Goal: Communication & Community: Ask a question

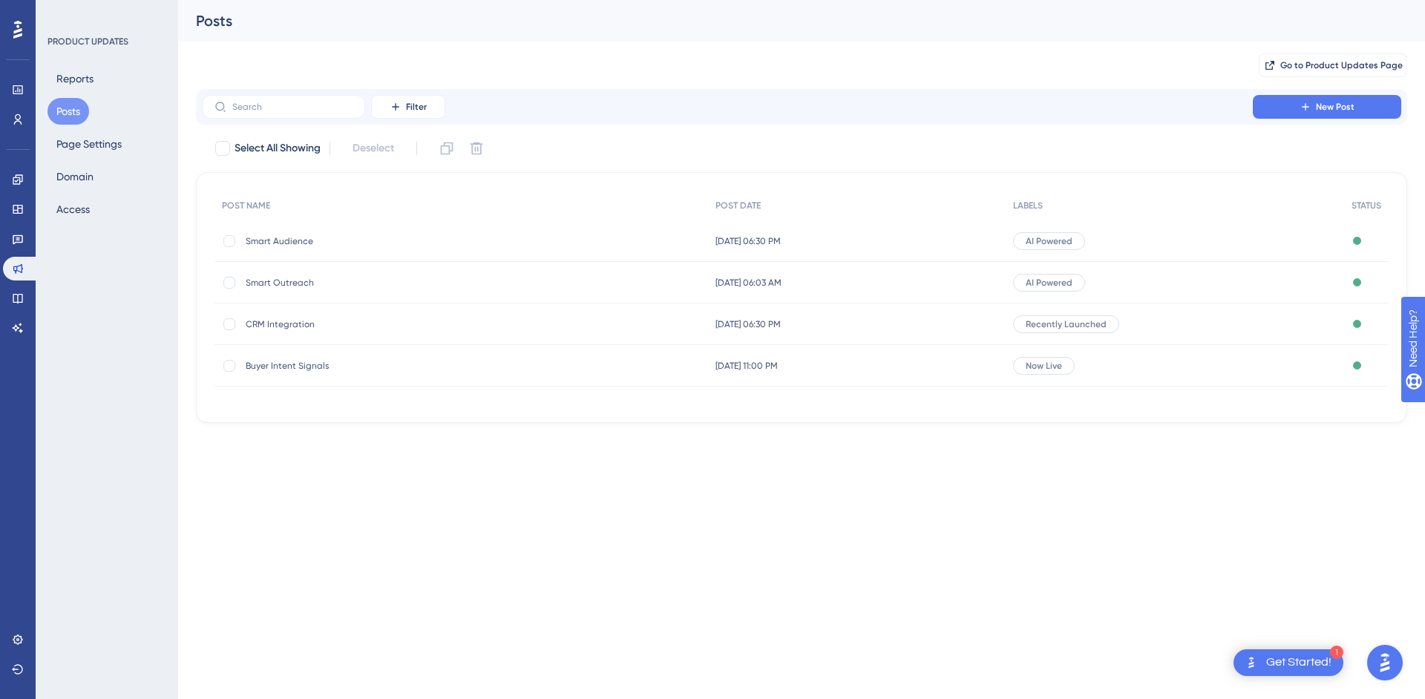
click at [557, 450] on div "Performance Users Engagement Widgets Feedback Product Updates Knowledge Base AI…" at bounding box center [712, 235] width 1425 height 471
click at [259, 281] on span "Smart Outreach" at bounding box center [364, 283] width 237 height 12
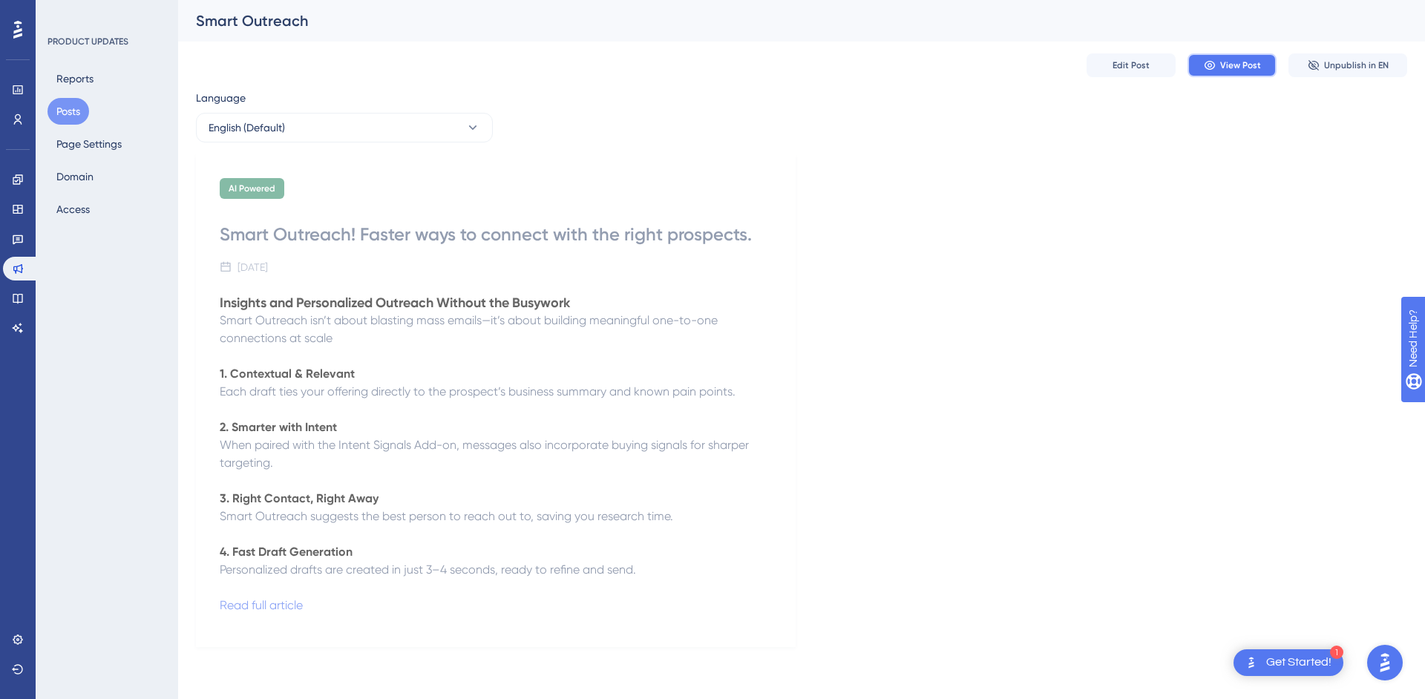
click at [1227, 60] on span "View Post" at bounding box center [1240, 65] width 41 height 12
click at [1323, 657] on div "Get Started!" at bounding box center [1298, 663] width 65 height 16
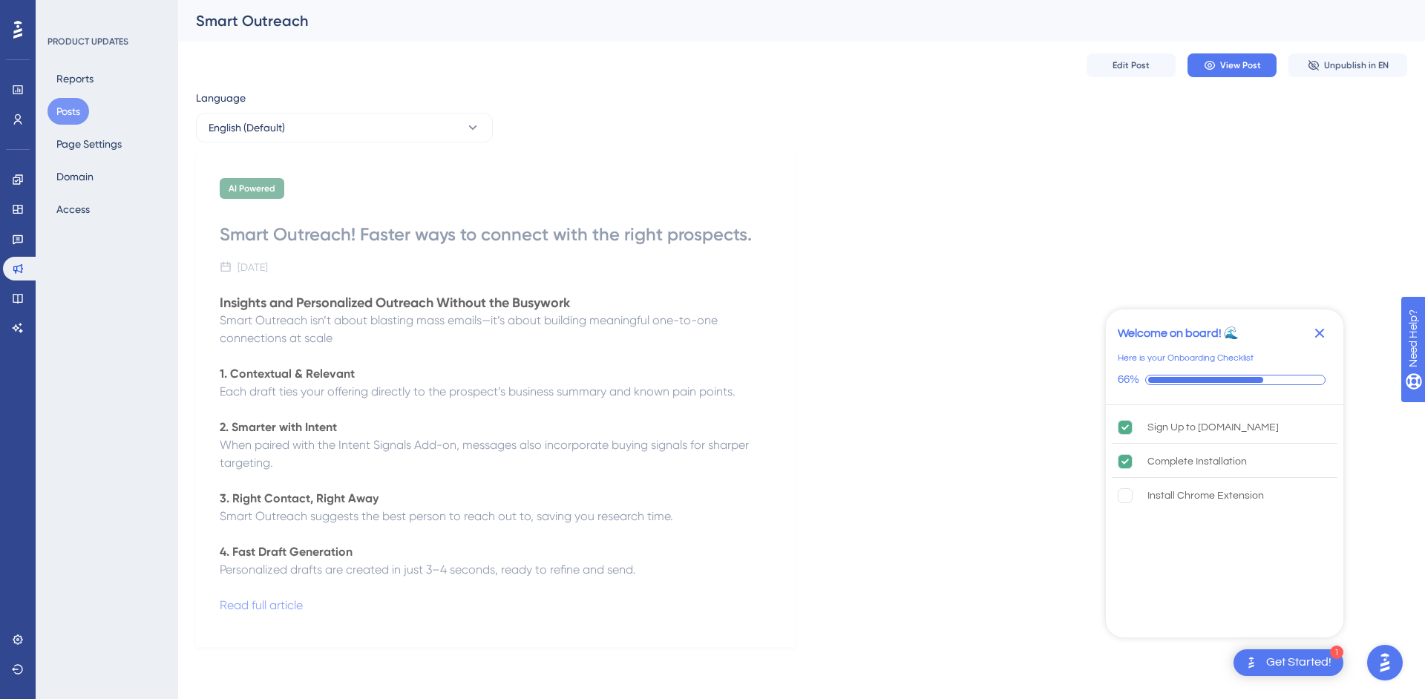
click at [1323, 332] on icon "Close Checklist" at bounding box center [1320, 334] width 10 height 10
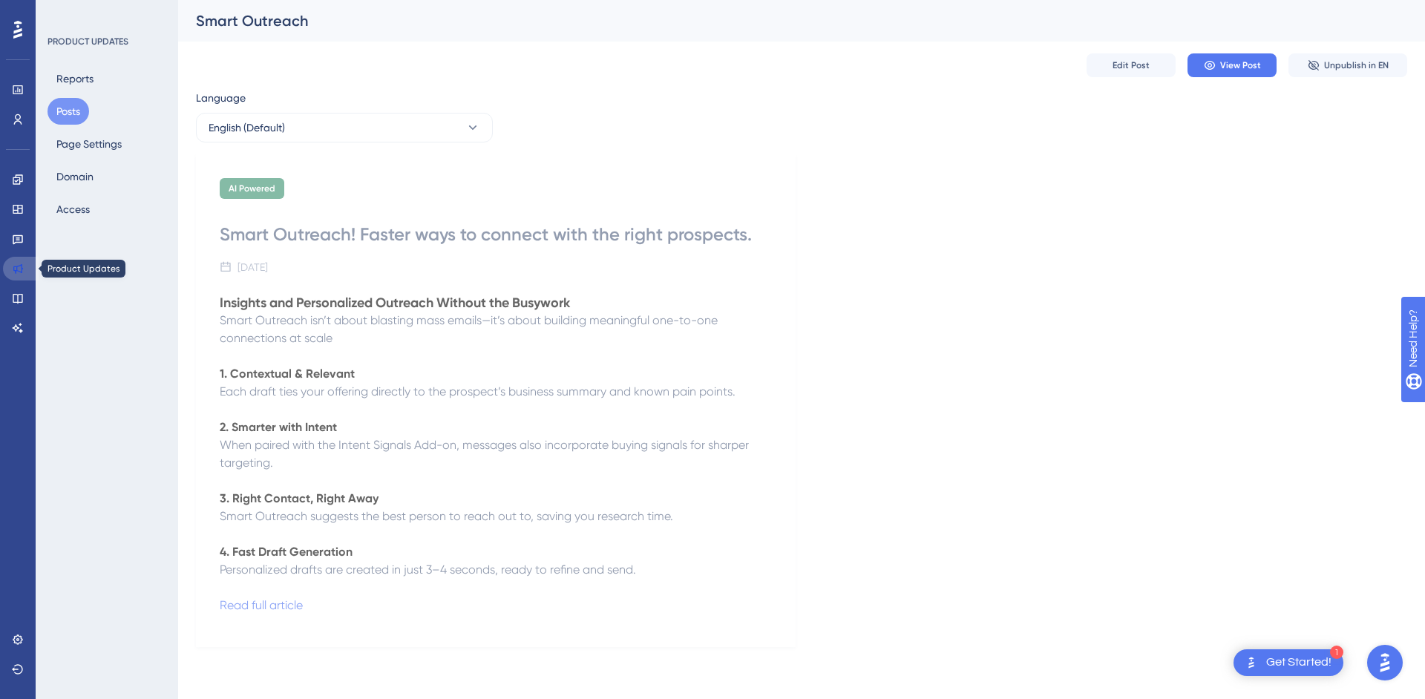
click at [19, 269] on icon at bounding box center [18, 269] width 12 height 12
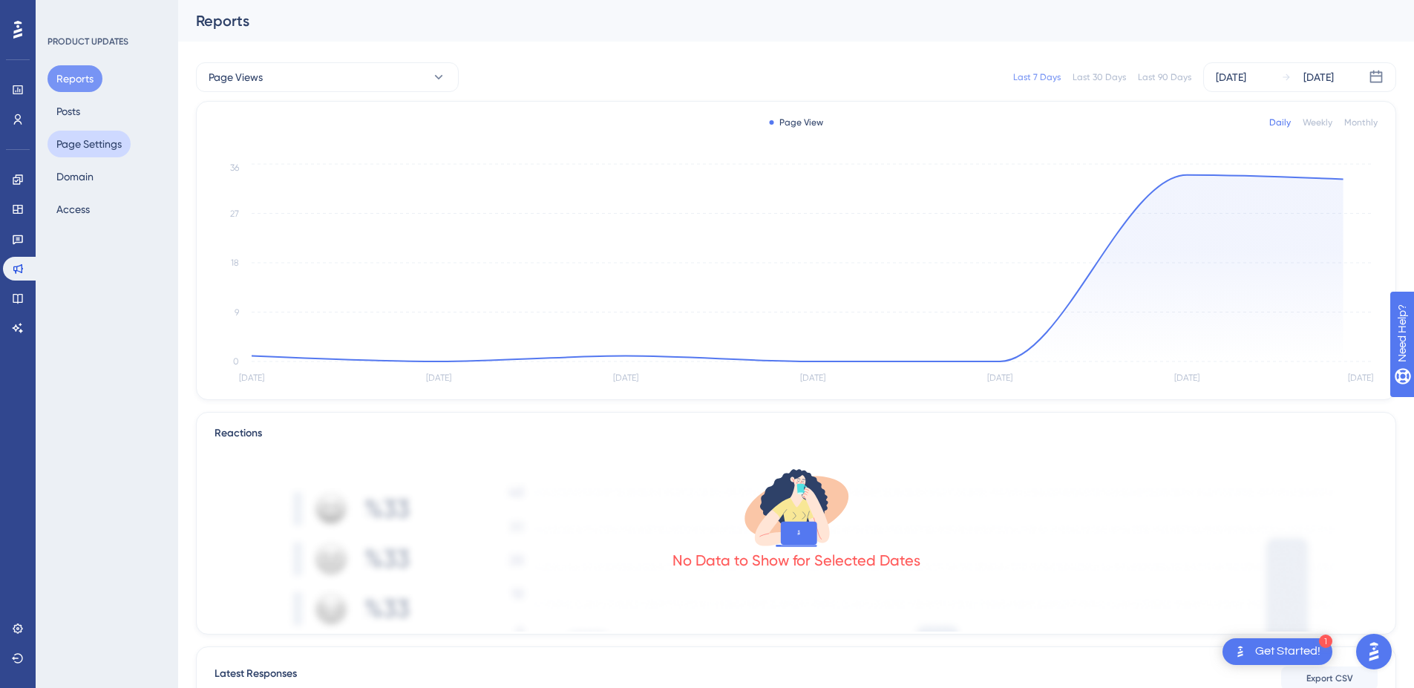
click at [95, 142] on button "Page Settings" at bounding box center [88, 144] width 83 height 27
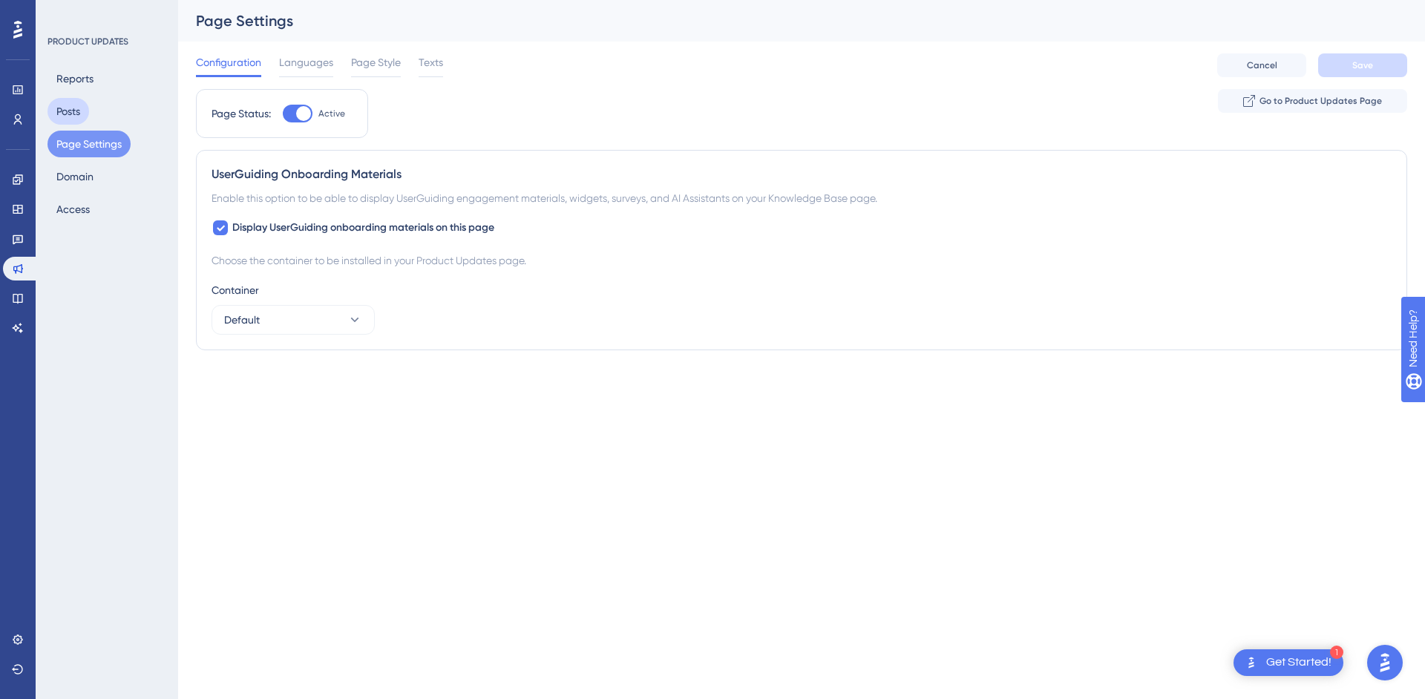
click at [66, 111] on button "Posts" at bounding box center [68, 111] width 42 height 27
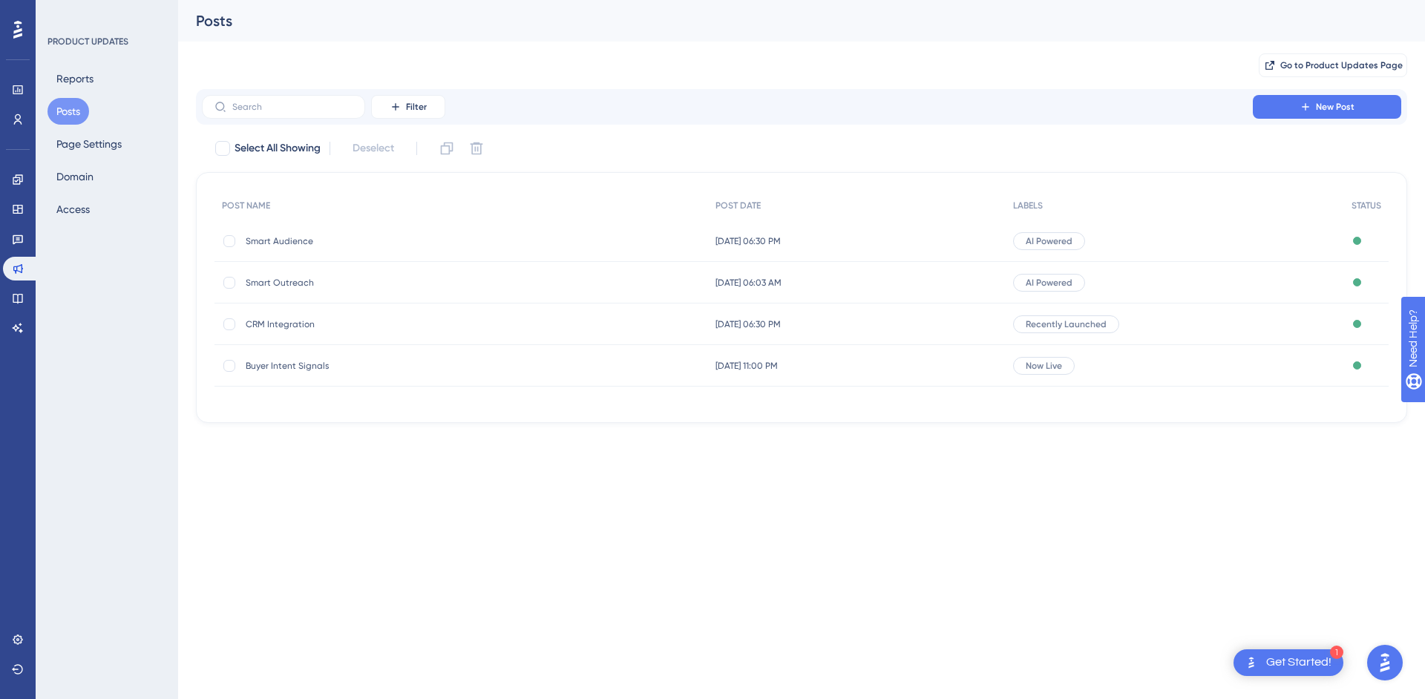
click at [221, 66] on div "Go to Product Updates Page" at bounding box center [801, 65] width 1211 height 47
click at [266, 243] on span "Smart Audience" at bounding box center [364, 241] width 237 height 12
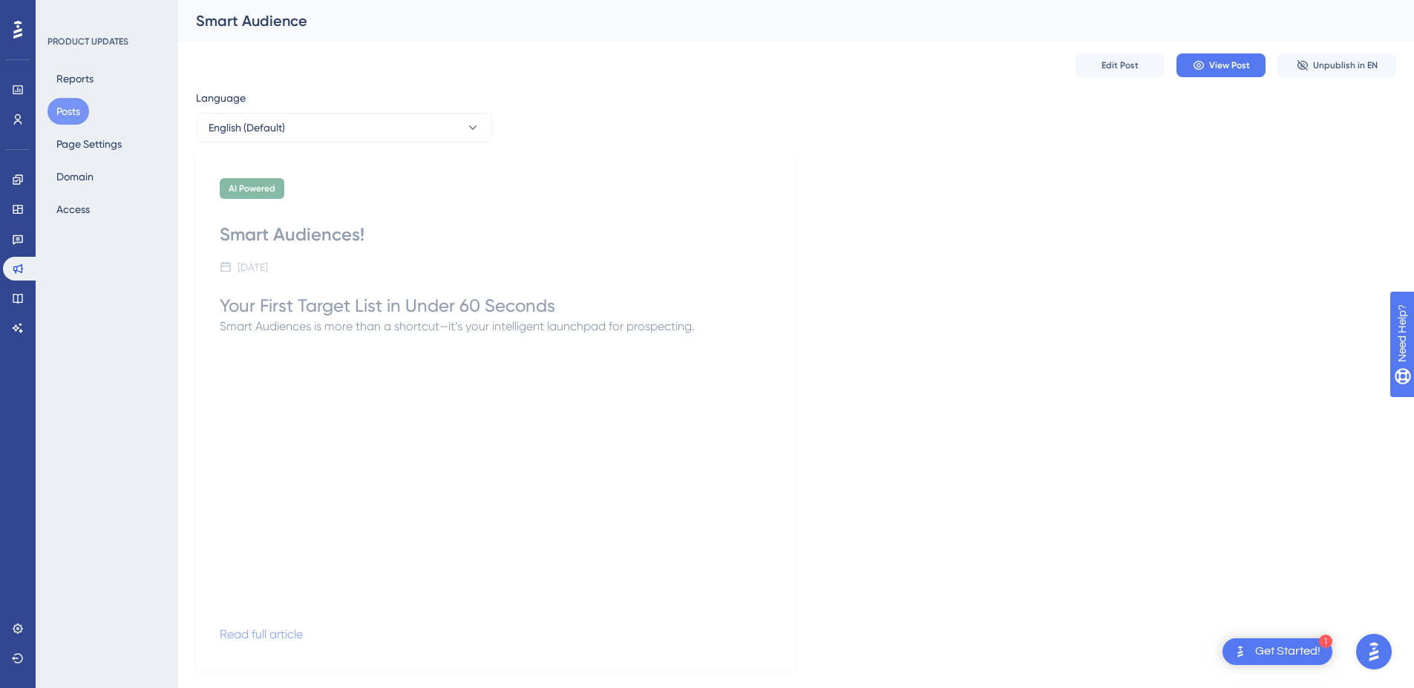
click at [1072, 75] on div "Edit Post View Post Unpublish in EN" at bounding box center [796, 65] width 1200 height 47
click at [1115, 73] on button "Edit Post" at bounding box center [1119, 65] width 89 height 24
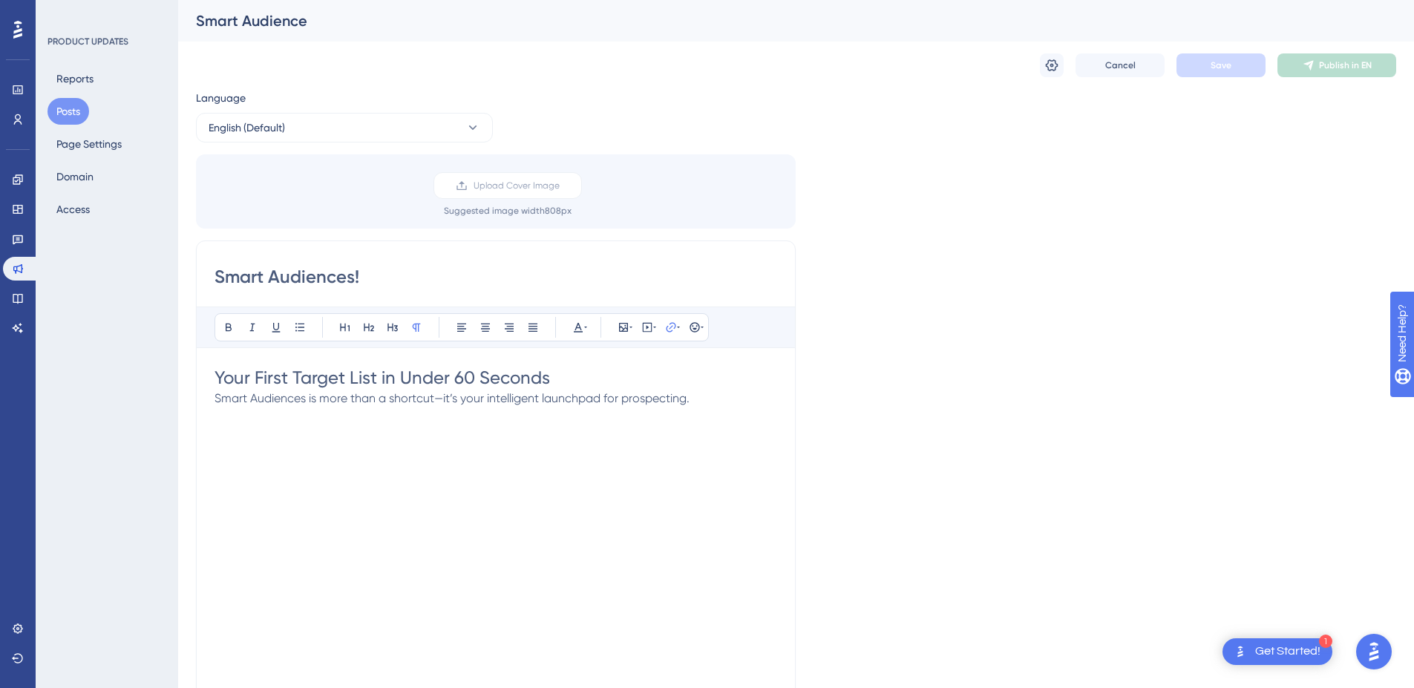
click at [1072, 262] on div "Language English (Default) Upload Cover Image Suggested image width 808 px Smar…" at bounding box center [796, 453] width 1200 height 728
click at [664, 395] on span "Smart Audiences is more than a shortcut—it’s your intelligent launchpad for pro…" at bounding box center [451, 398] width 475 height 14
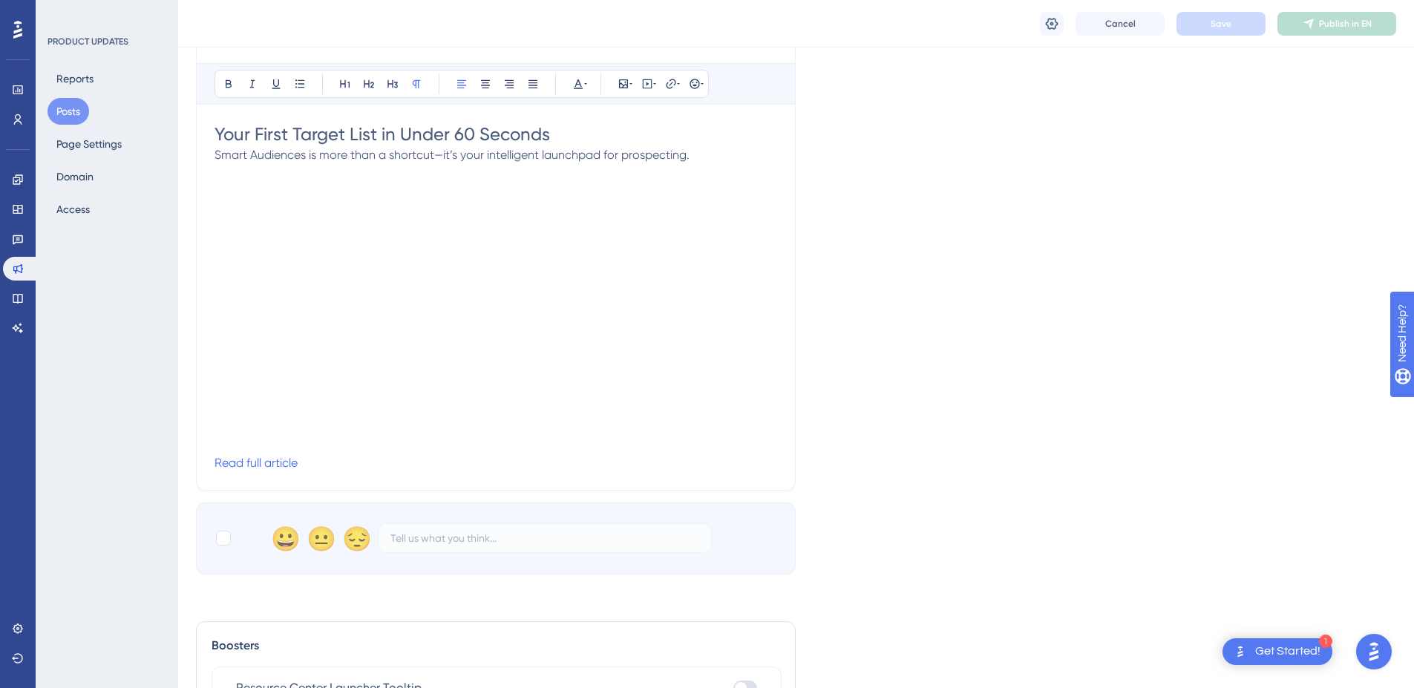
scroll to position [260, 0]
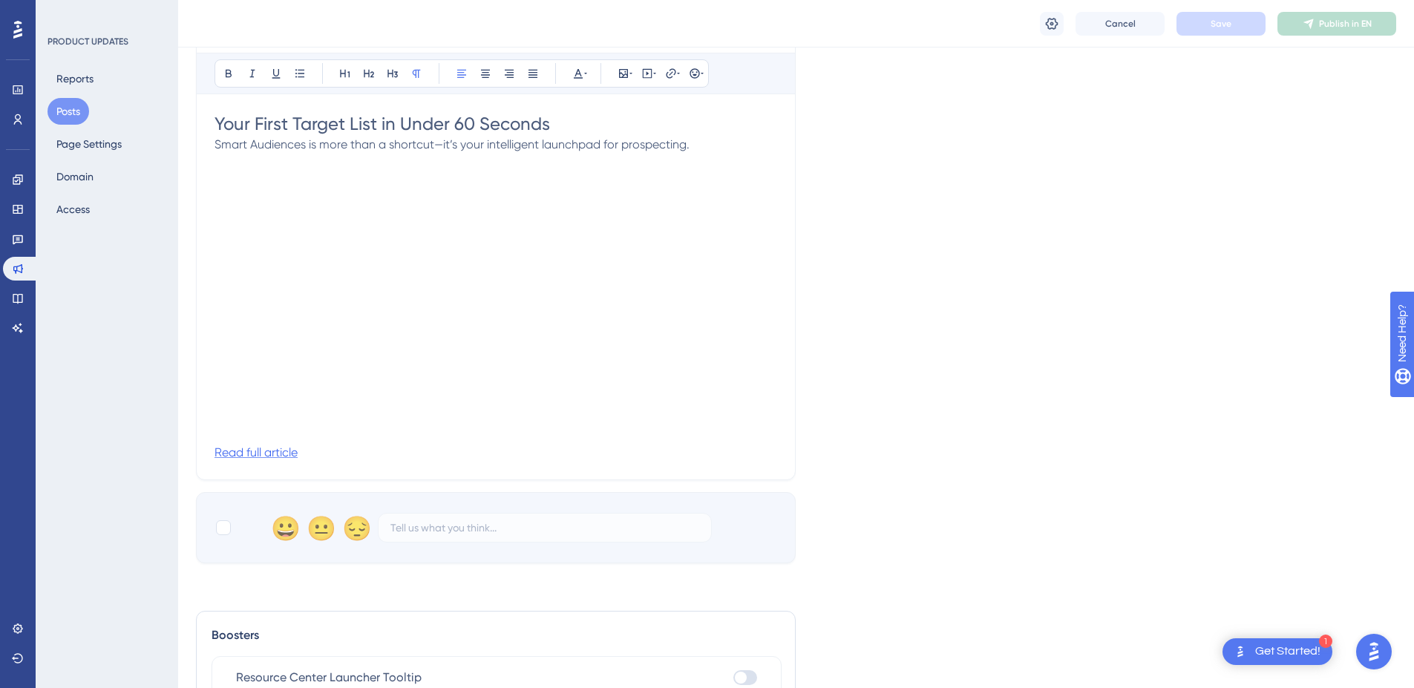
click at [264, 453] on span "Read full article" at bounding box center [255, 452] width 83 height 14
click at [647, 178] on input "[URL][DOMAIN_NAME]" at bounding box center [671, 171] width 138 height 16
click at [963, 301] on div "Language English (Default) Upload Cover Image Suggested image width 808 px Smar…" at bounding box center [796, 199] width 1200 height 728
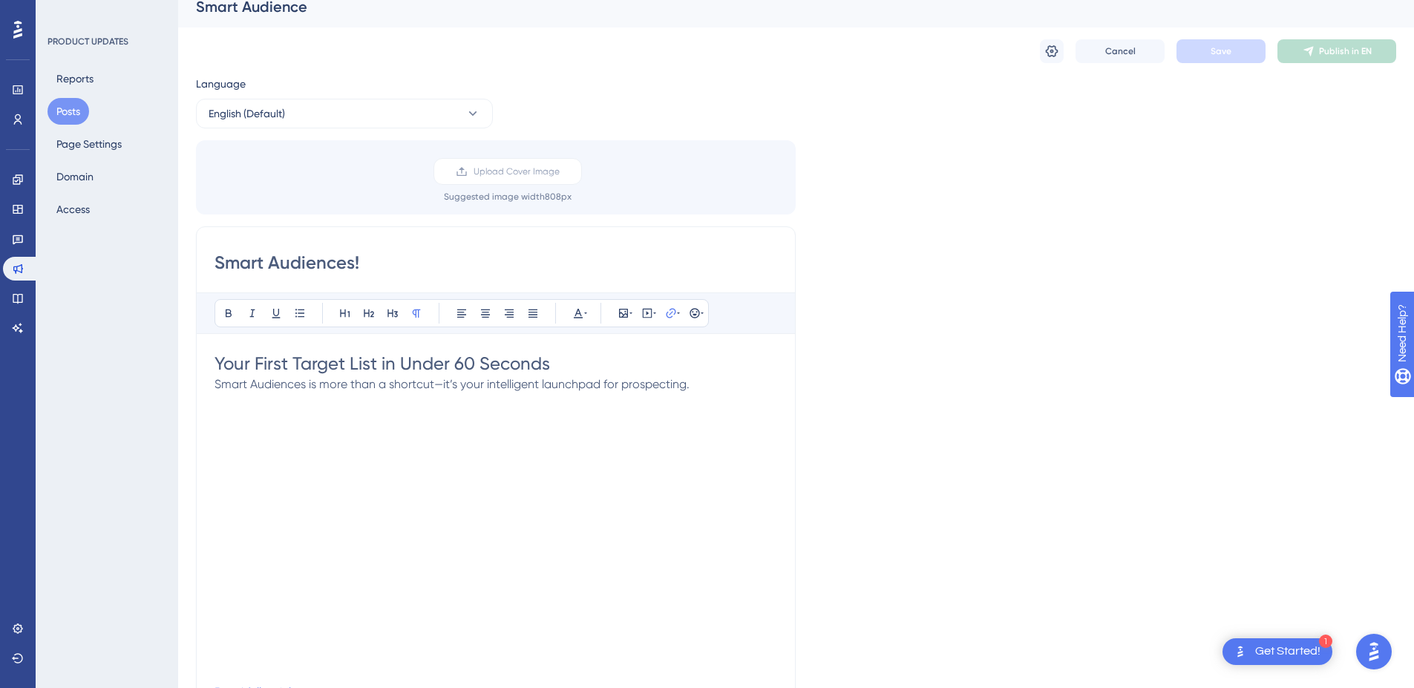
scroll to position [0, 0]
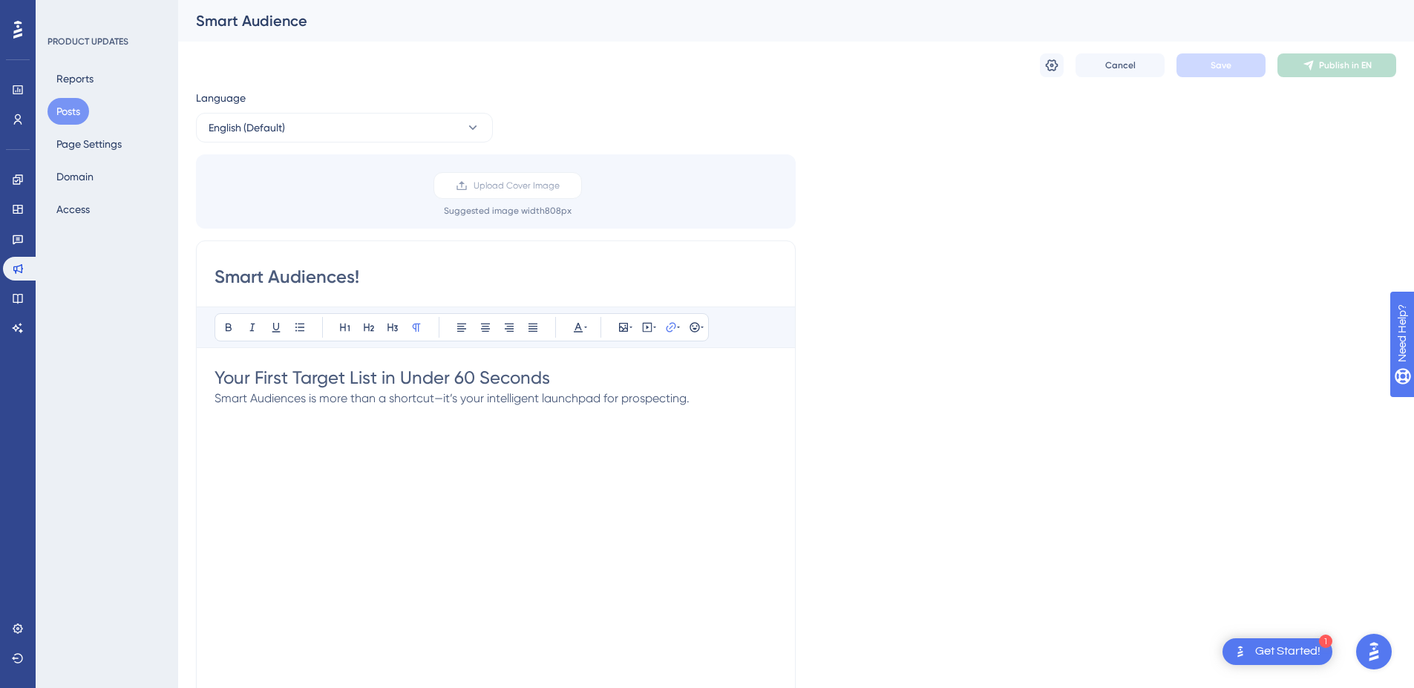
click at [925, 350] on div "Language English (Default) Upload Cover Image Suggested image width 808 px Smar…" at bounding box center [796, 453] width 1200 height 728
click at [458, 235] on div "Language English (Default) Upload Cover Image Suggested image width 808 px Smar…" at bounding box center [796, 453] width 1200 height 728
click at [1047, 64] on icon at bounding box center [1052, 65] width 13 height 12
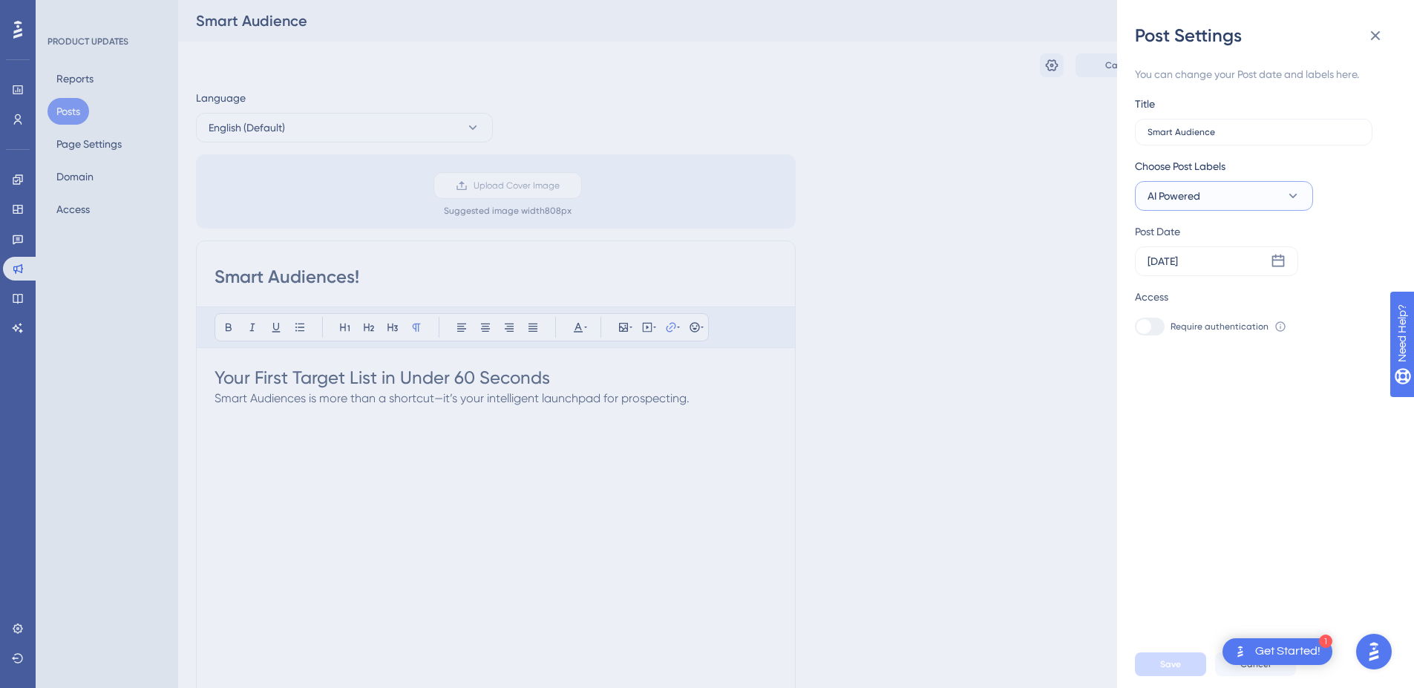
click at [1297, 197] on icon at bounding box center [1292, 196] width 15 height 15
click at [1380, 32] on icon at bounding box center [1376, 36] width 10 height 10
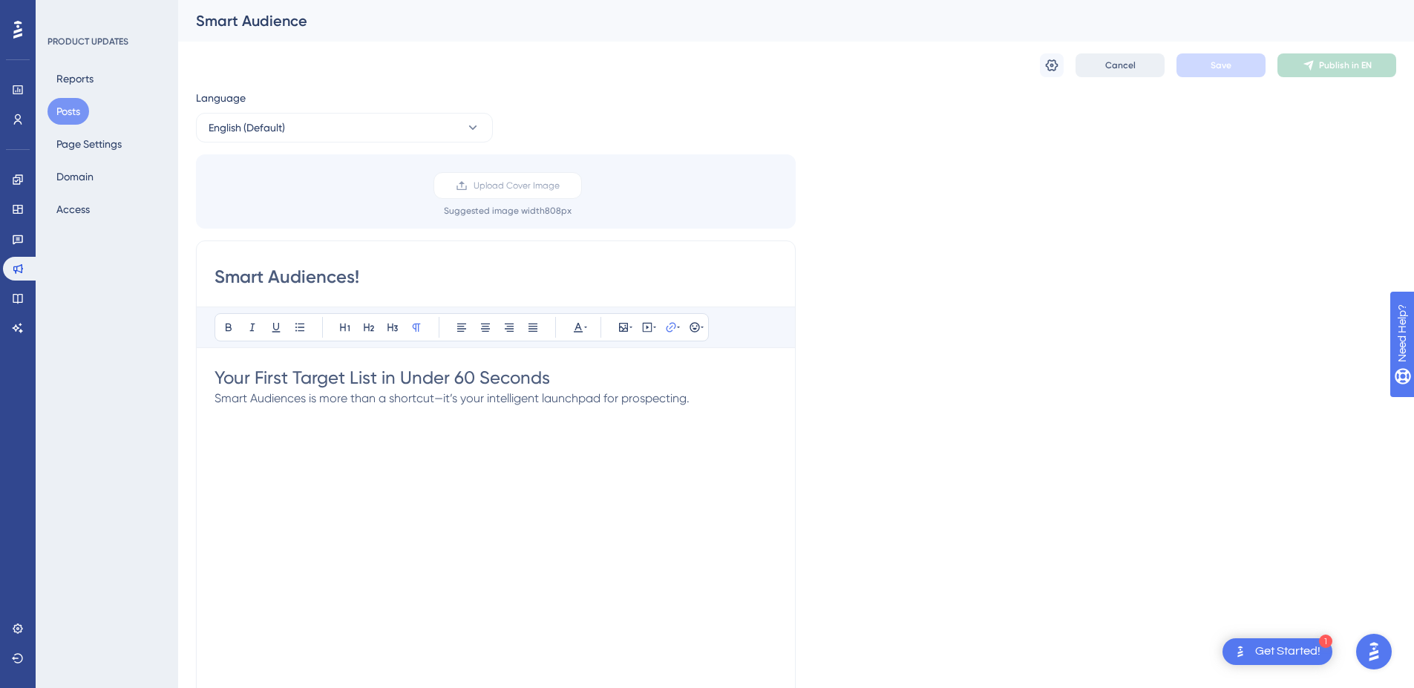
click at [1118, 68] on span "Cancel" at bounding box center [1120, 65] width 30 height 12
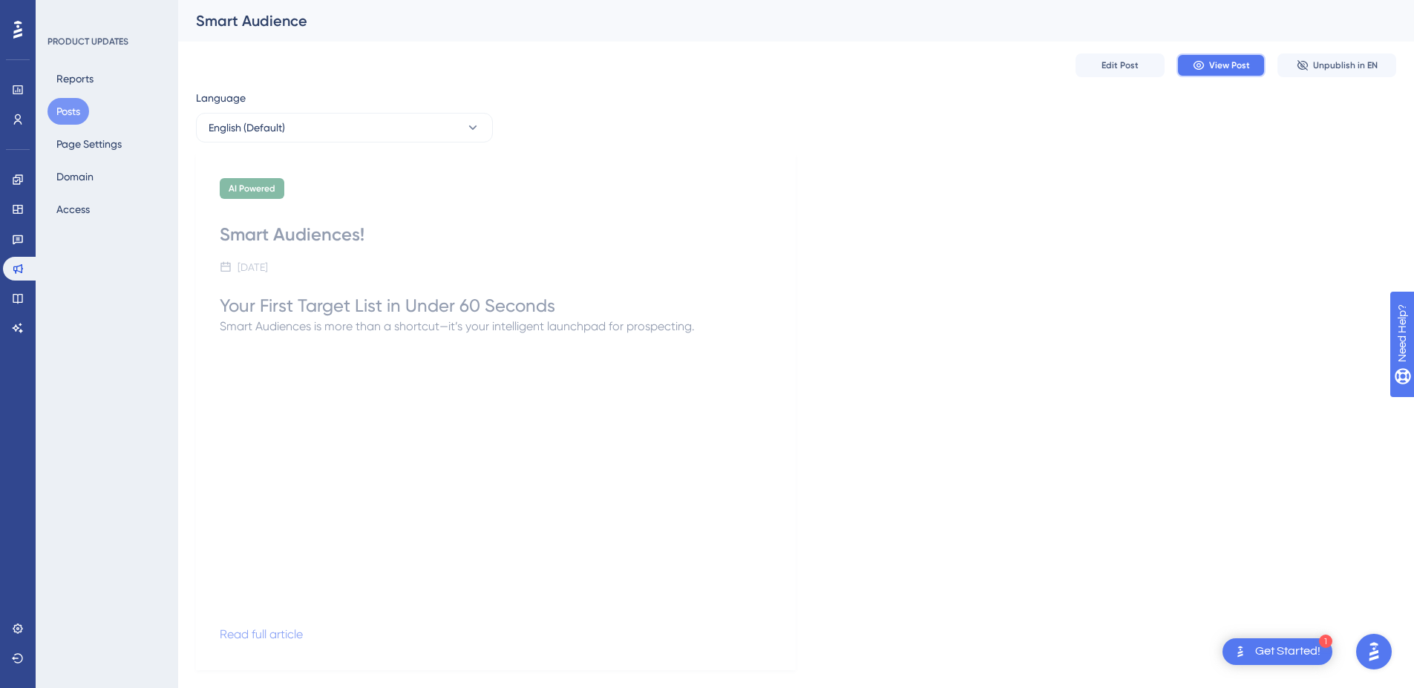
click at [1220, 65] on span "View Post" at bounding box center [1229, 65] width 41 height 12
click at [76, 108] on button "Posts" at bounding box center [68, 111] width 42 height 27
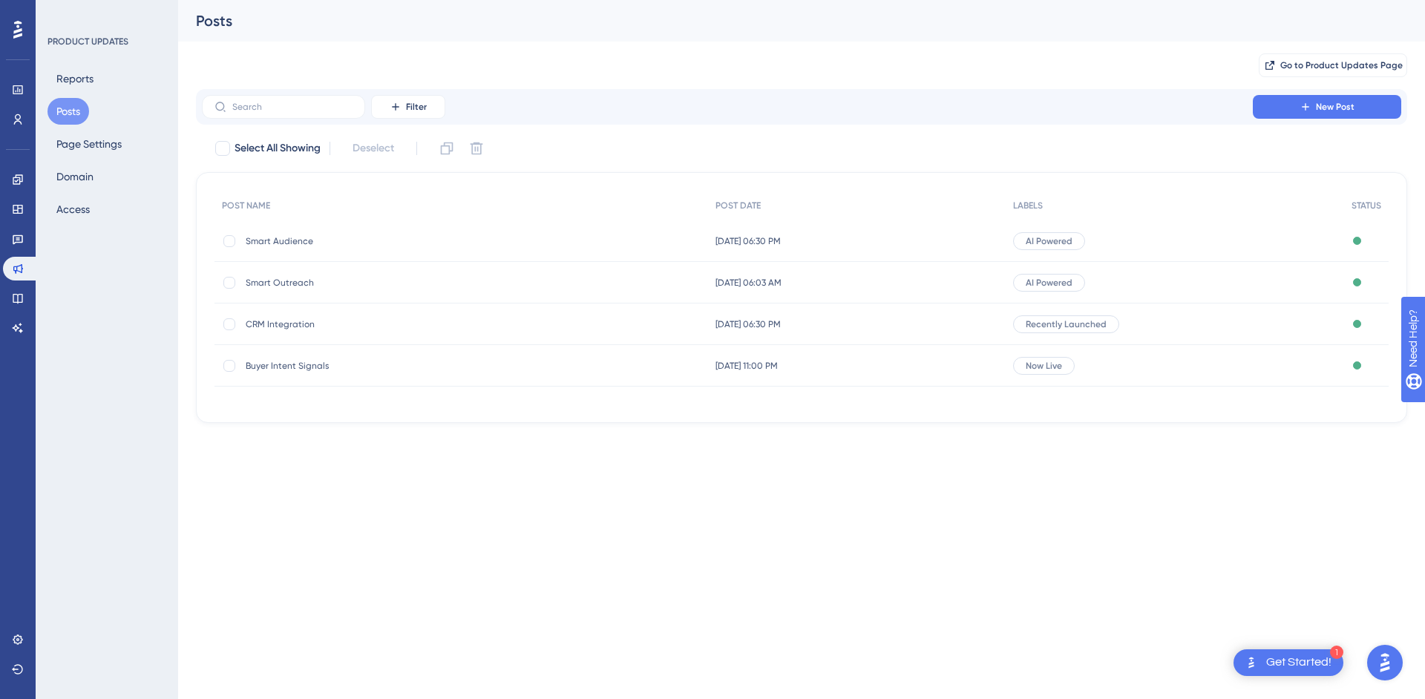
click at [262, 281] on span "Smart Outreach" at bounding box center [364, 283] width 237 height 12
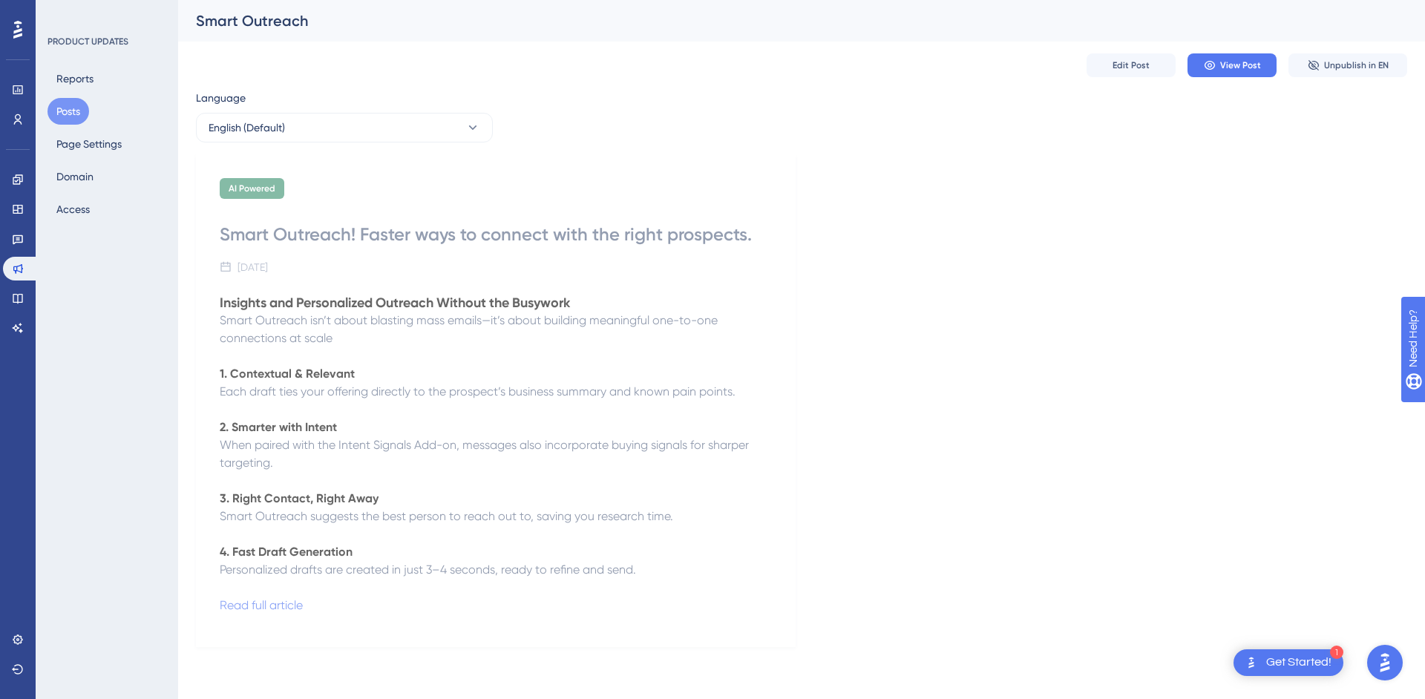
click at [298, 289] on div "AI Powered Smart Outreach! Faster ways to connect with the right prospects. [DA…" at bounding box center [496, 400] width 600 height 493
click at [365, 374] on p "1. Contextual & Relevant" at bounding box center [496, 374] width 552 height 18
click at [228, 191] on div "AI Powered" at bounding box center [252, 188] width 65 height 21
click at [366, 419] on p "2. Smarter with Intent" at bounding box center [496, 428] width 552 height 18
click at [1237, 277] on div "AI Powered Smart Outreach! Faster ways to connect with the right prospects. [DA…" at bounding box center [801, 400] width 1211 height 493
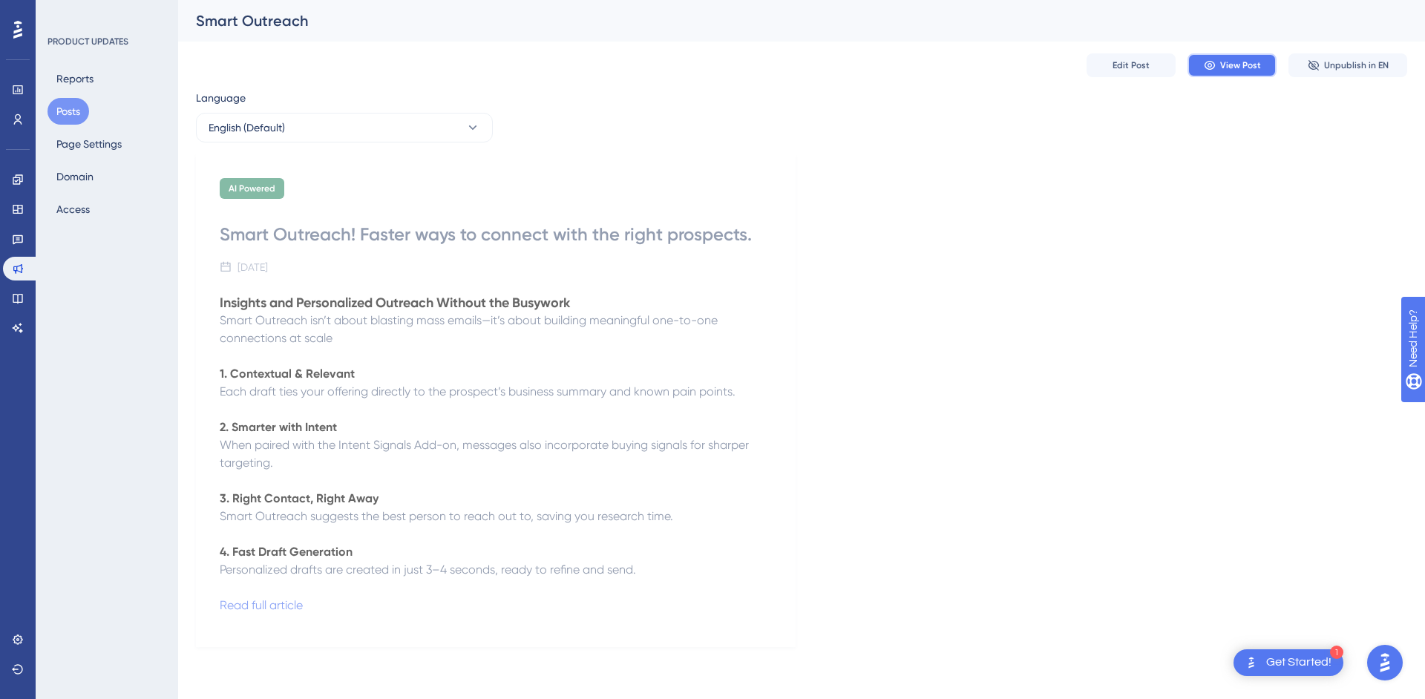
click at [1242, 62] on span "View Post" at bounding box center [1240, 65] width 41 height 12
click at [68, 107] on button "Posts" at bounding box center [68, 111] width 42 height 27
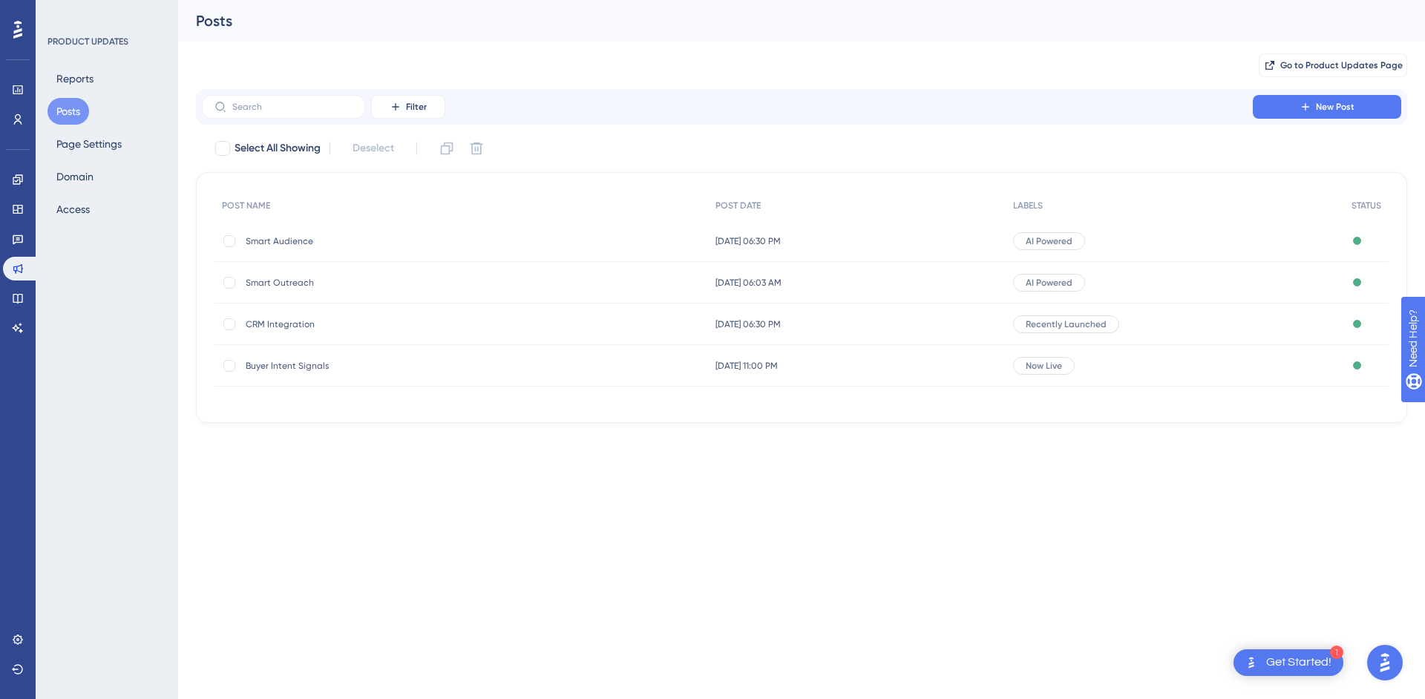
click at [263, 363] on span "Buyer Intent Signals" at bounding box center [364, 366] width 237 height 12
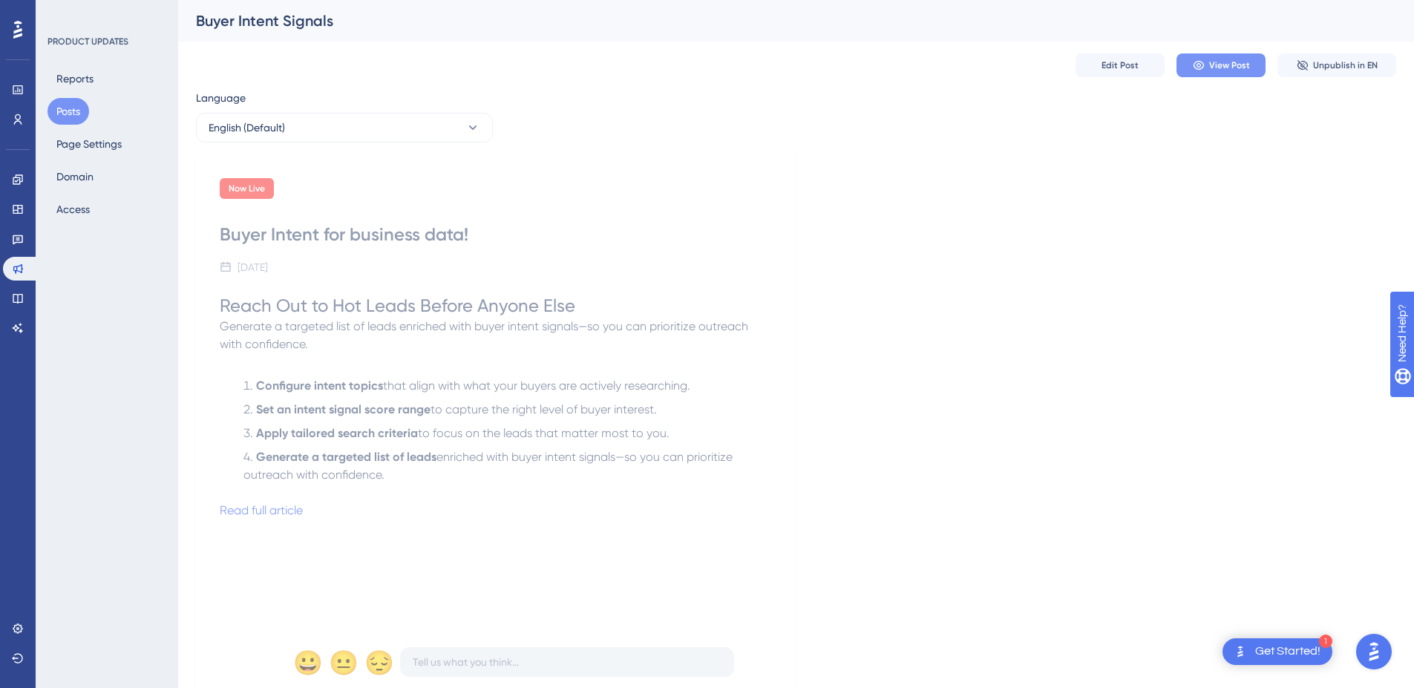
click at [1233, 57] on button "View Post" at bounding box center [1220, 65] width 89 height 24
click at [1225, 55] on button "View Post" at bounding box center [1220, 65] width 89 height 24
click at [1113, 70] on span "Edit Post" at bounding box center [1119, 65] width 37 height 12
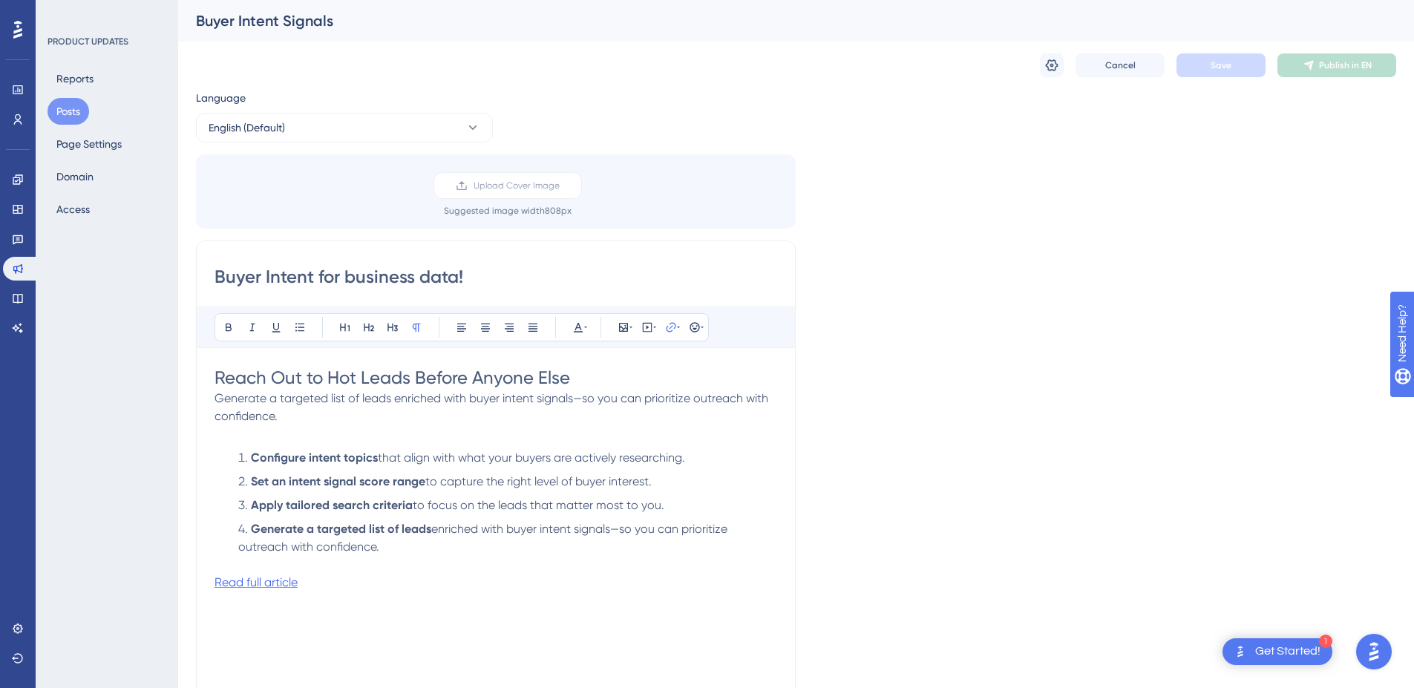
click at [235, 583] on span "Read full article" at bounding box center [255, 582] width 83 height 14
click at [423, 577] on p "Read full article" at bounding box center [495, 583] width 563 height 18
drag, startPoint x: 312, startPoint y: 580, endPoint x: 131, endPoint y: 577, distance: 181.9
click at [178, 577] on div "Performance Users Engagement Widgets Feedback Product Updates Knowledge Base AI…" at bounding box center [796, 549] width 1236 height 1098
click at [1222, 56] on button "Save" at bounding box center [1220, 65] width 89 height 24
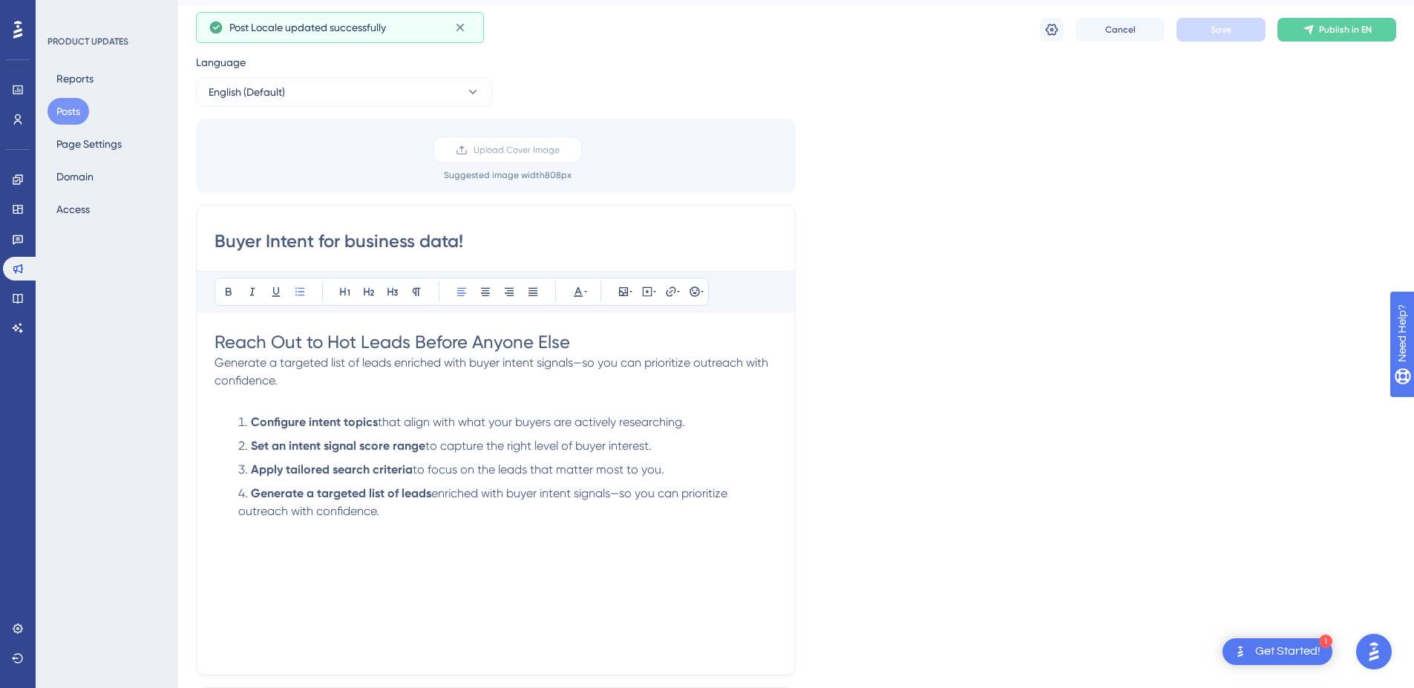
scroll to position [85, 0]
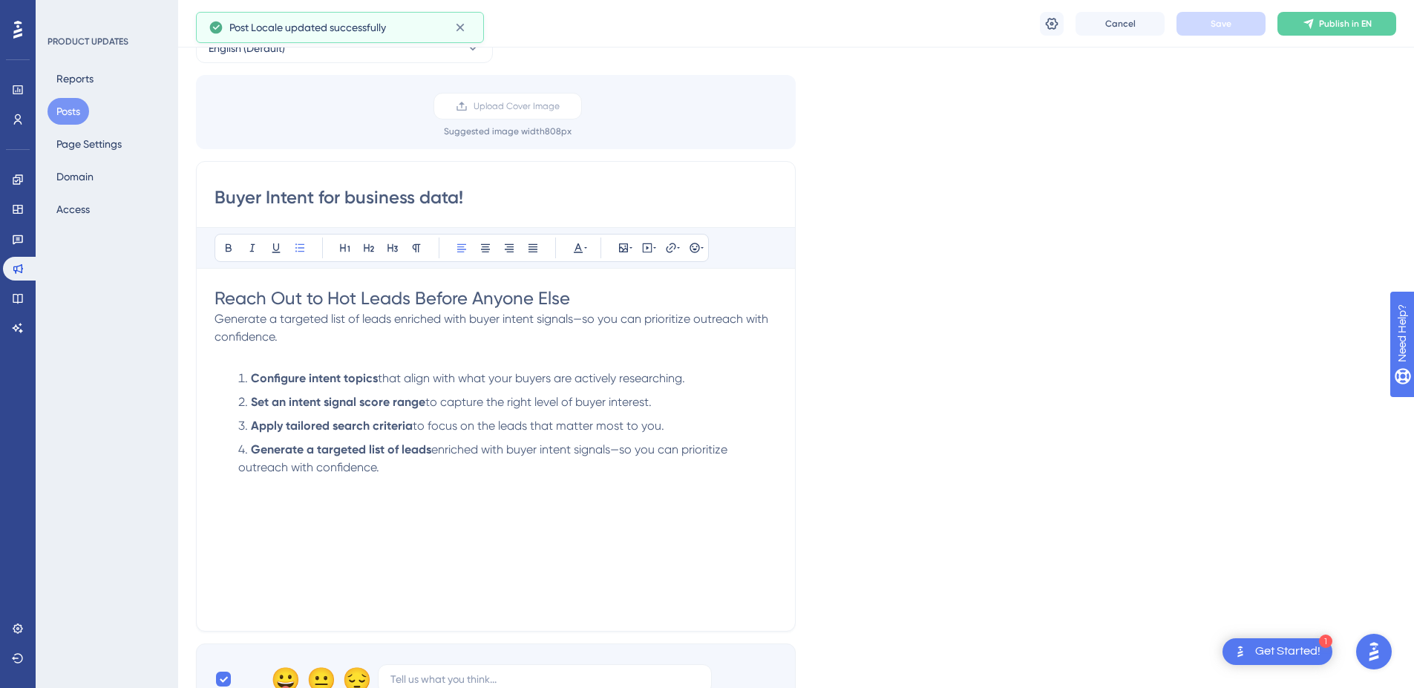
click at [390, 558] on div "Reach Out to Hot Leads Before Anyone Else Generate a targeted list of leads enr…" at bounding box center [495, 449] width 563 height 327
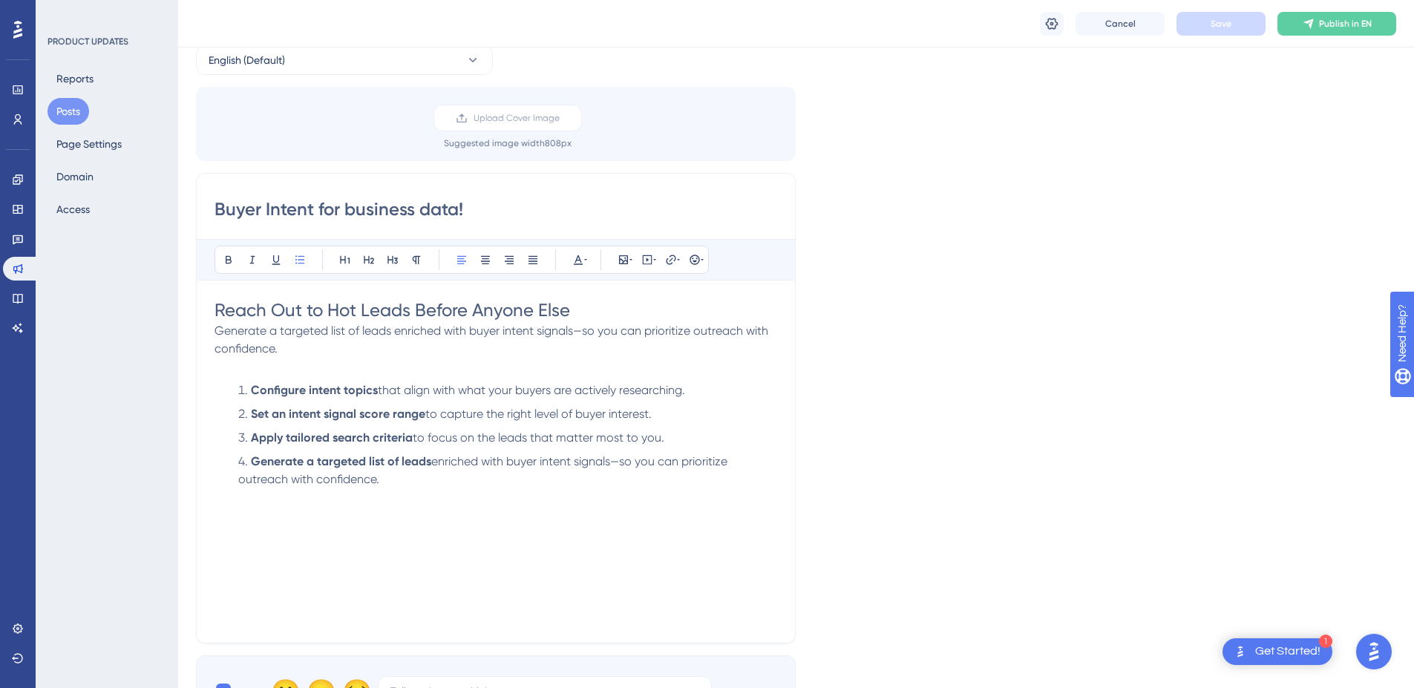
scroll to position [0, 0]
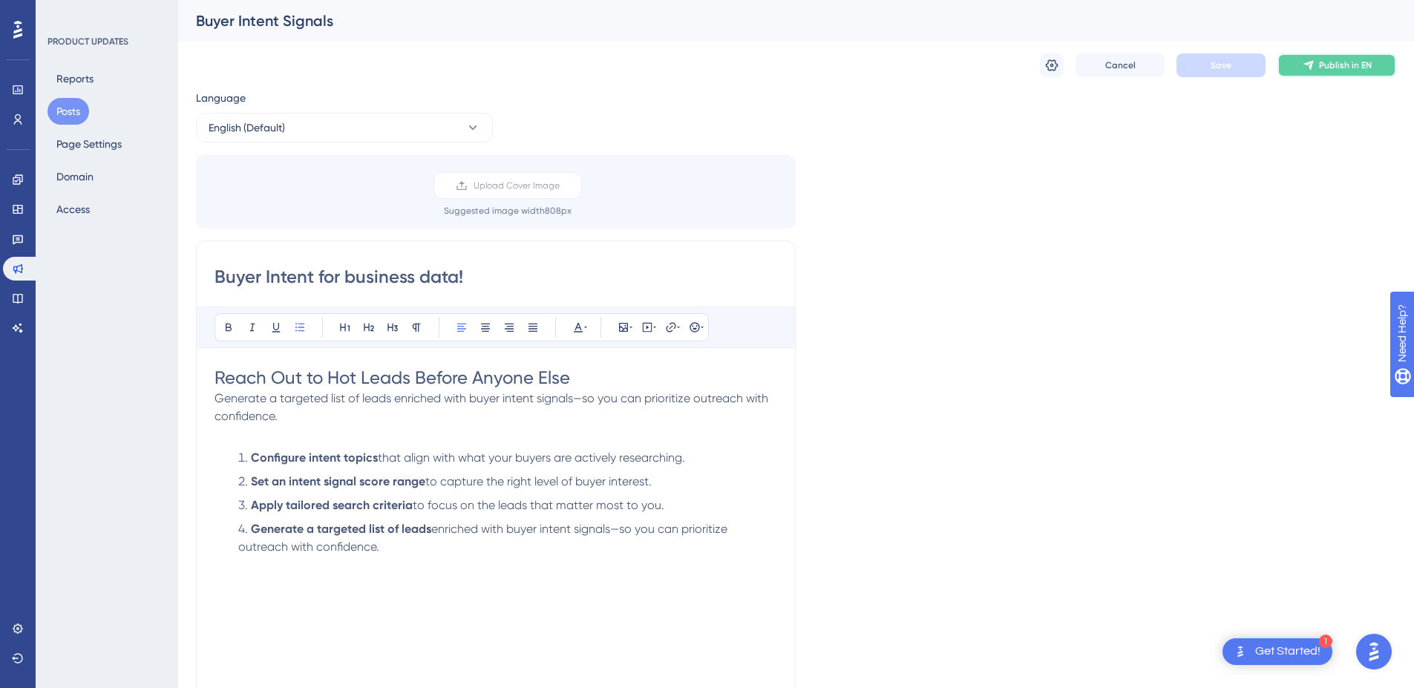
click at [1359, 56] on button "Publish in EN" at bounding box center [1336, 65] width 119 height 24
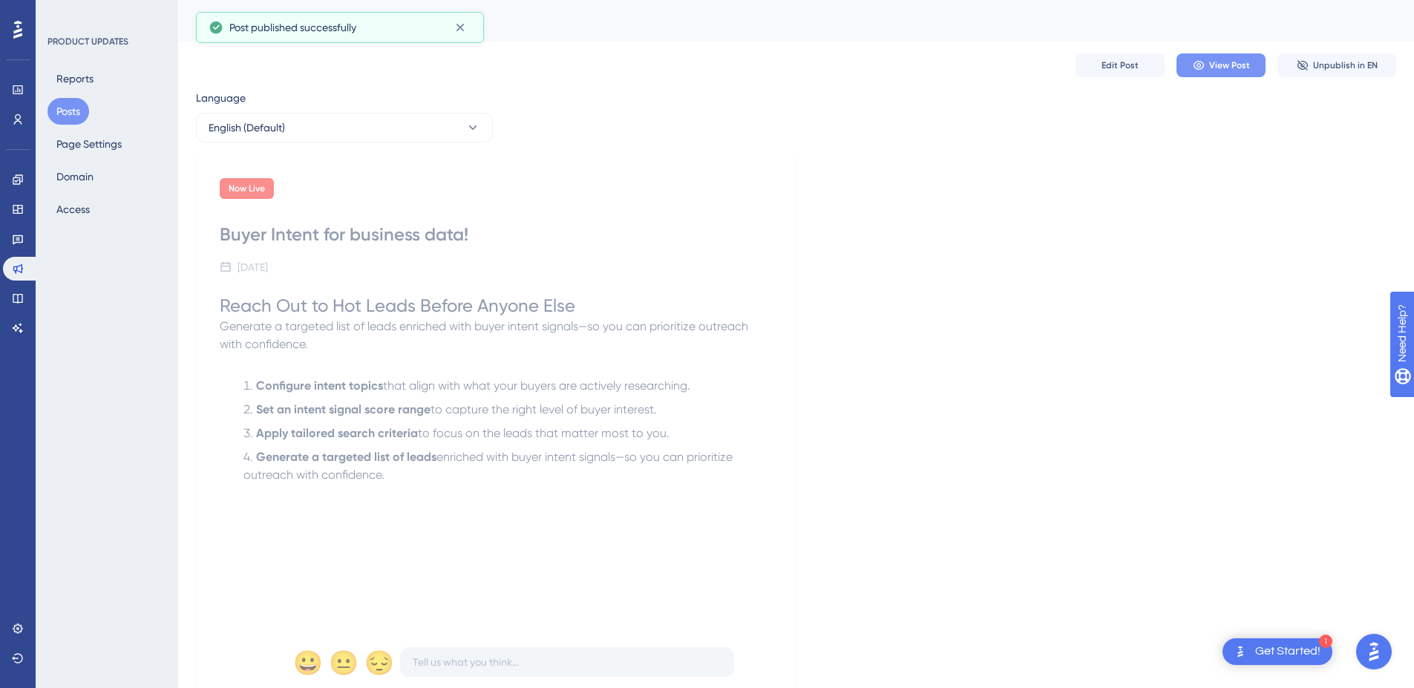
click at [1219, 68] on span "View Post" at bounding box center [1229, 65] width 41 height 12
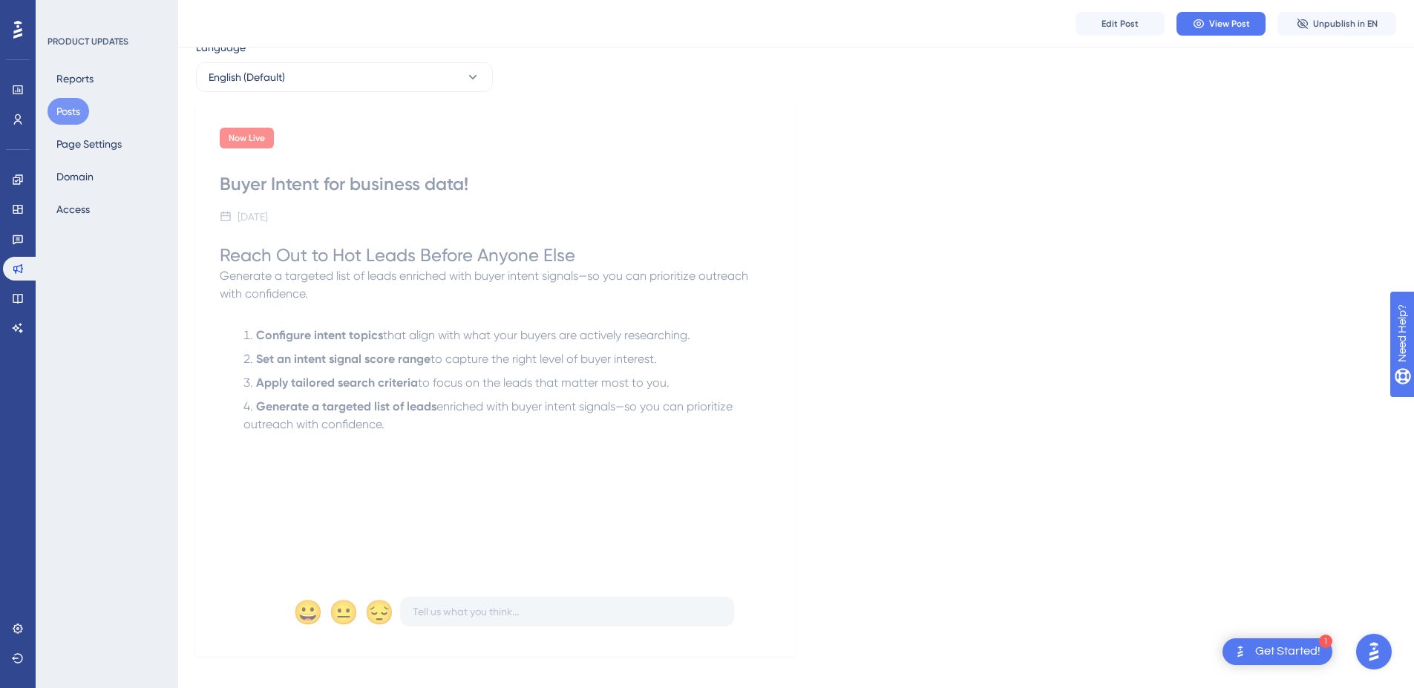
scroll to position [72, 0]
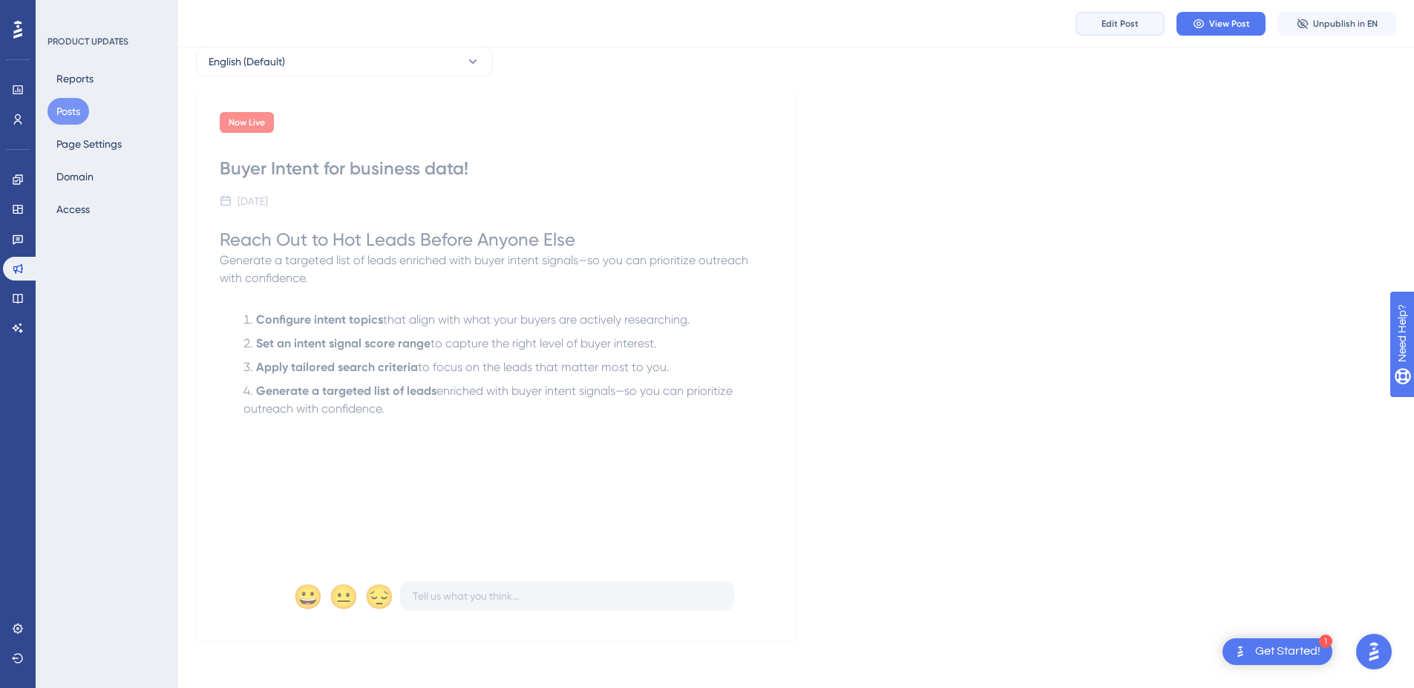
click at [1119, 17] on button "Edit Post" at bounding box center [1119, 24] width 89 height 24
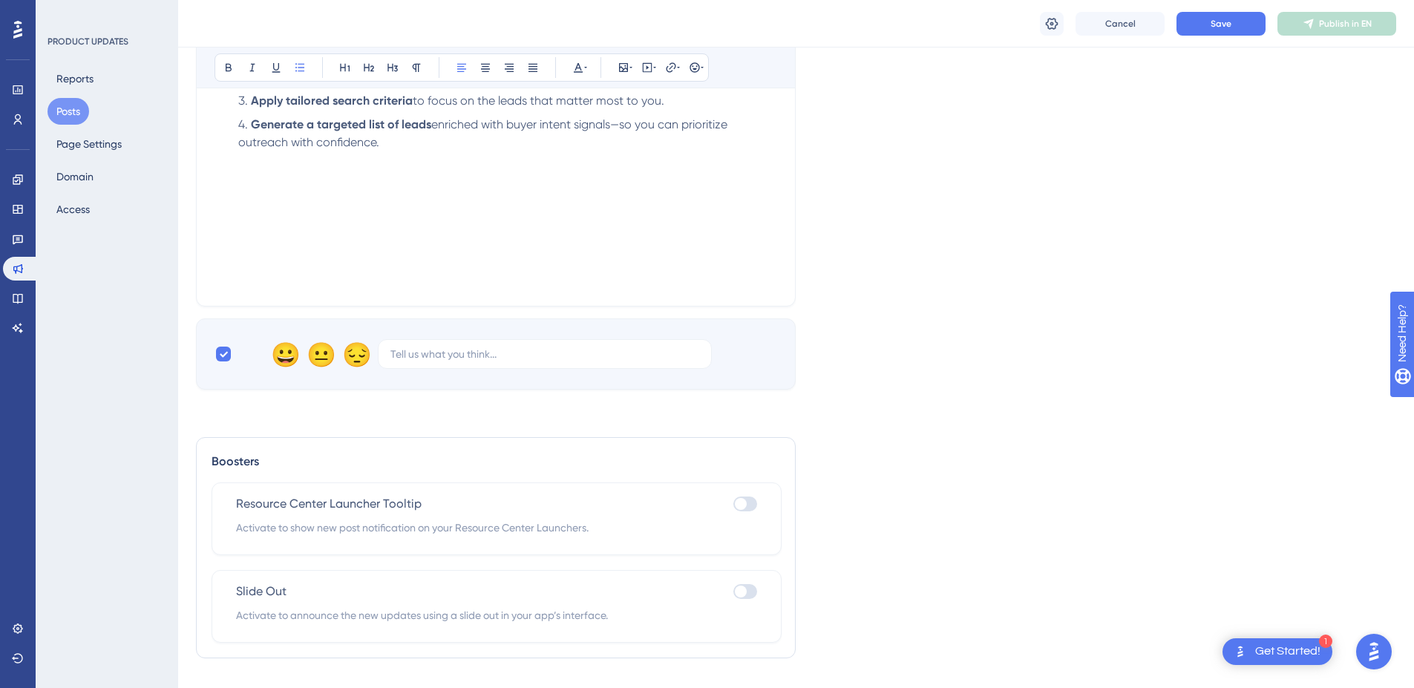
scroll to position [440, 0]
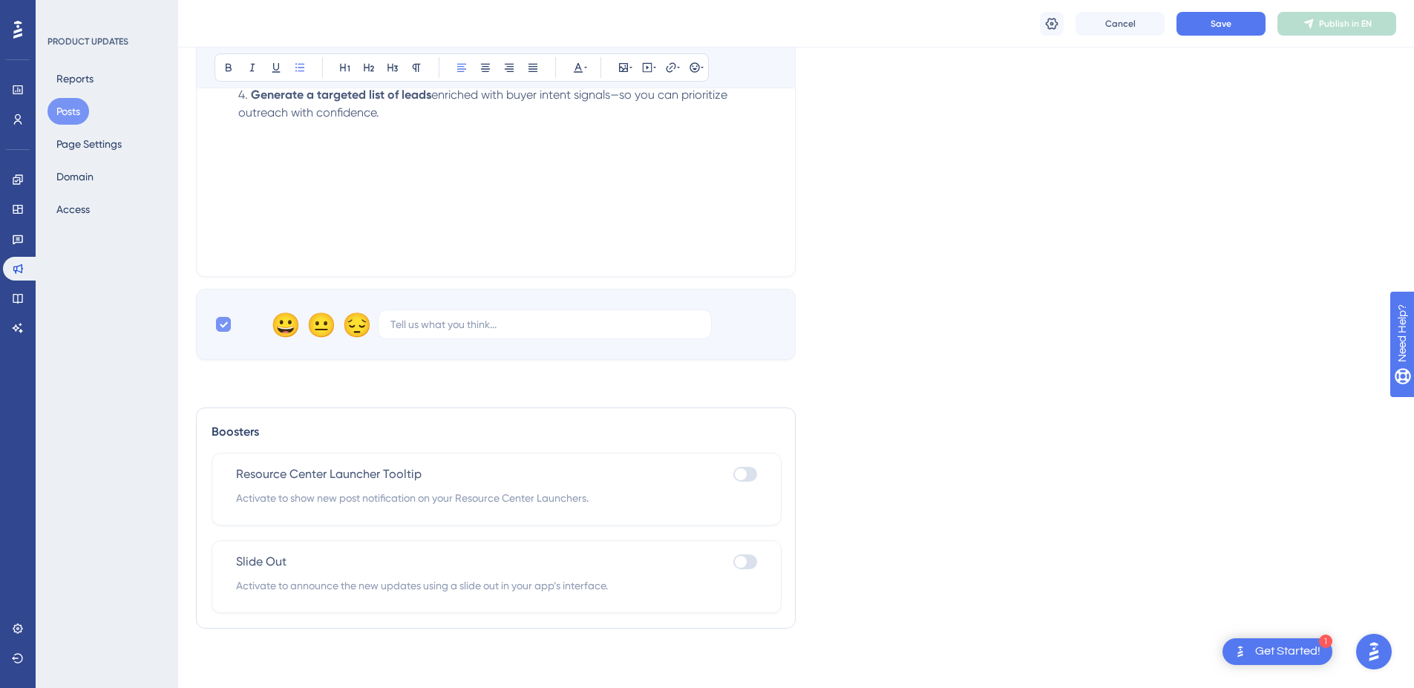
click at [223, 322] on icon at bounding box center [223, 324] width 9 height 12
checkbox input "false"
click at [1212, 27] on span "Save" at bounding box center [1220, 24] width 21 height 12
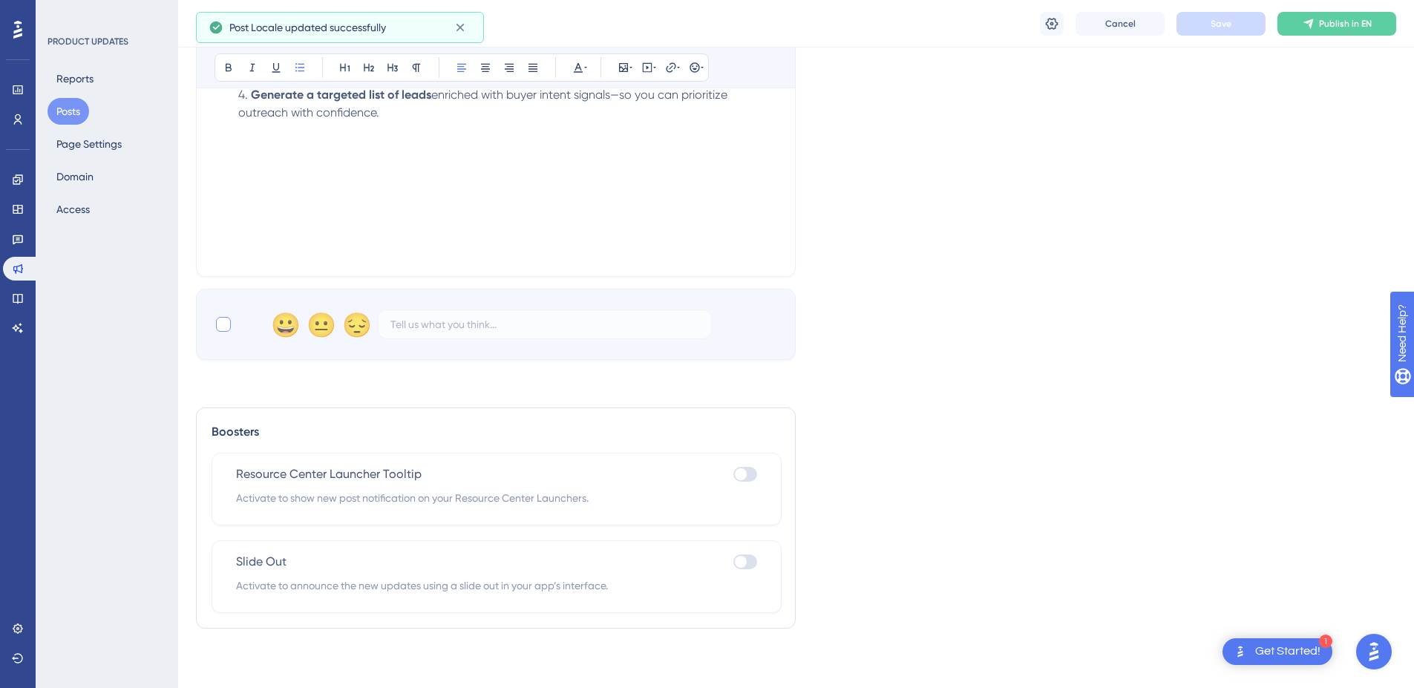
scroll to position [0, 0]
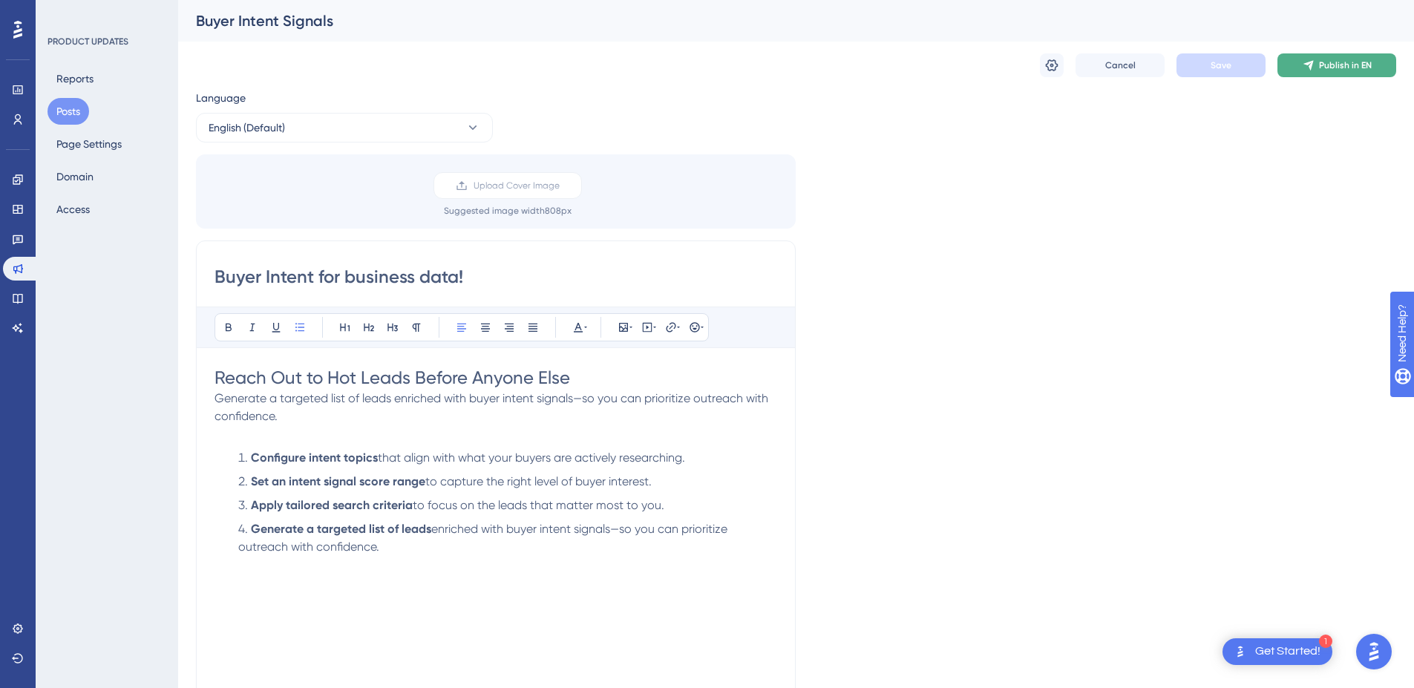
click at [1355, 63] on span "Publish in EN" at bounding box center [1345, 65] width 53 height 12
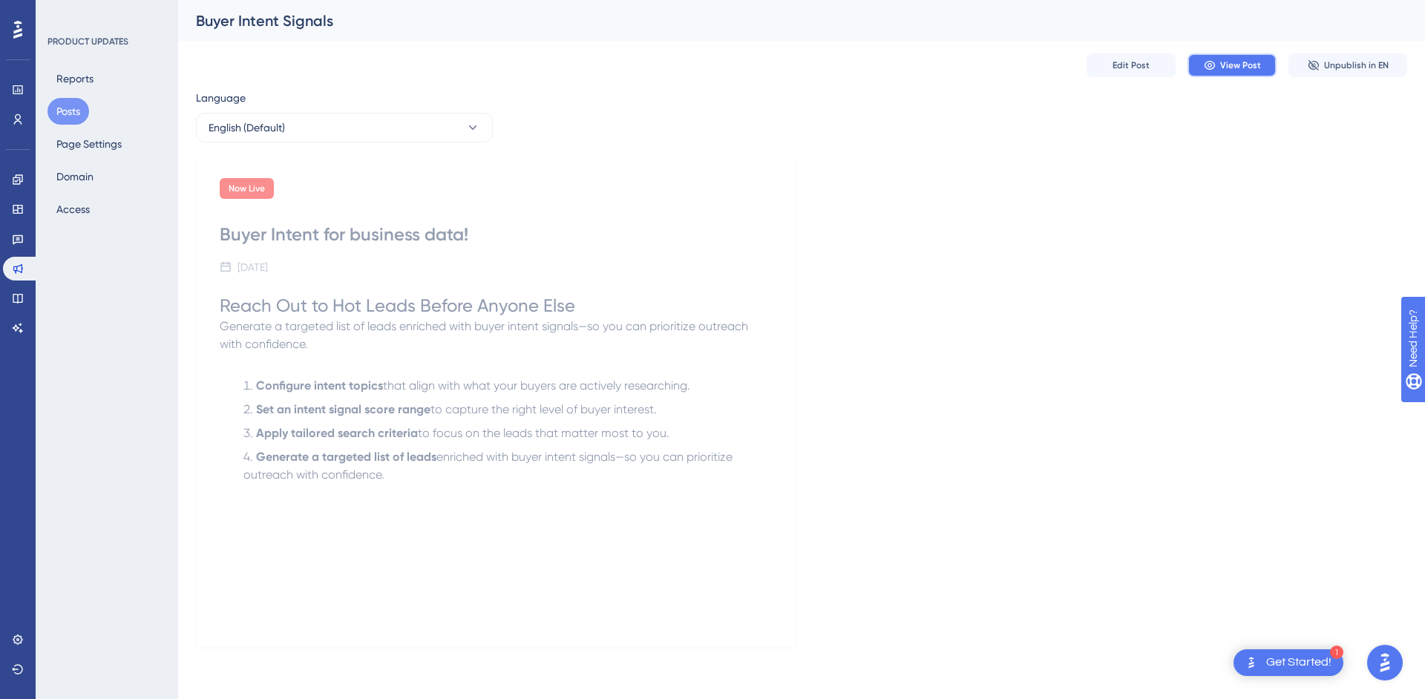
click at [1242, 68] on span "View Post" at bounding box center [1240, 65] width 41 height 12
click at [23, 327] on icon at bounding box center [18, 328] width 12 height 12
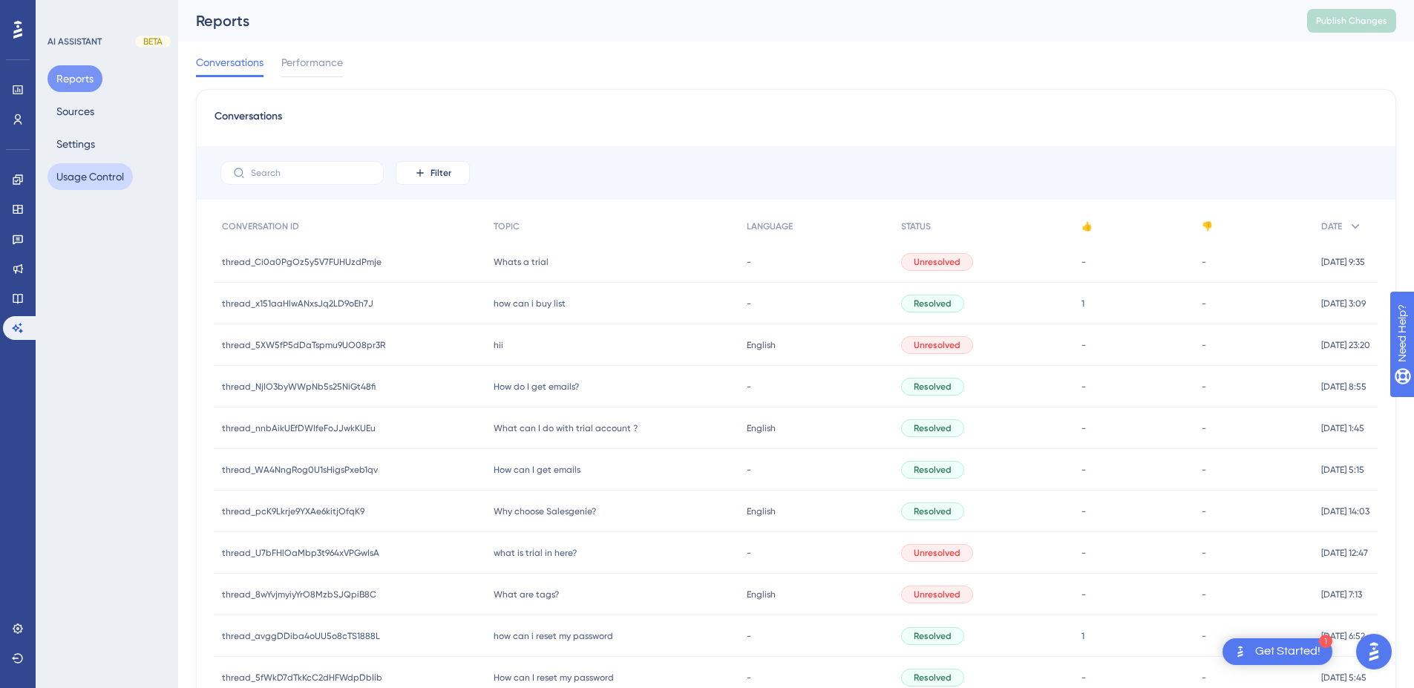
click at [94, 167] on button "Usage Control" at bounding box center [89, 176] width 85 height 27
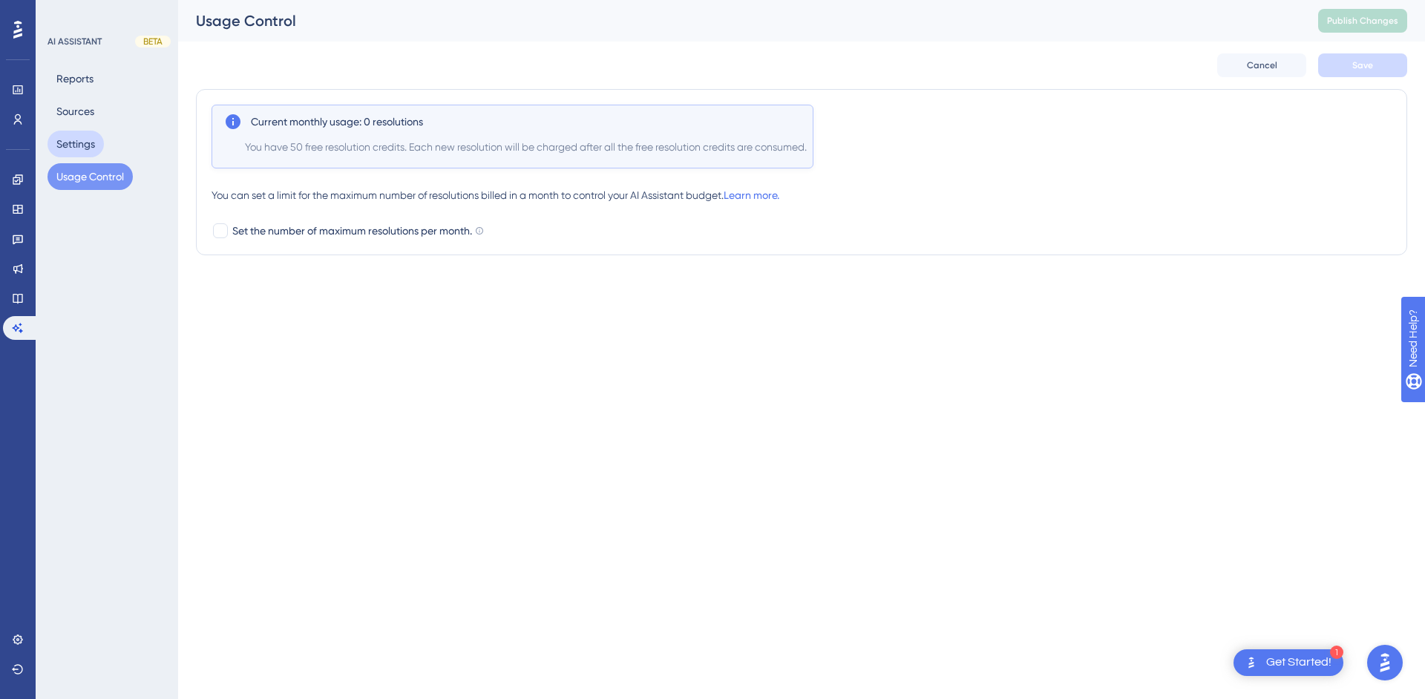
click at [75, 138] on button "Settings" at bounding box center [75, 144] width 56 height 27
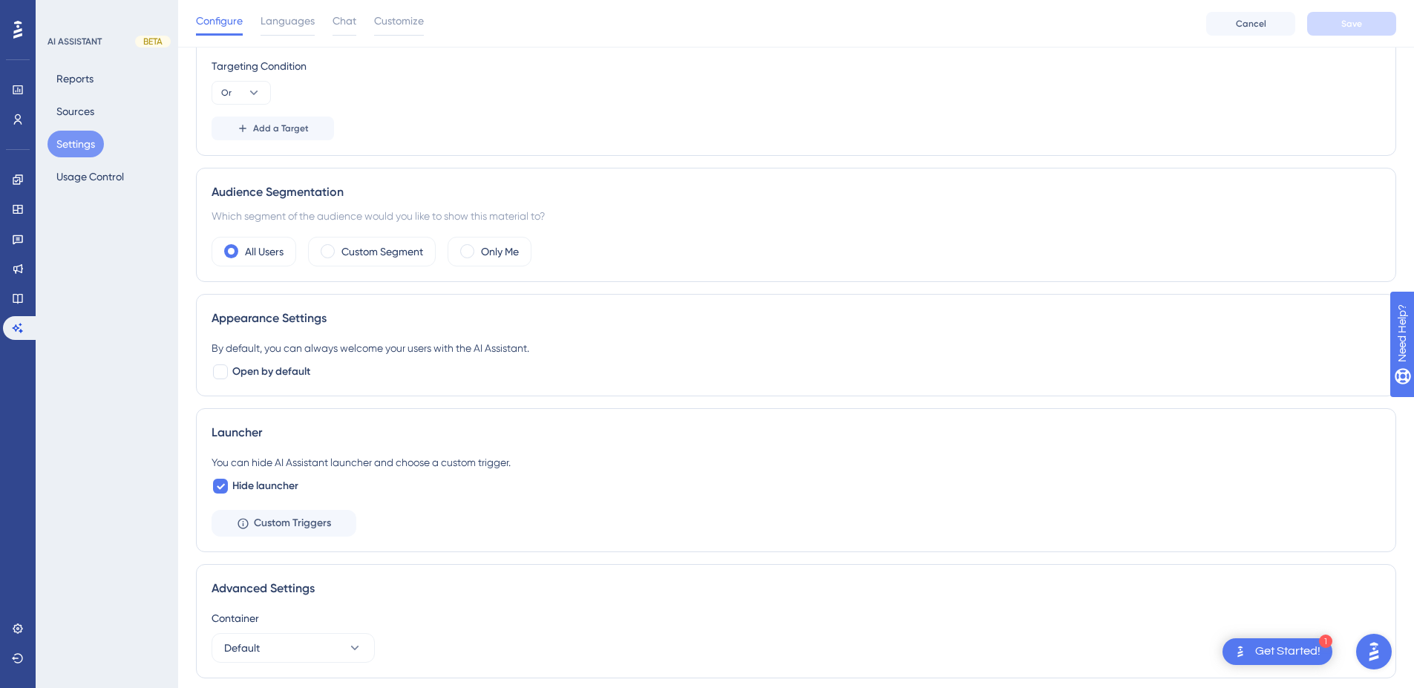
scroll to position [330, 0]
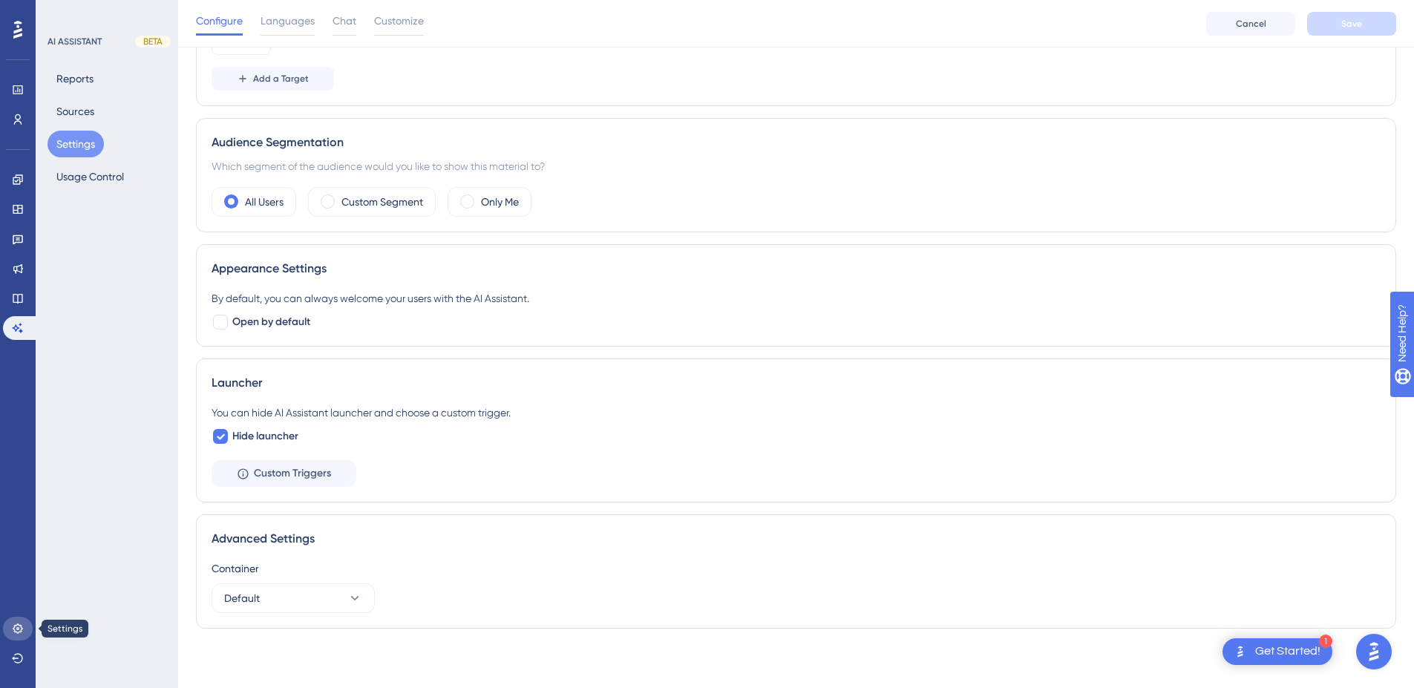
click at [18, 628] on icon at bounding box center [18, 628] width 10 height 10
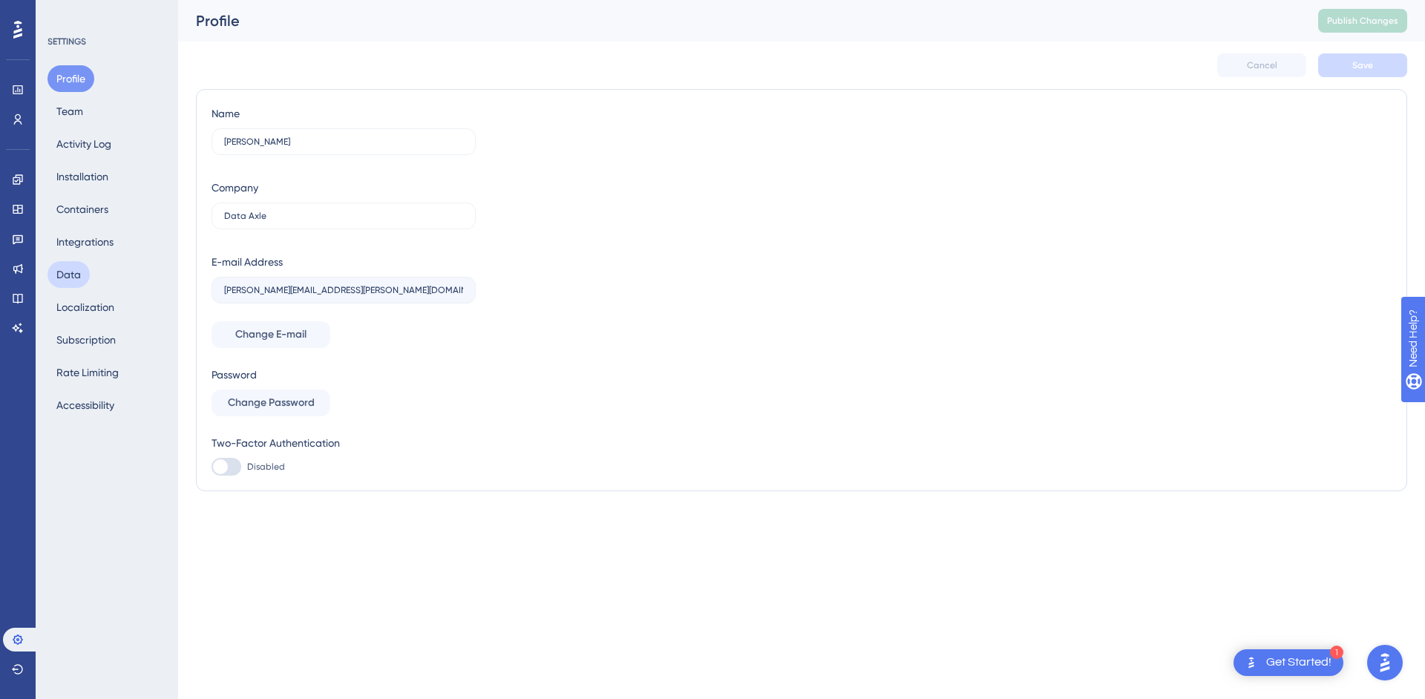
click at [73, 264] on button "Data" at bounding box center [68, 274] width 42 height 27
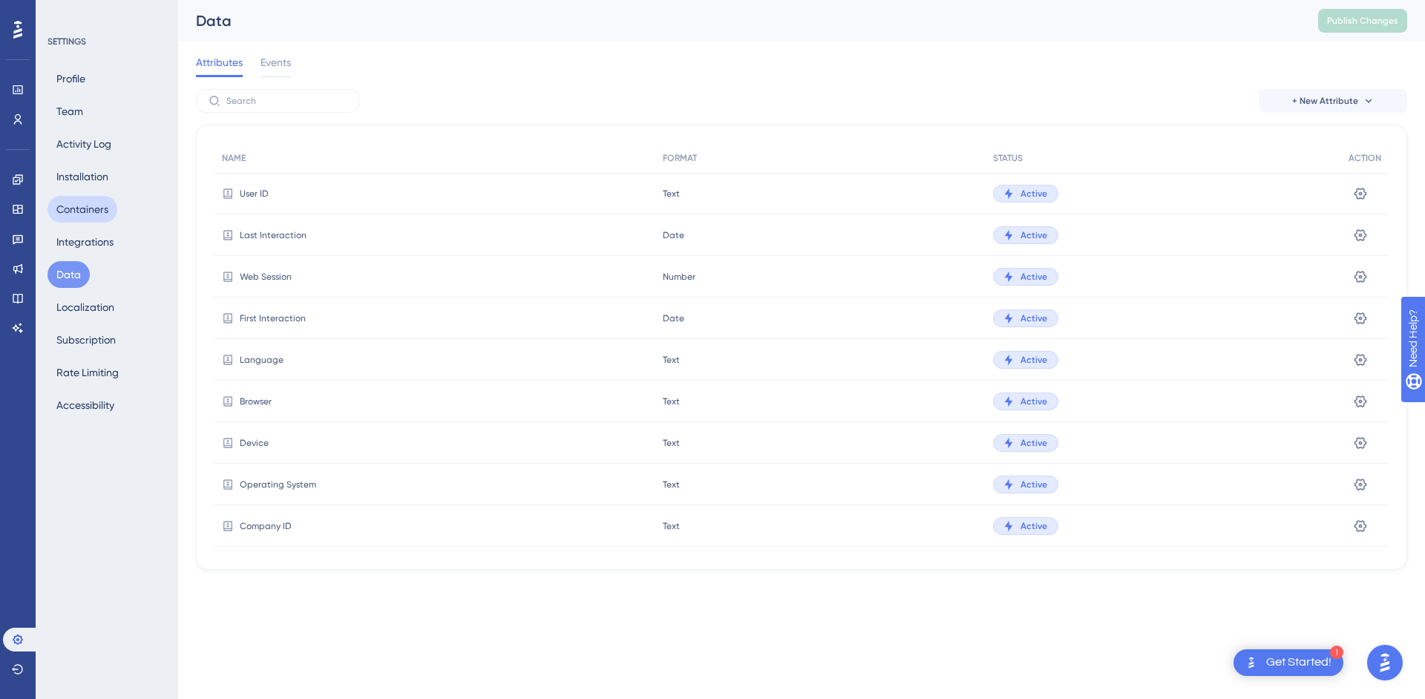
click at [71, 216] on button "Containers" at bounding box center [82, 209] width 70 height 27
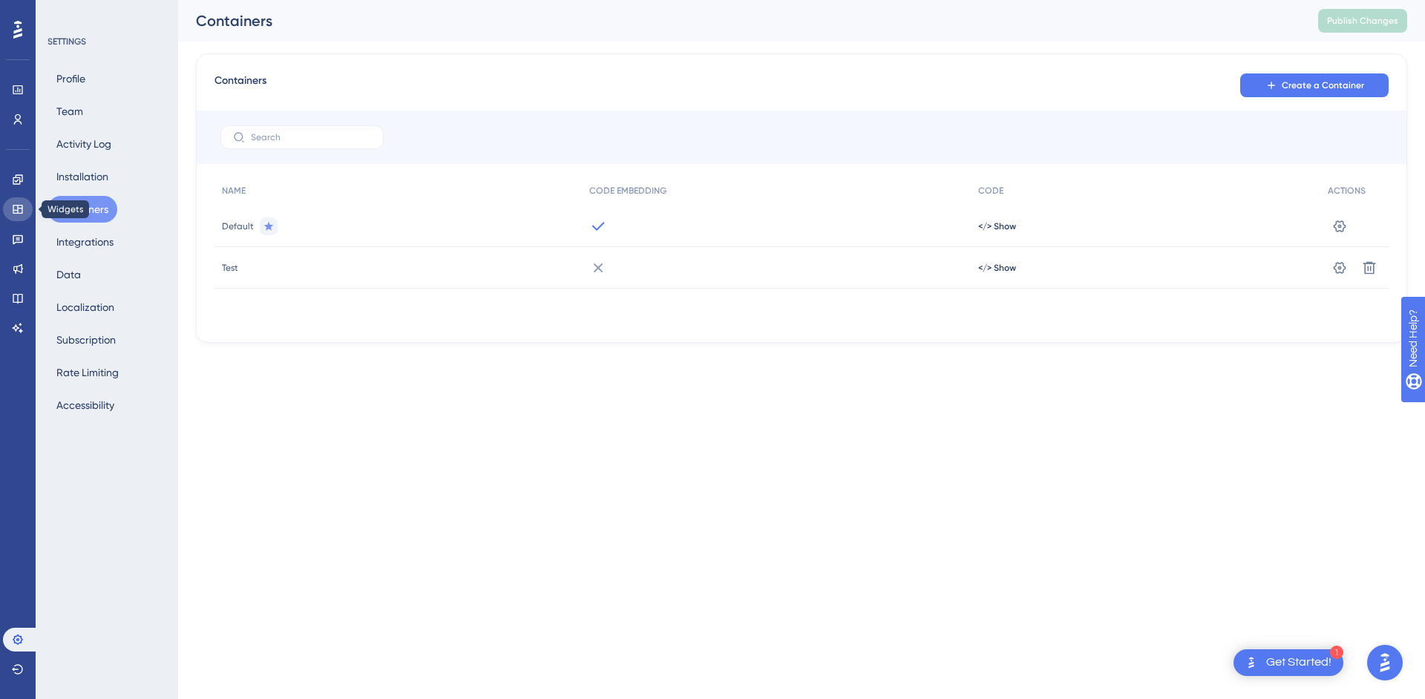
click at [19, 203] on link at bounding box center [18, 209] width 30 height 24
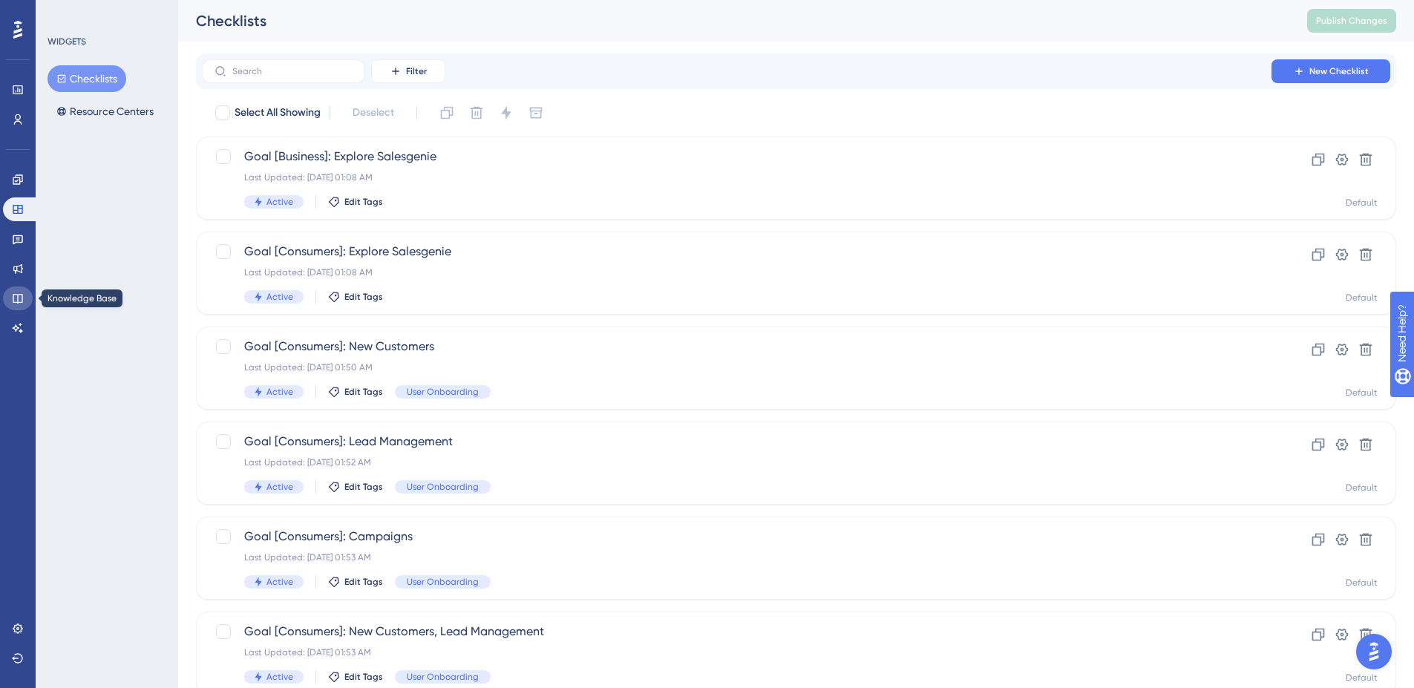
click at [16, 293] on icon at bounding box center [18, 298] width 12 height 12
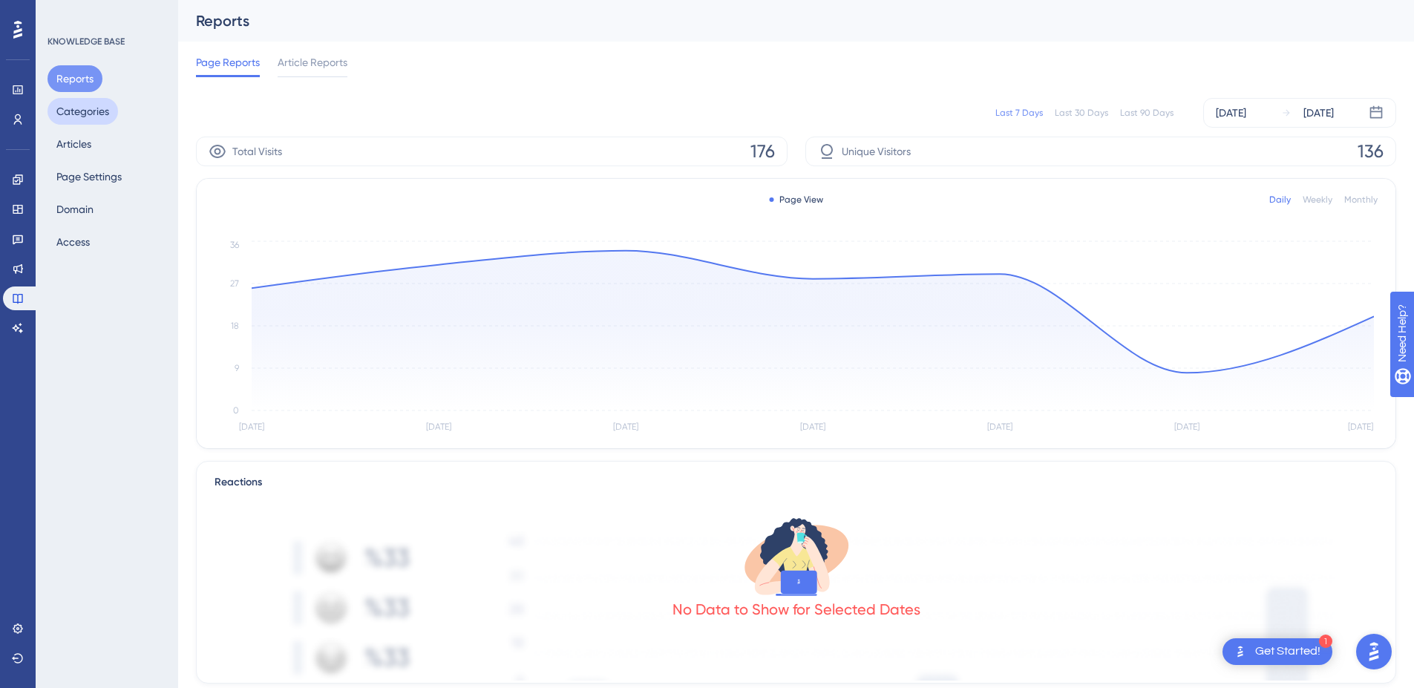
click at [74, 113] on button "Categories" at bounding box center [82, 111] width 71 height 27
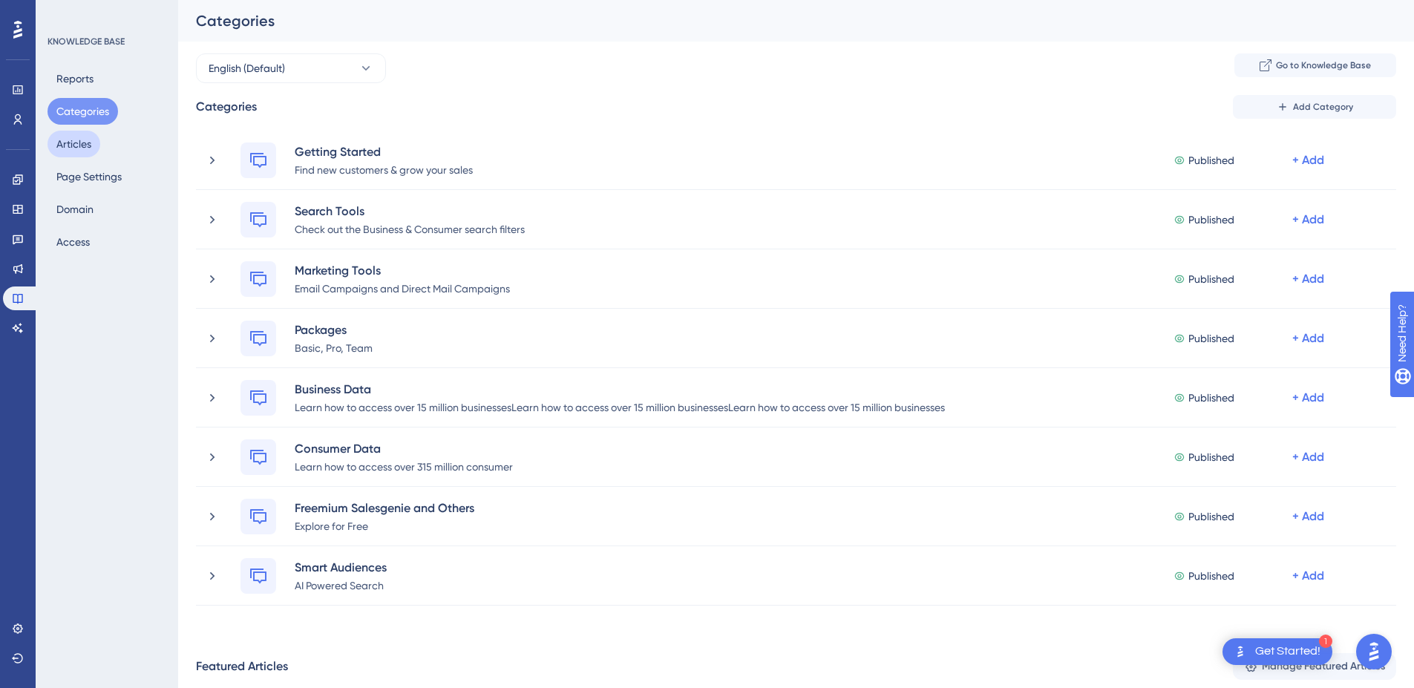
click at [69, 145] on button "Articles" at bounding box center [73, 144] width 53 height 27
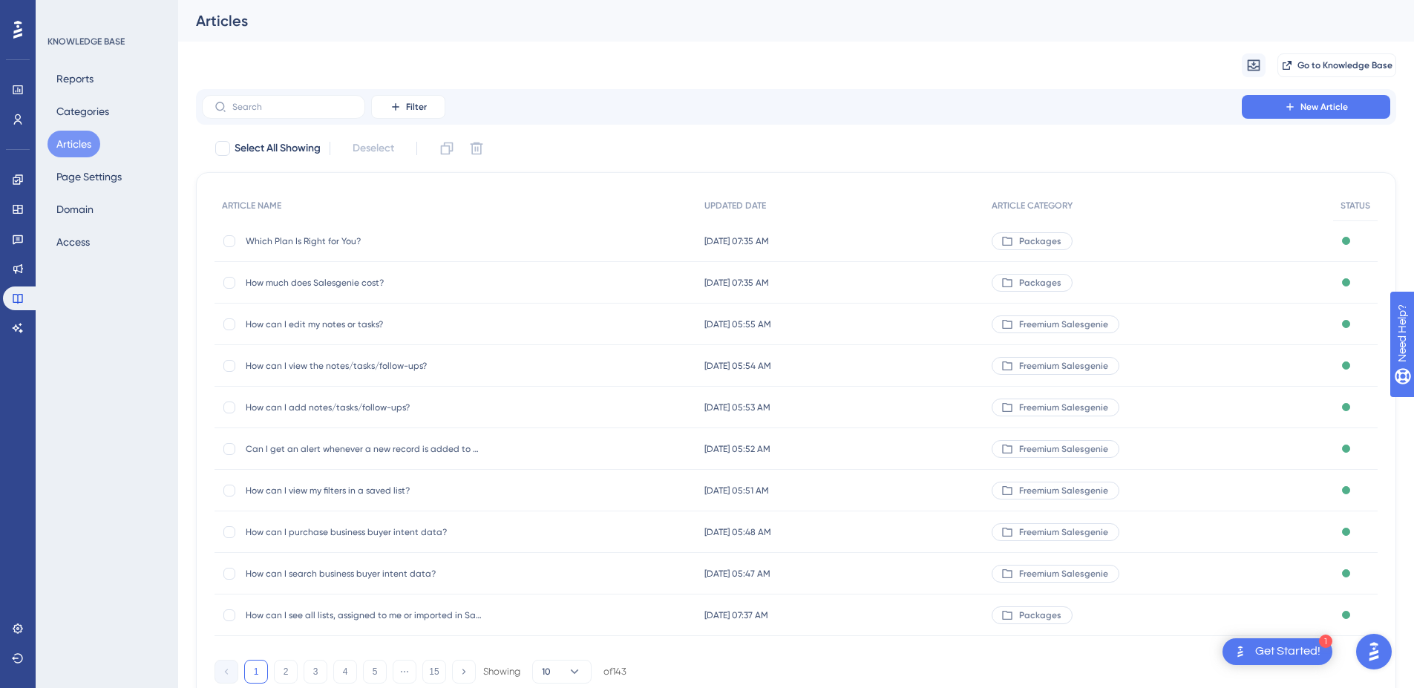
click at [341, 245] on span "Which Plan Is Right for You?" at bounding box center [364, 241] width 237 height 12
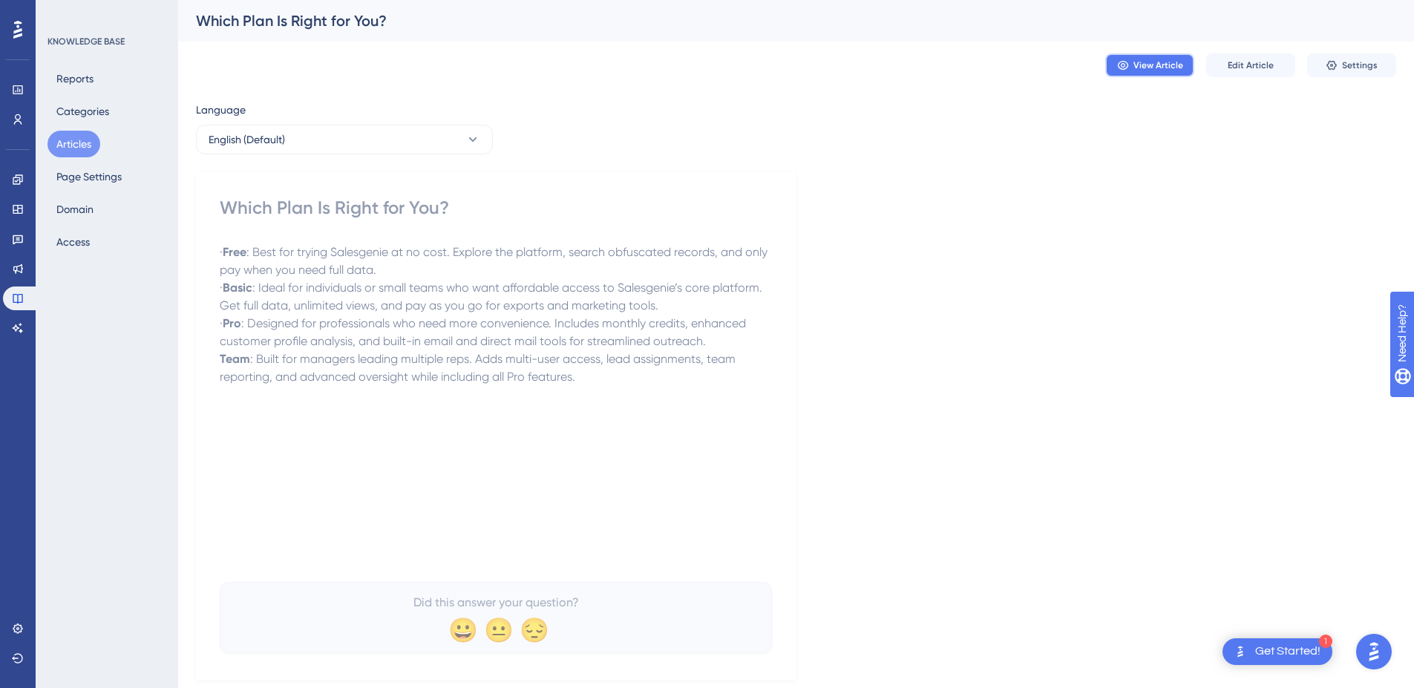
click at [1148, 71] on button "View Article" at bounding box center [1149, 65] width 89 height 24
click at [26, 266] on link at bounding box center [18, 269] width 30 height 24
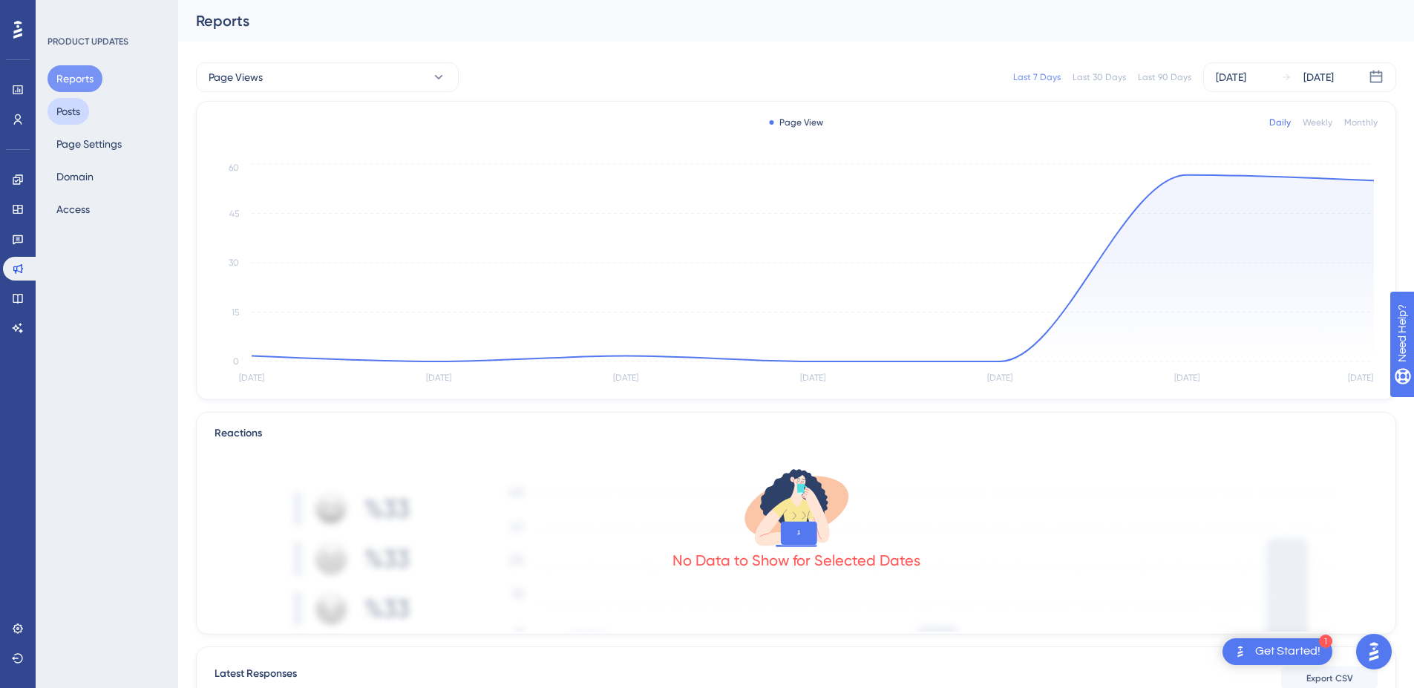
click at [77, 116] on button "Posts" at bounding box center [68, 111] width 42 height 27
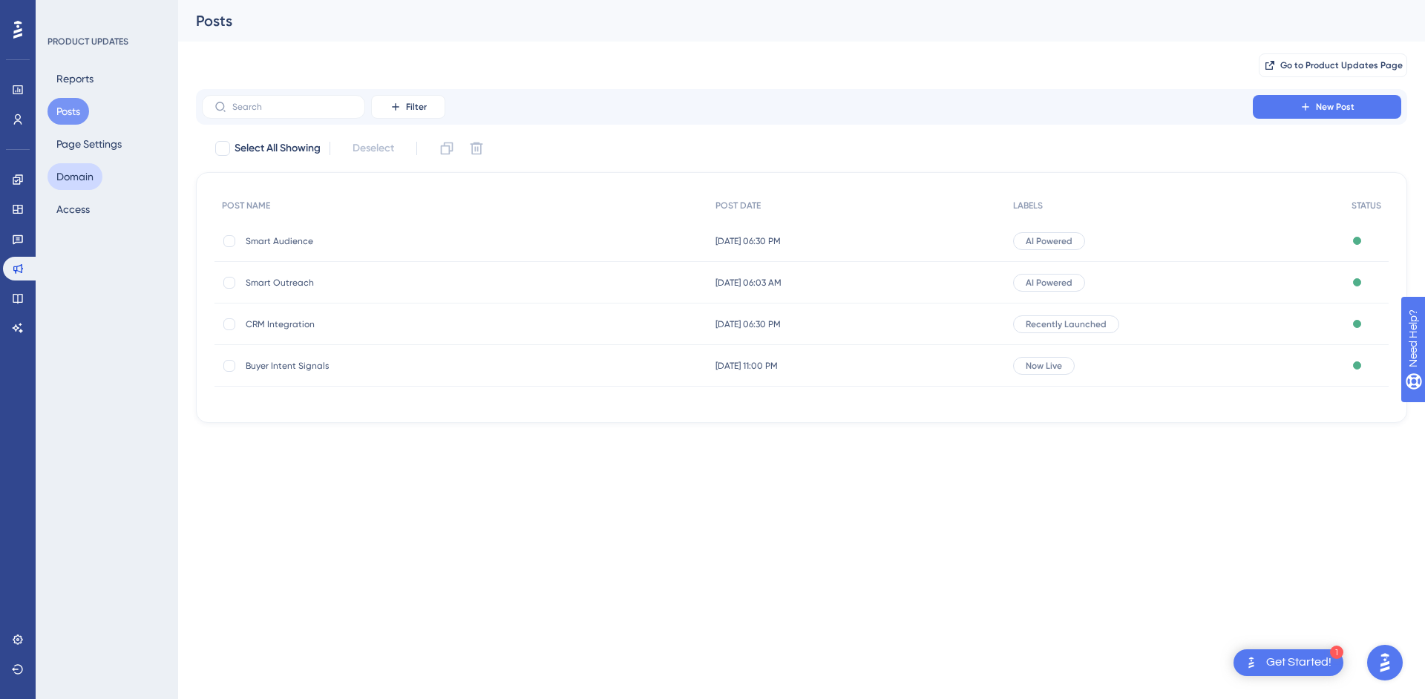
click at [64, 179] on button "Domain" at bounding box center [74, 176] width 55 height 27
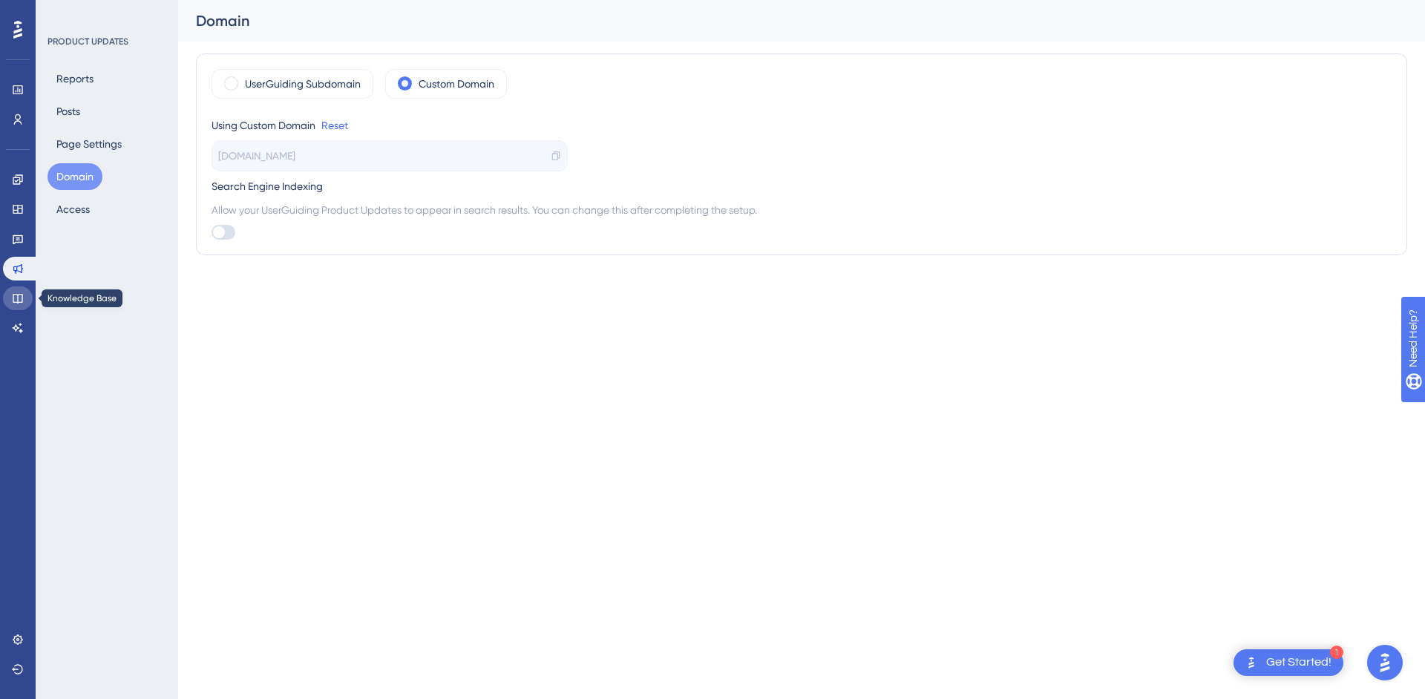
click at [25, 288] on link at bounding box center [18, 298] width 30 height 24
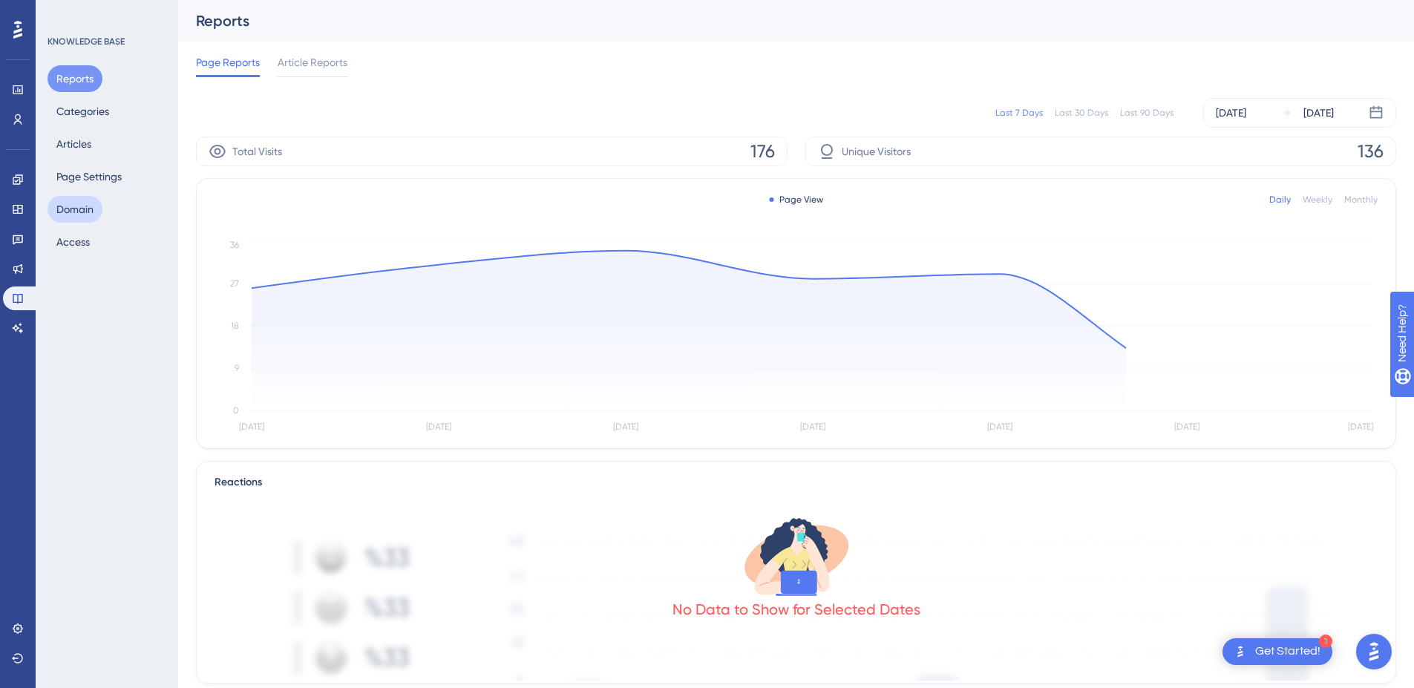
click at [94, 207] on button "Domain" at bounding box center [74, 209] width 55 height 27
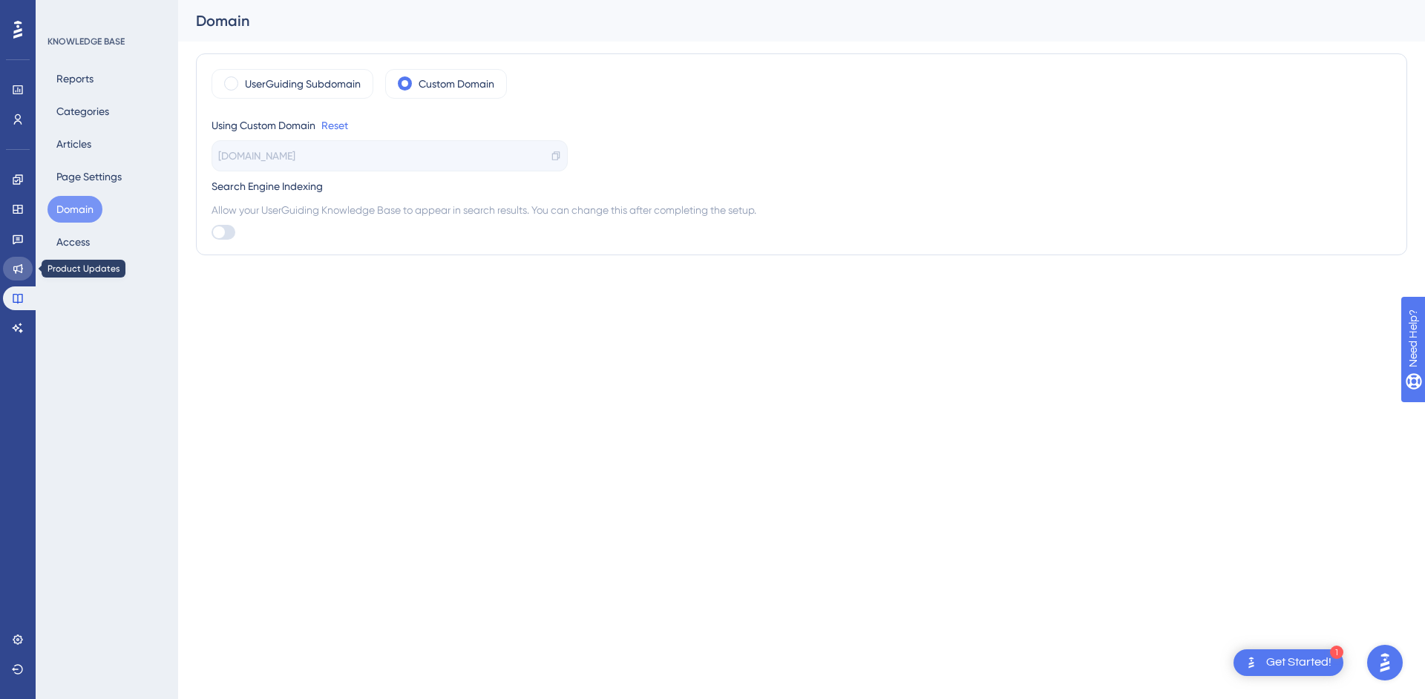
click at [16, 270] on icon at bounding box center [18, 269] width 10 height 10
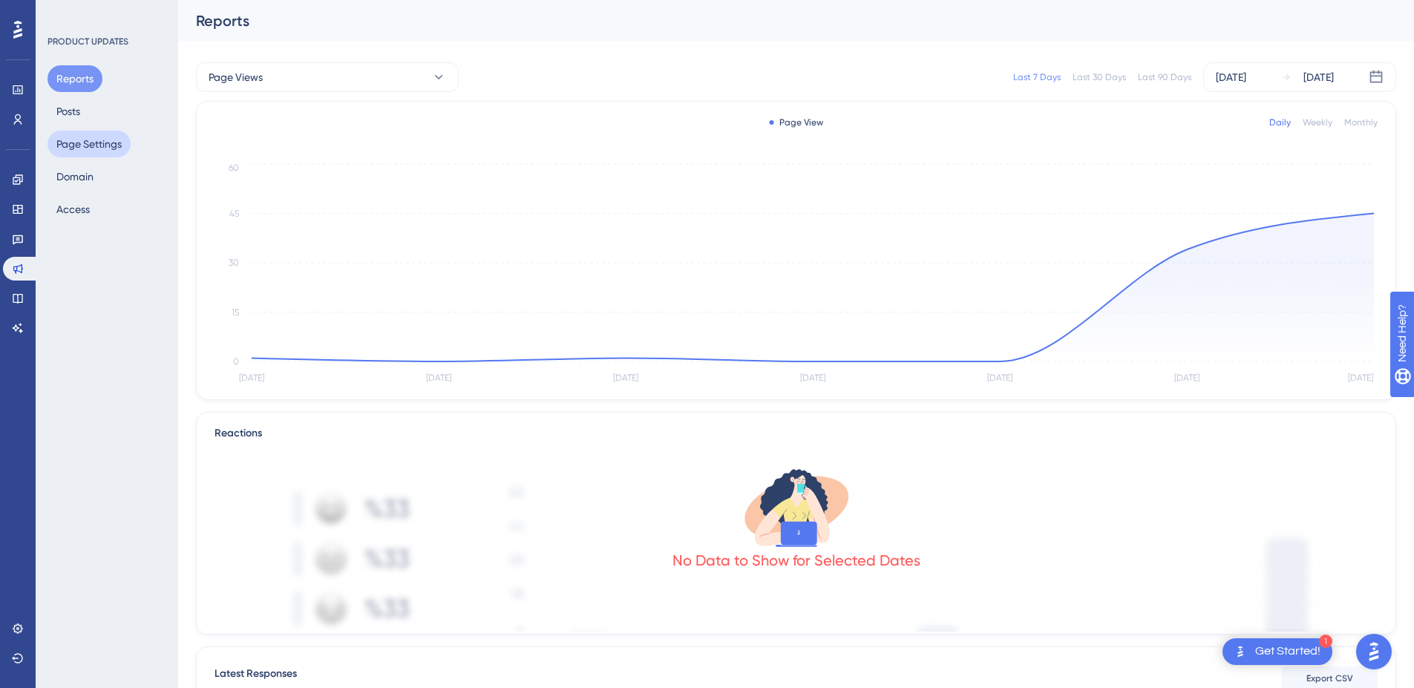
click at [99, 145] on button "Page Settings" at bounding box center [88, 144] width 83 height 27
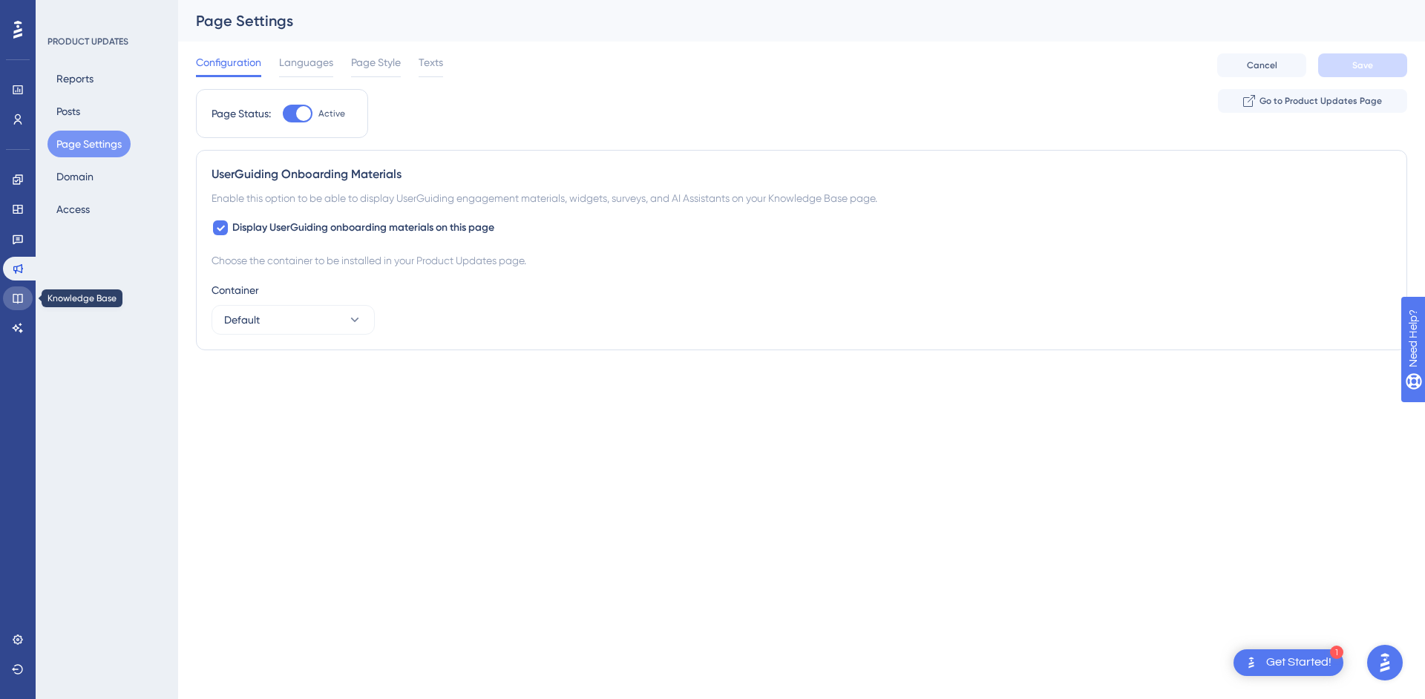
click at [26, 298] on link at bounding box center [18, 298] width 30 height 24
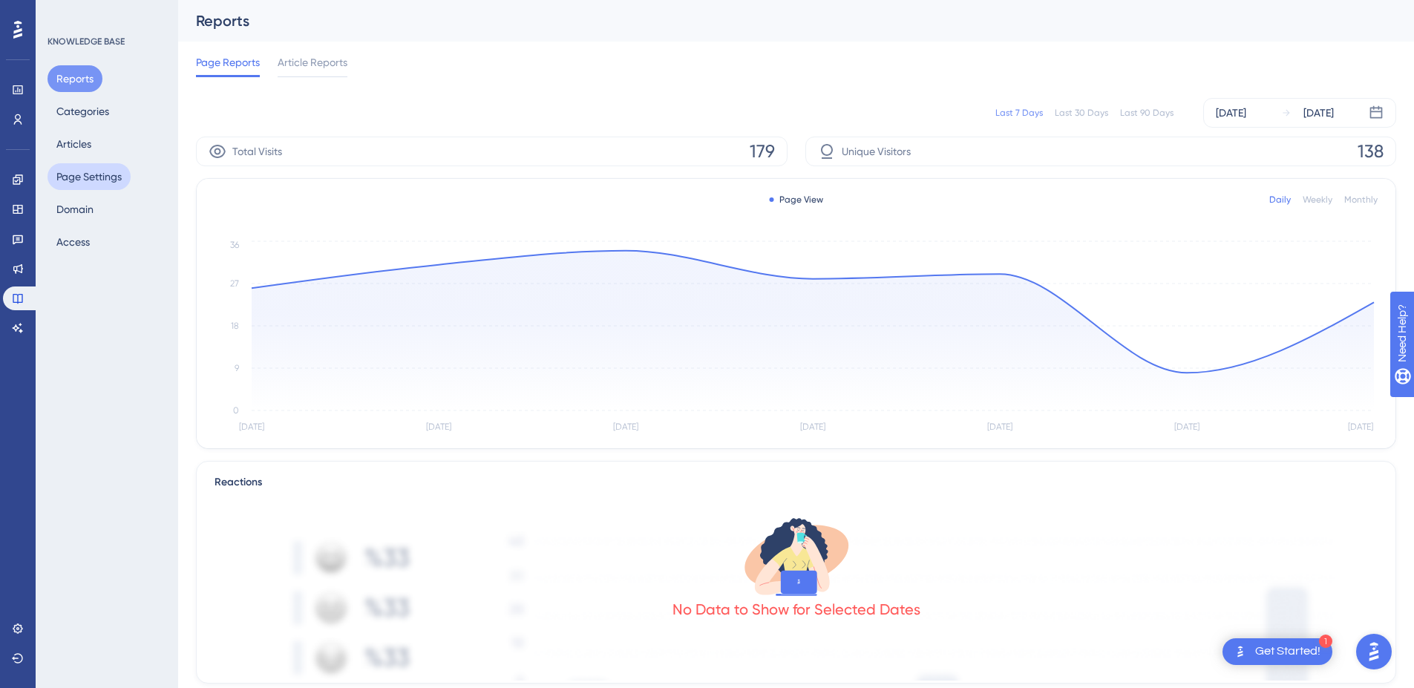
click at [104, 180] on button "Page Settings" at bounding box center [88, 176] width 83 height 27
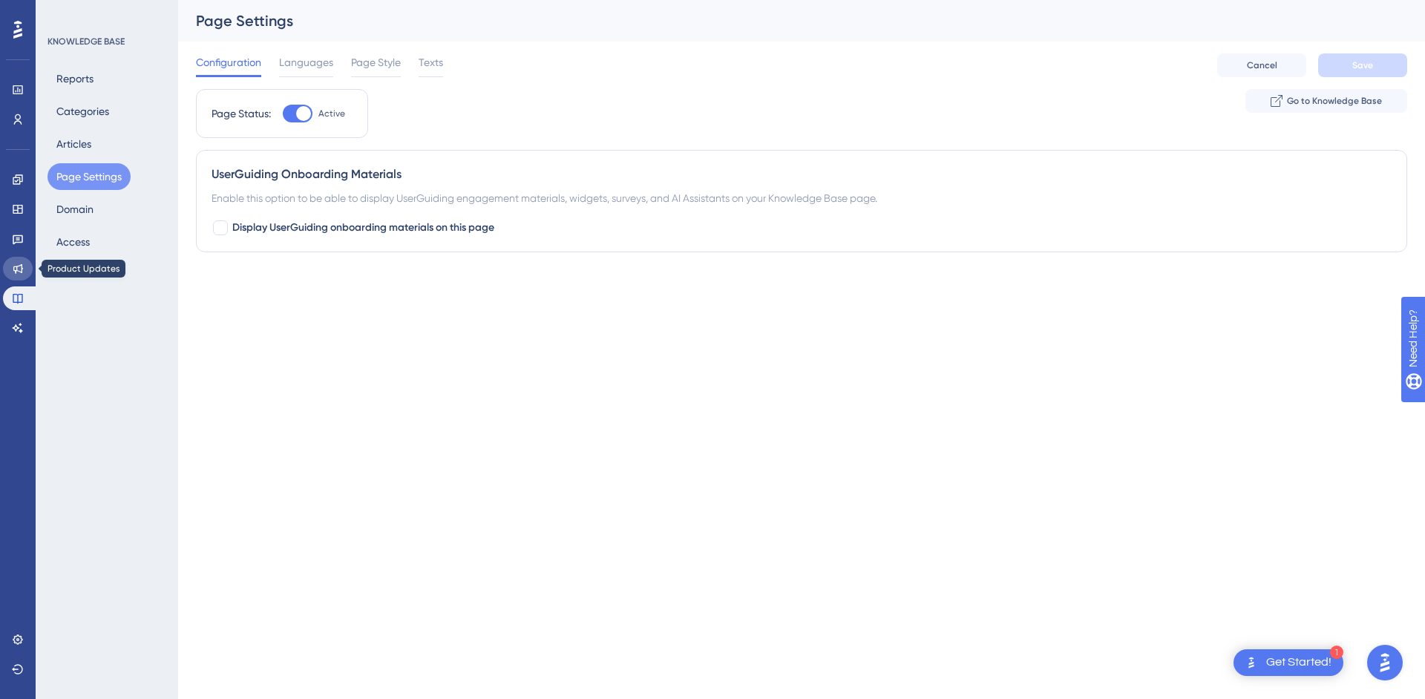
click at [21, 276] on link at bounding box center [18, 269] width 30 height 24
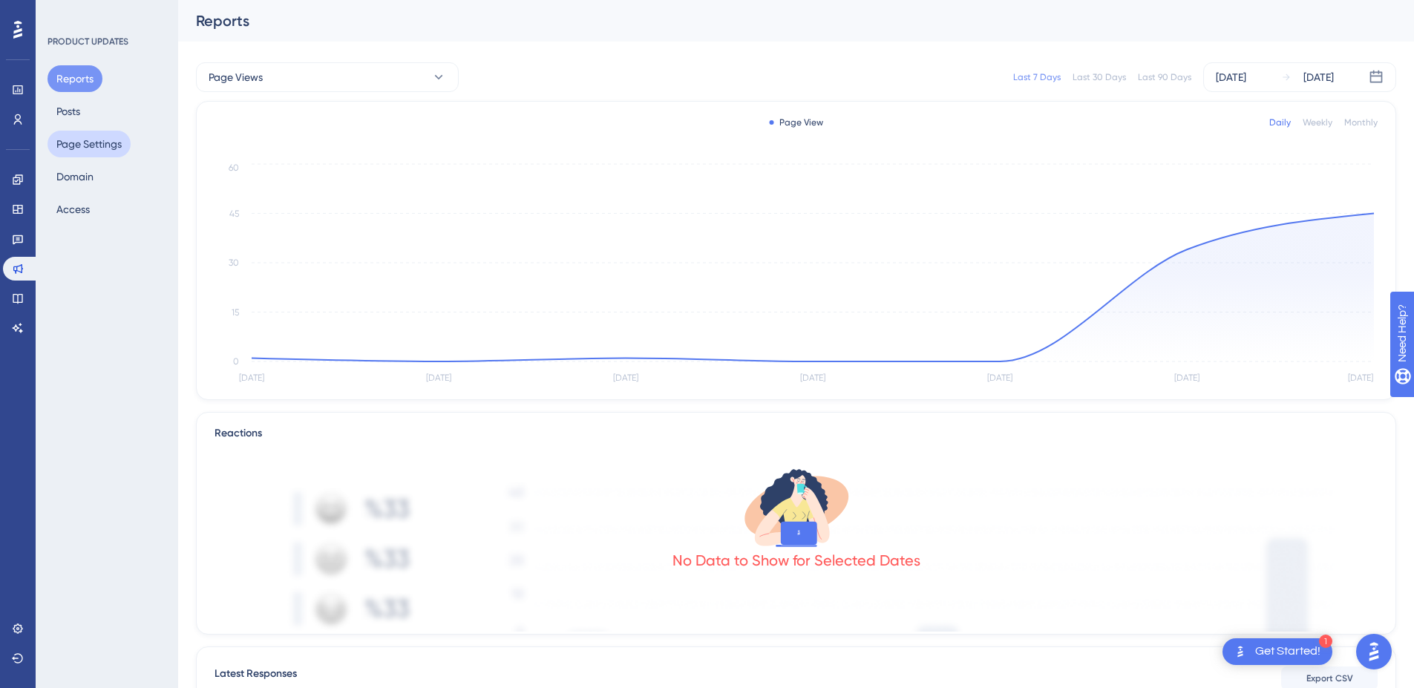
click at [88, 131] on button "Page Settings" at bounding box center [88, 144] width 83 height 27
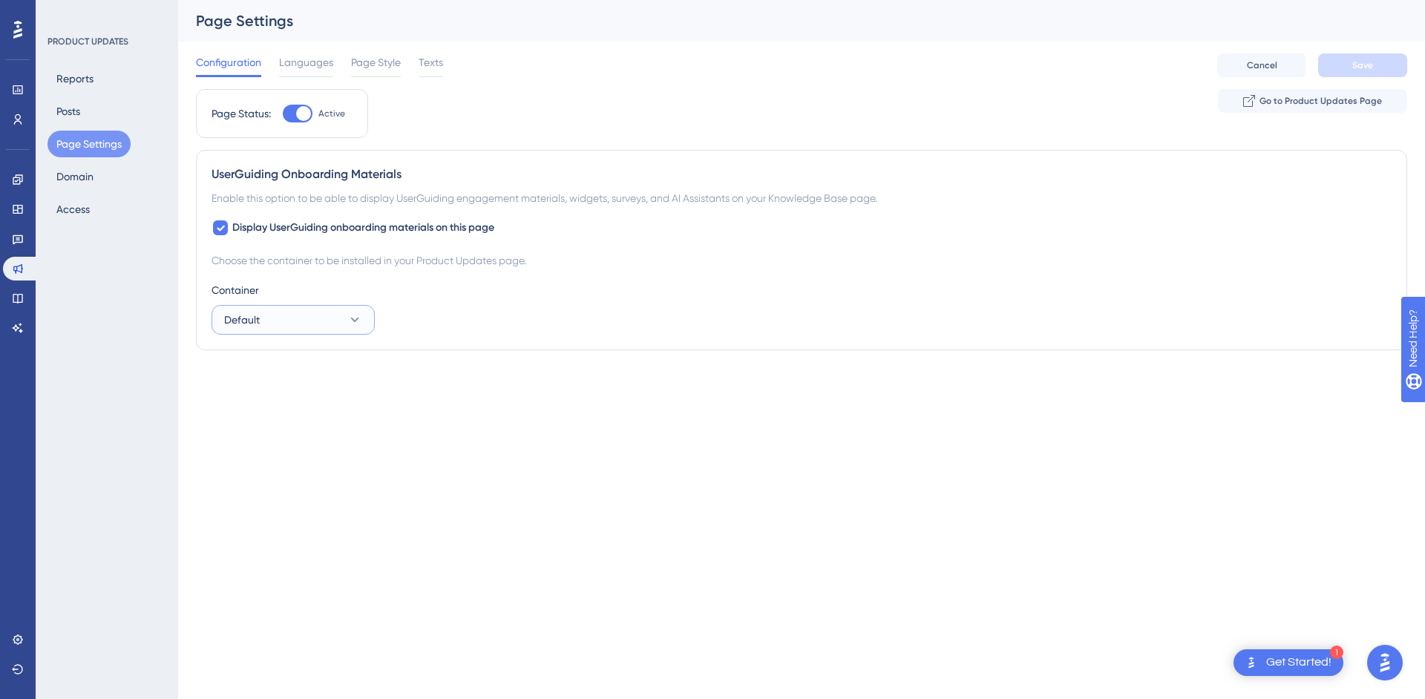
click at [243, 312] on span "Default" at bounding box center [242, 320] width 36 height 18
click at [505, 310] on div "Container Default Default Default Test Test" at bounding box center [802, 307] width 1180 height 53
click at [56, 172] on button "Domain" at bounding box center [74, 176] width 55 height 27
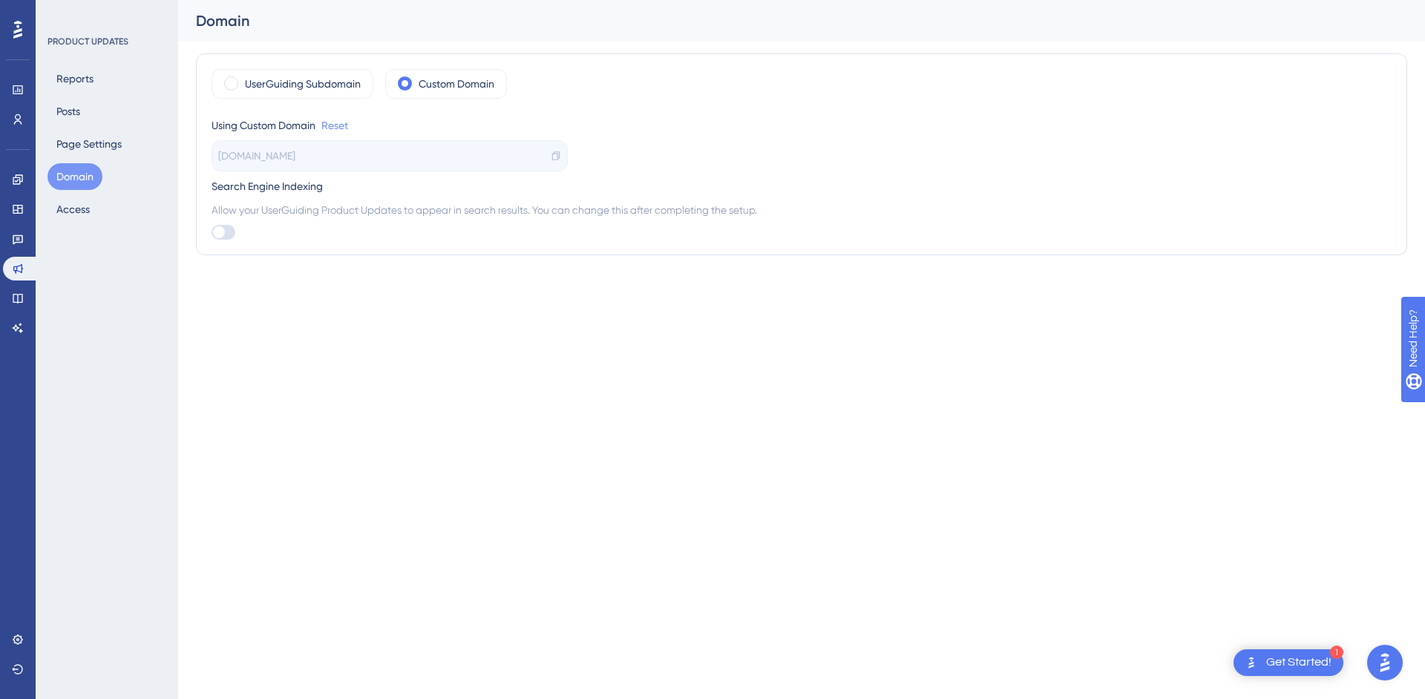
click at [328, 128] on link "Reset" at bounding box center [334, 126] width 27 height 18
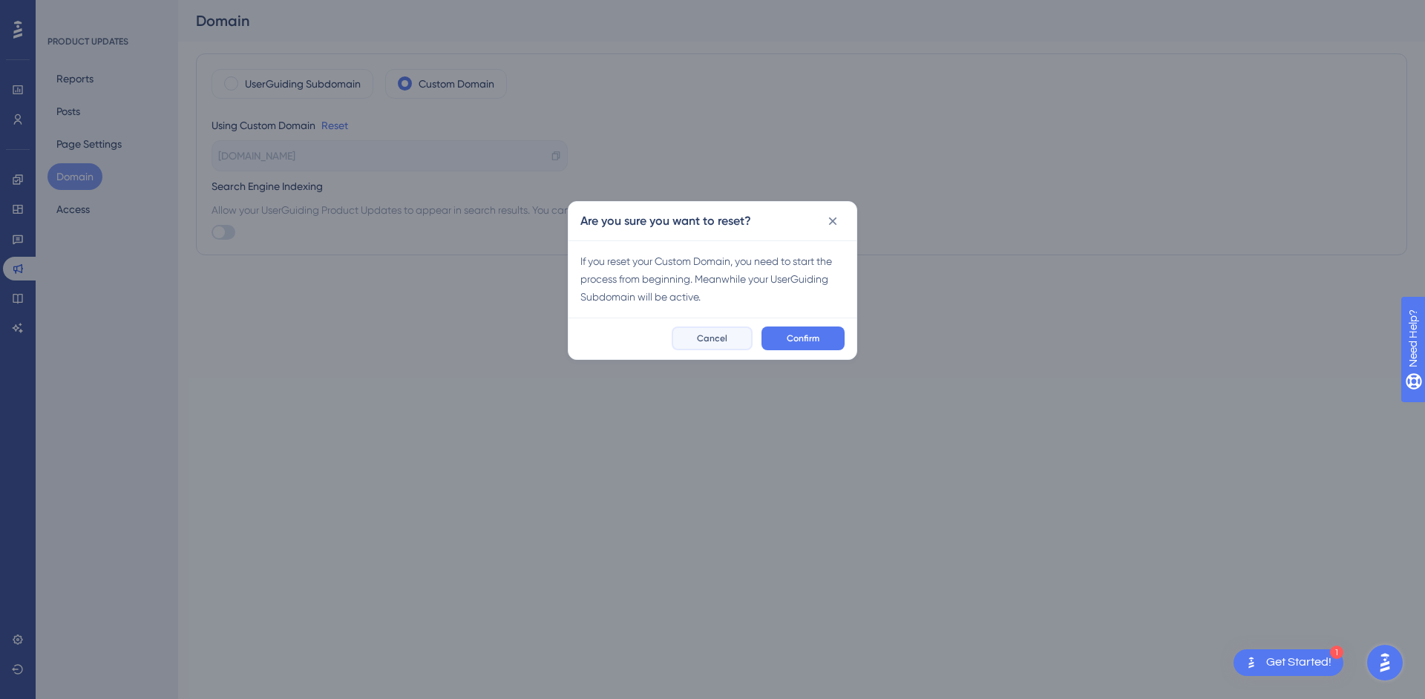
click at [732, 332] on button "Cancel" at bounding box center [712, 339] width 81 height 24
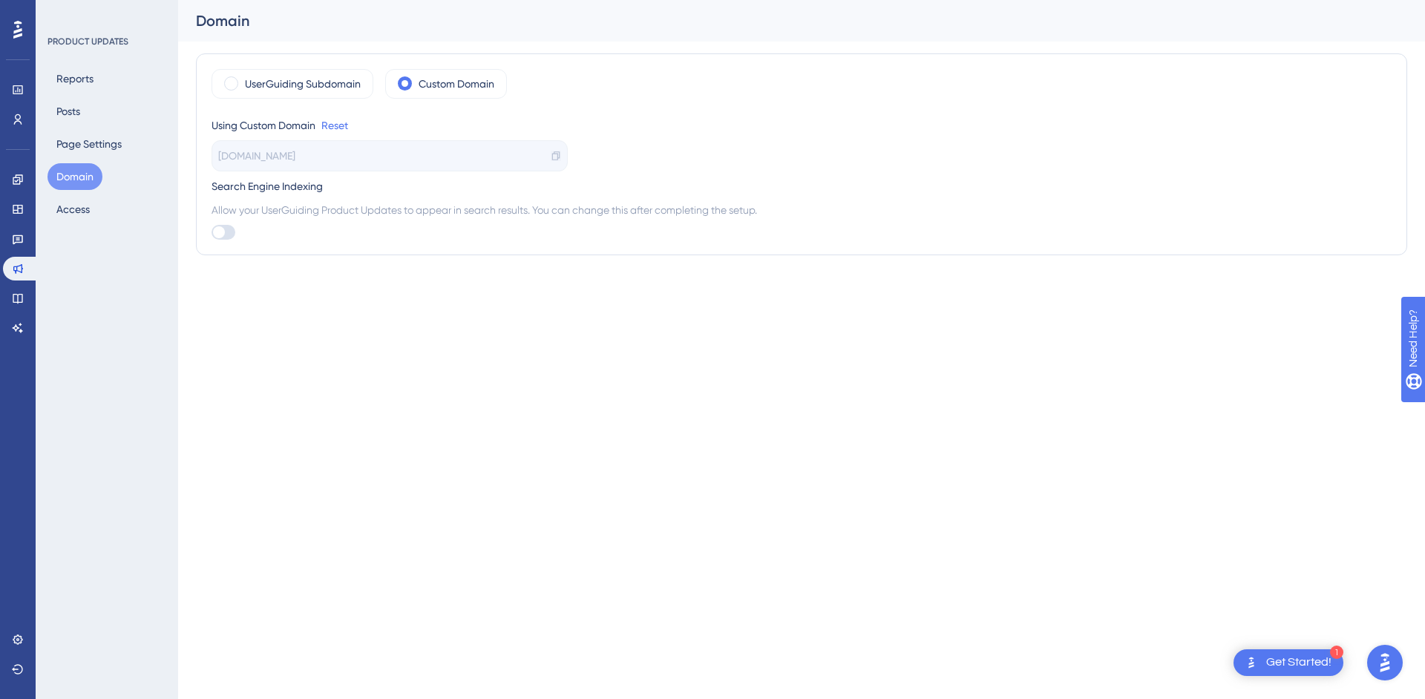
click at [555, 154] on icon at bounding box center [555, 155] width 7 height 9
click at [83, 211] on button "Access" at bounding box center [72, 209] width 51 height 27
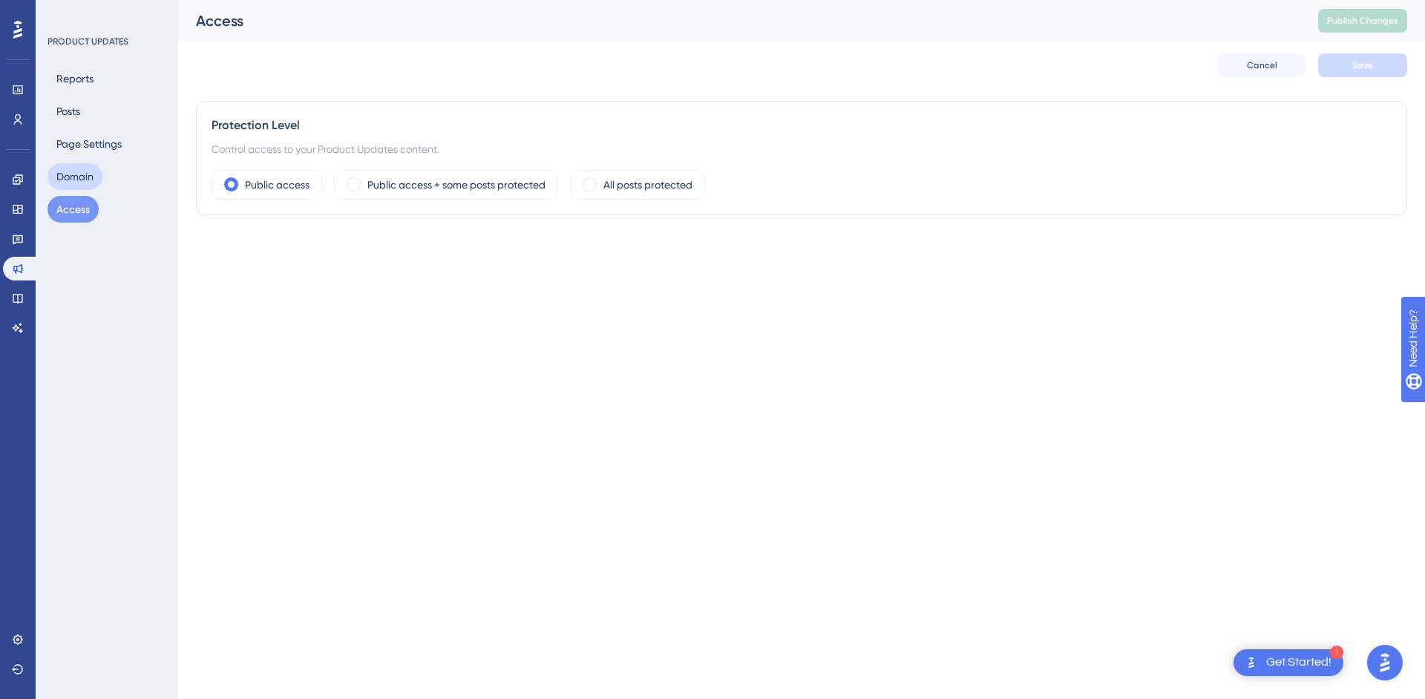
click at [85, 180] on button "Domain" at bounding box center [74, 176] width 55 height 27
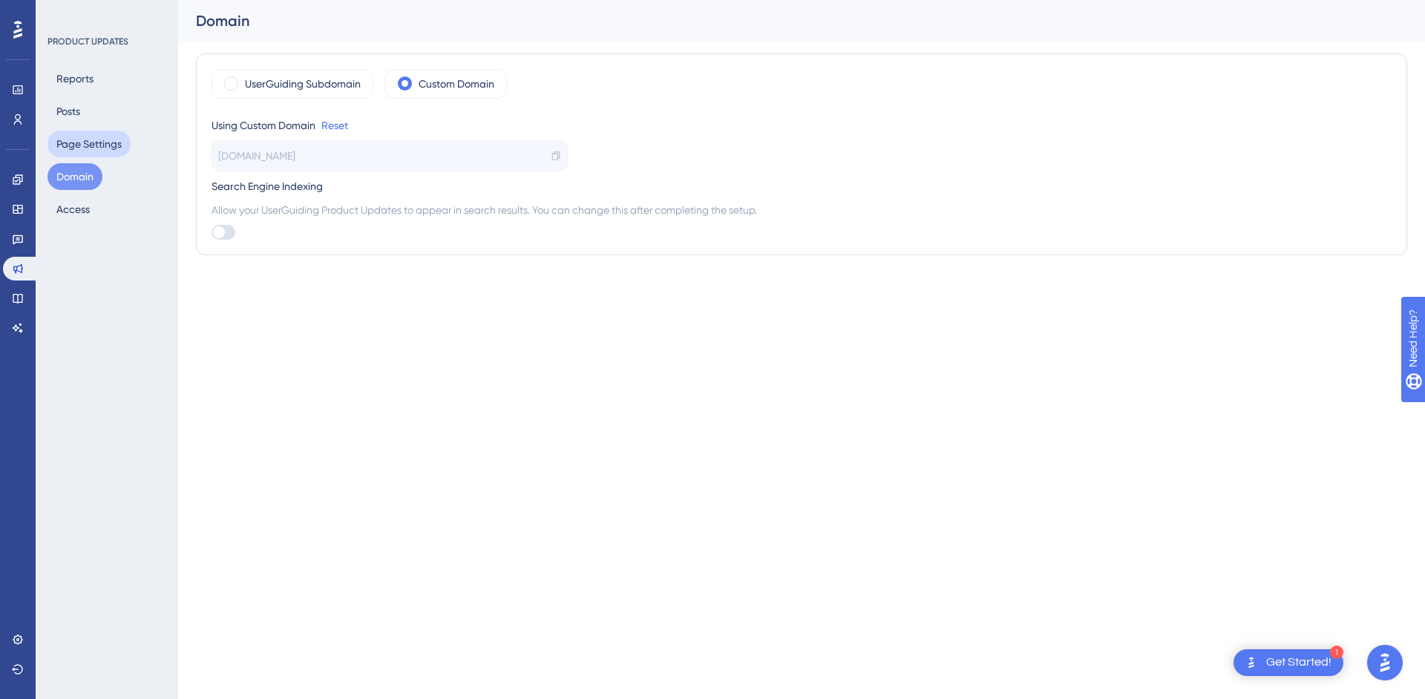
click at [83, 149] on button "Page Settings" at bounding box center [88, 144] width 83 height 27
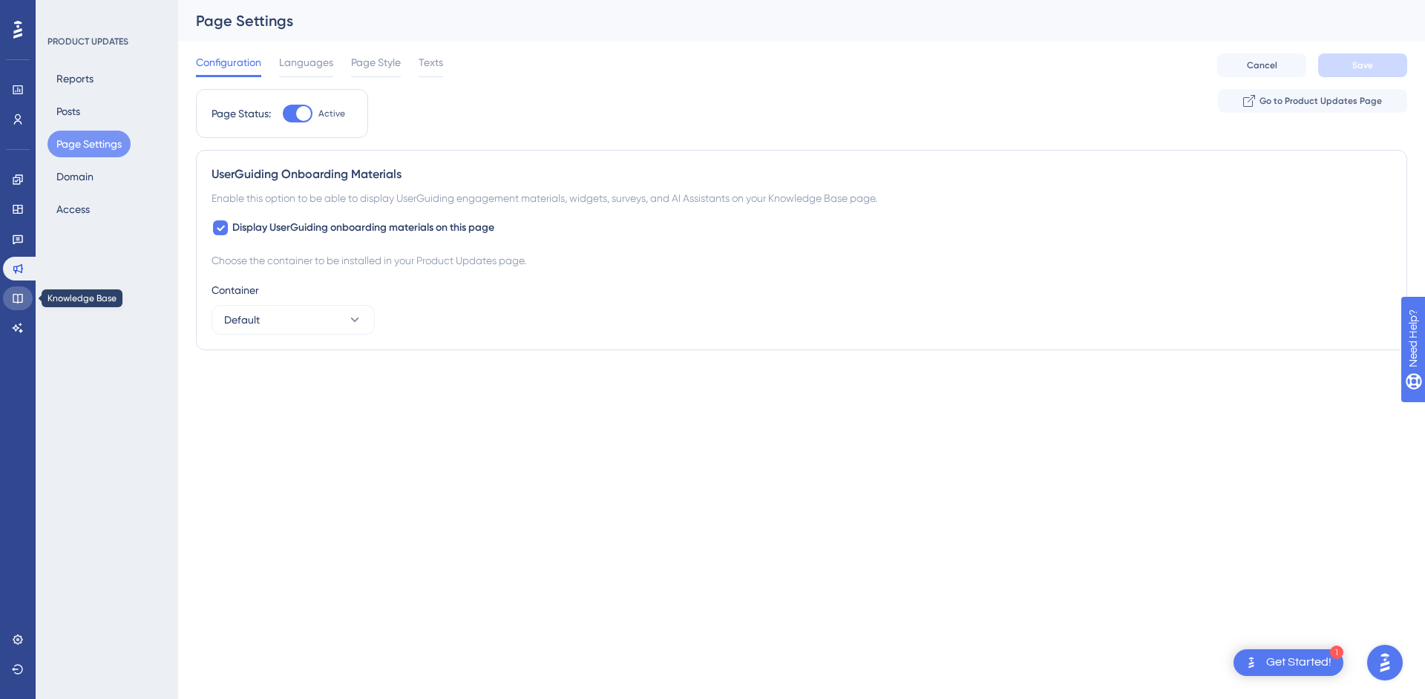
click at [17, 298] on icon at bounding box center [18, 298] width 12 height 12
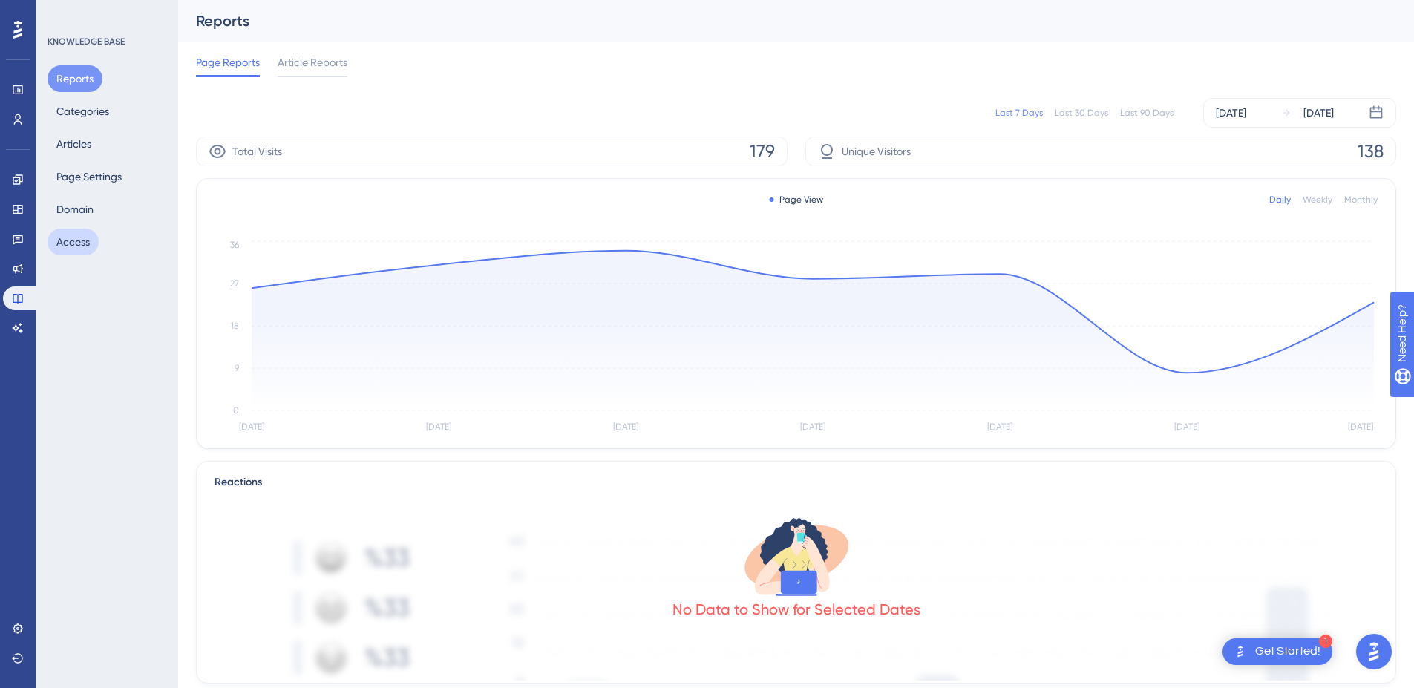
click at [76, 249] on button "Access" at bounding box center [72, 242] width 51 height 27
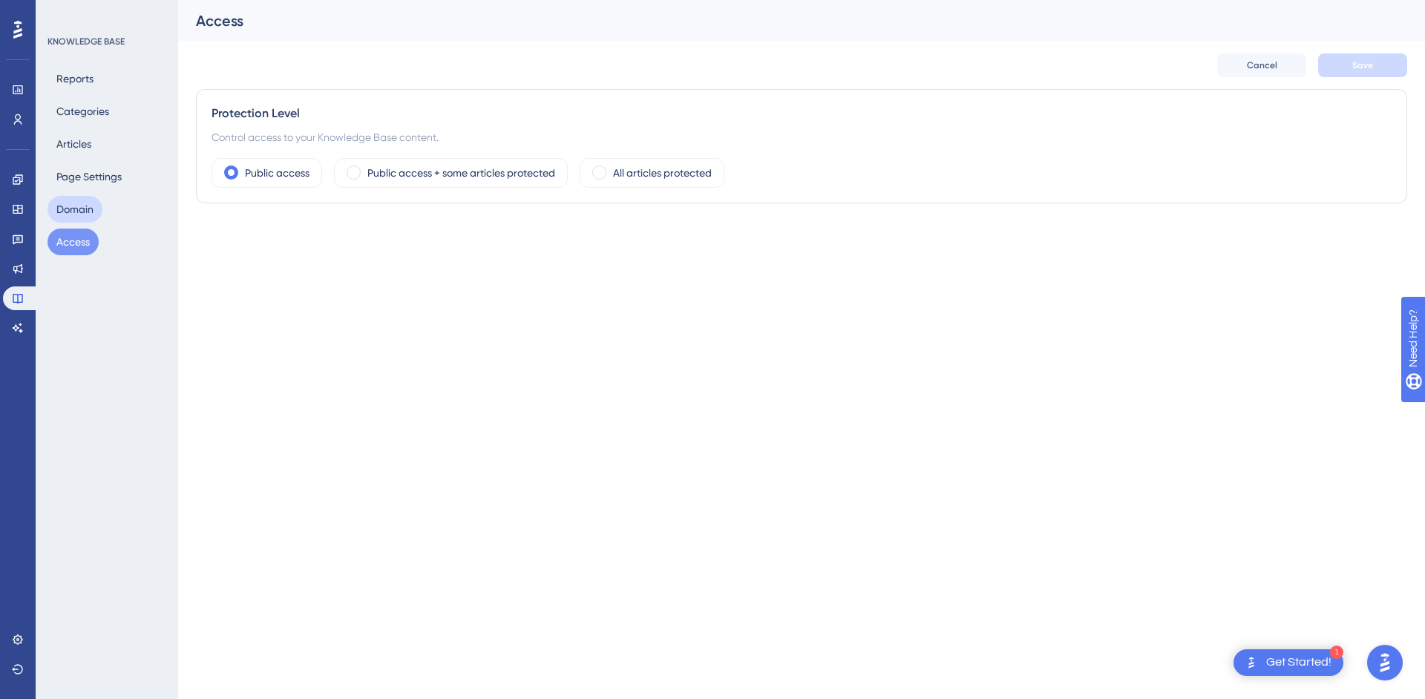
click at [77, 210] on button "Domain" at bounding box center [74, 209] width 55 height 27
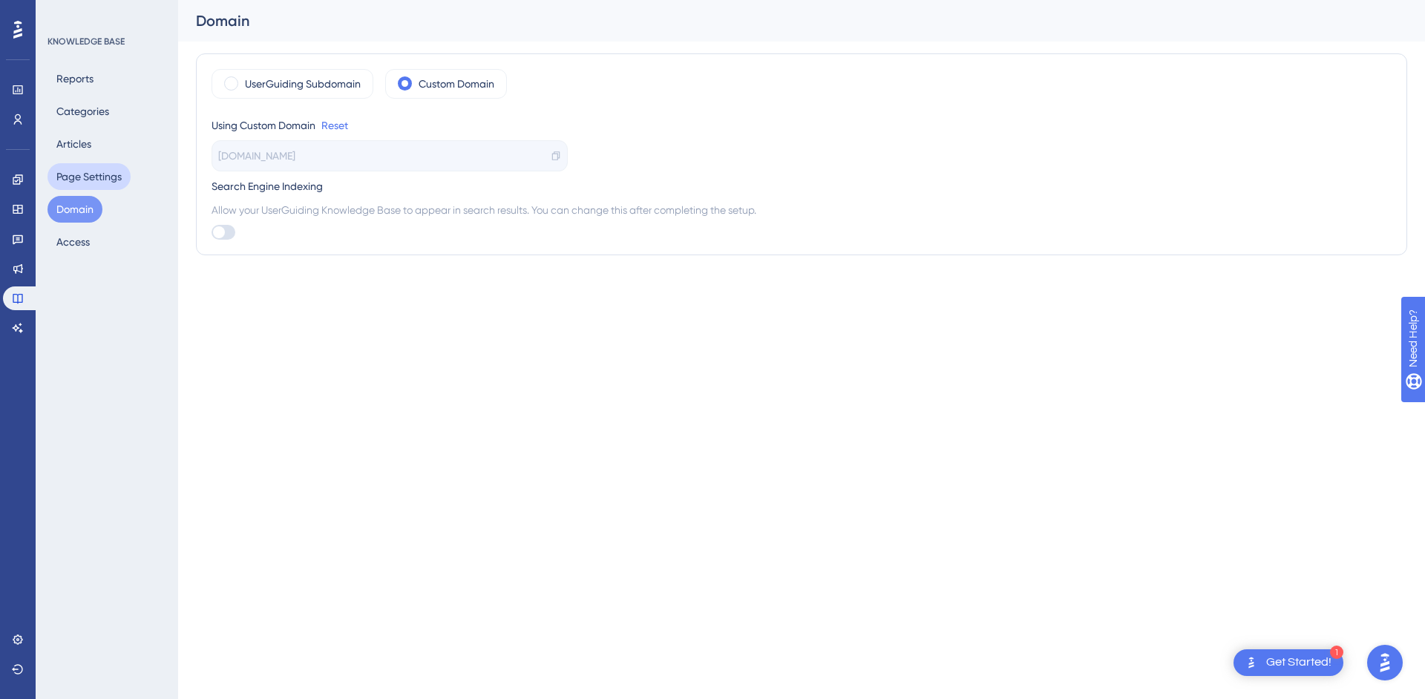
click at [94, 177] on button "Page Settings" at bounding box center [88, 176] width 83 height 27
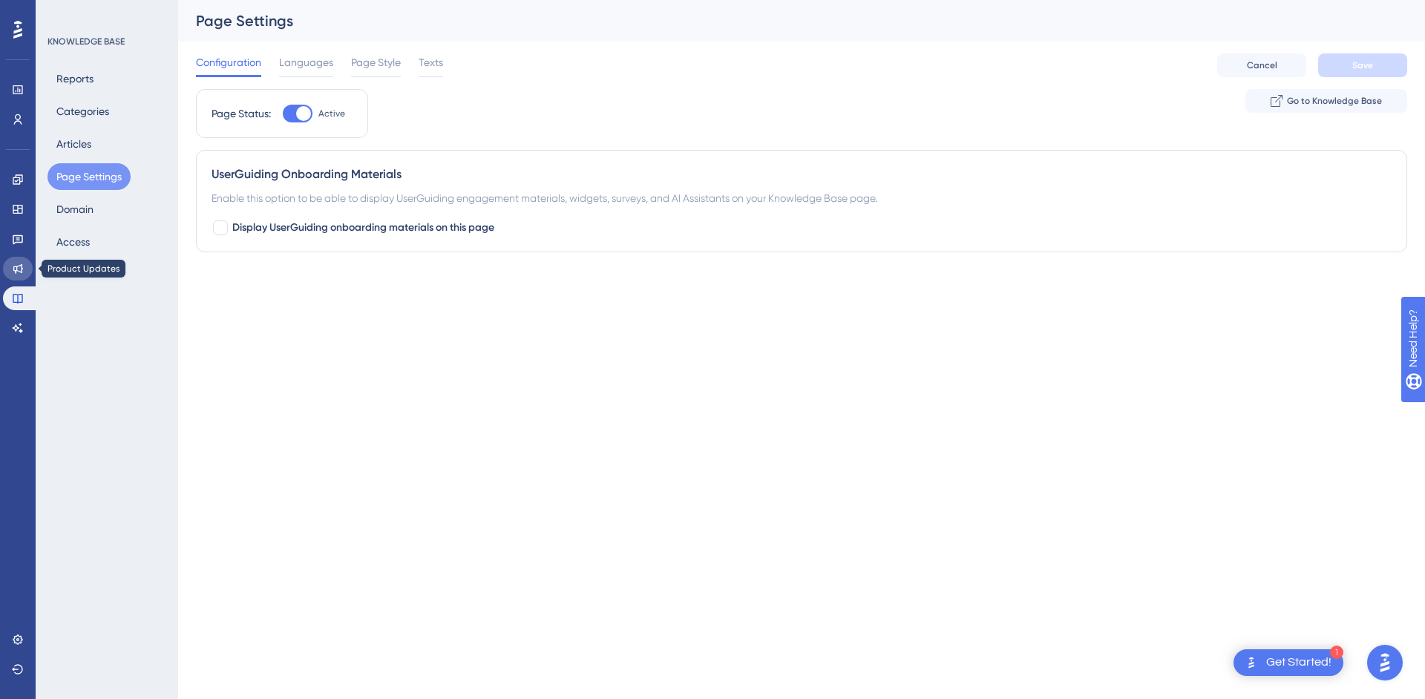
click at [22, 266] on icon at bounding box center [18, 269] width 10 height 10
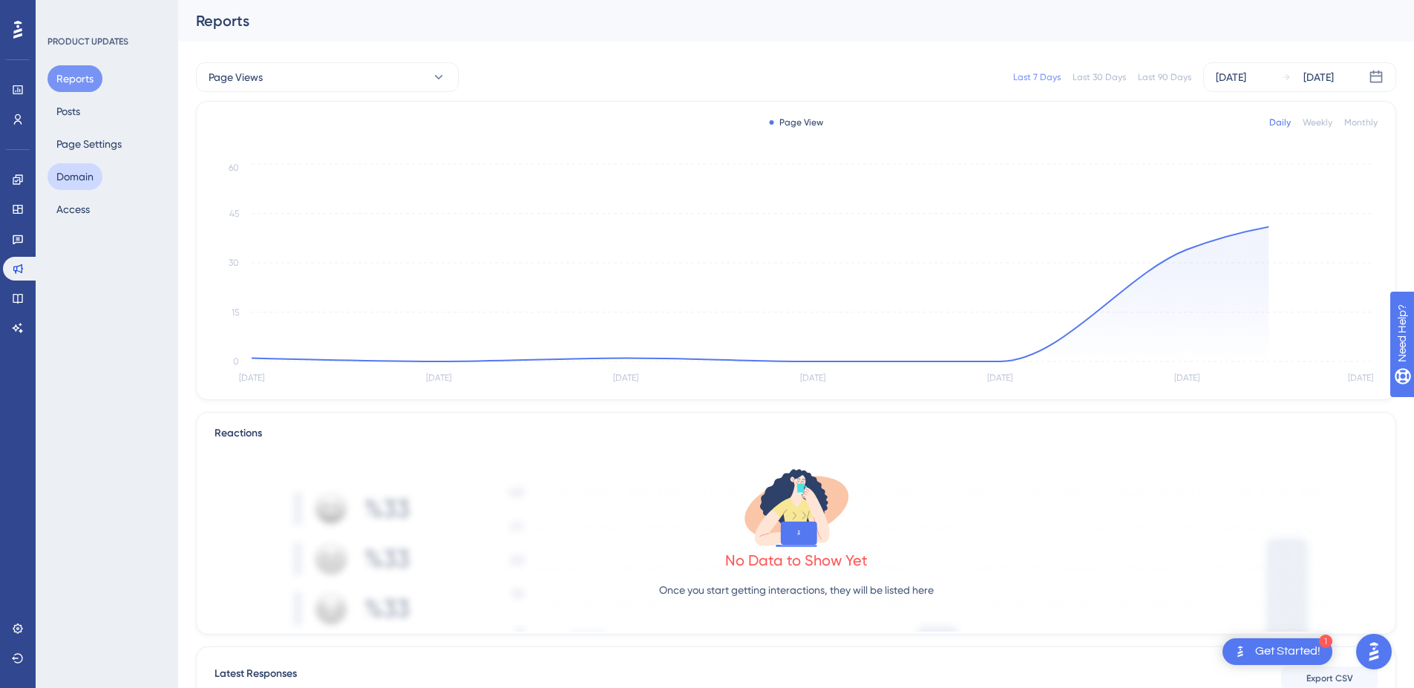
click at [79, 171] on button "Domain" at bounding box center [74, 176] width 55 height 27
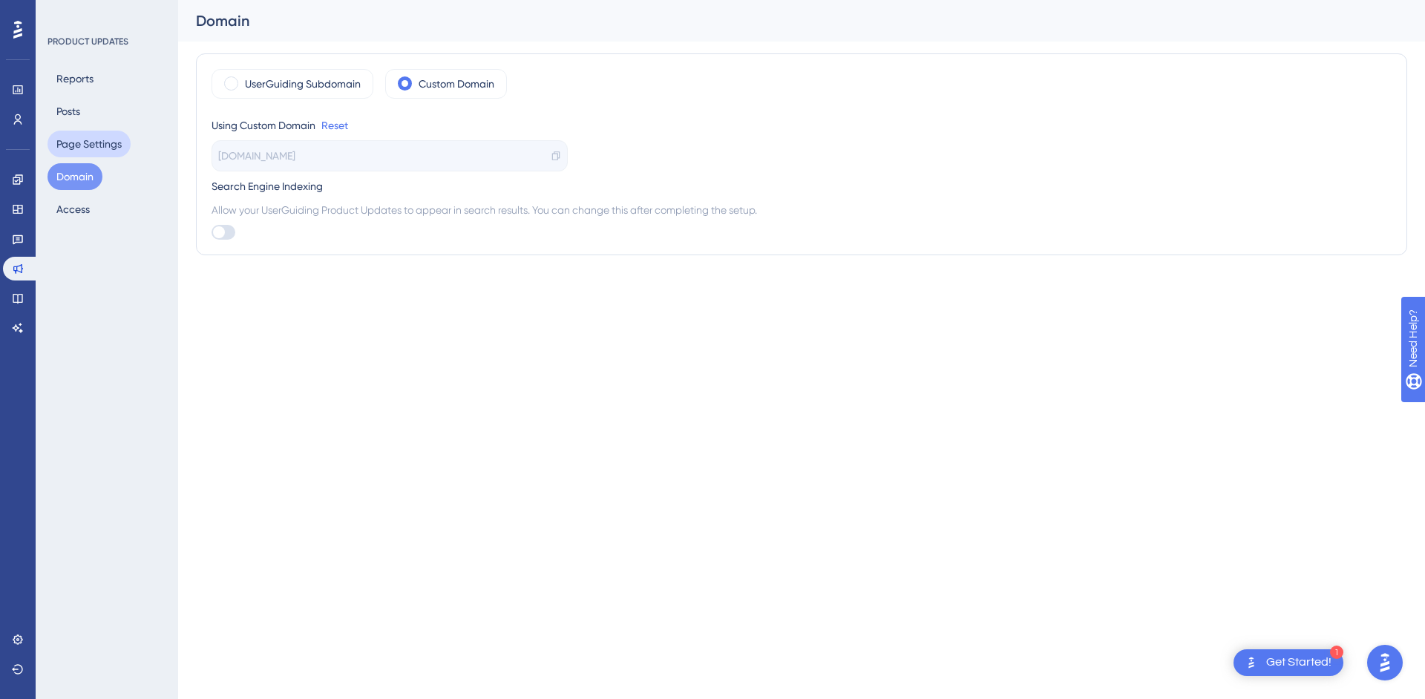
click at [76, 137] on button "Page Settings" at bounding box center [88, 144] width 83 height 27
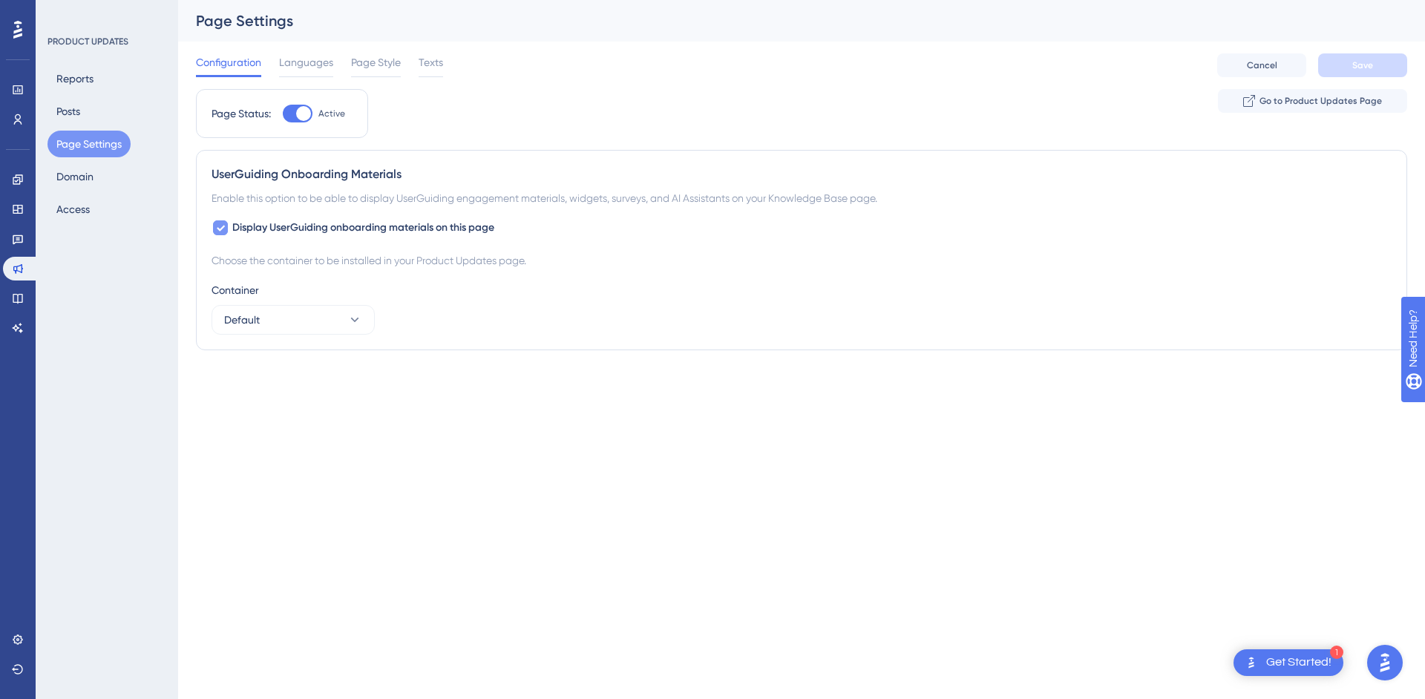
click at [286, 231] on span "Display UserGuiding onboarding materials on this page" at bounding box center [363, 228] width 262 height 18
checkbox input "false"
click at [1373, 68] on button "Save" at bounding box center [1362, 65] width 89 height 24
click at [293, 69] on span "Languages" at bounding box center [306, 62] width 54 height 18
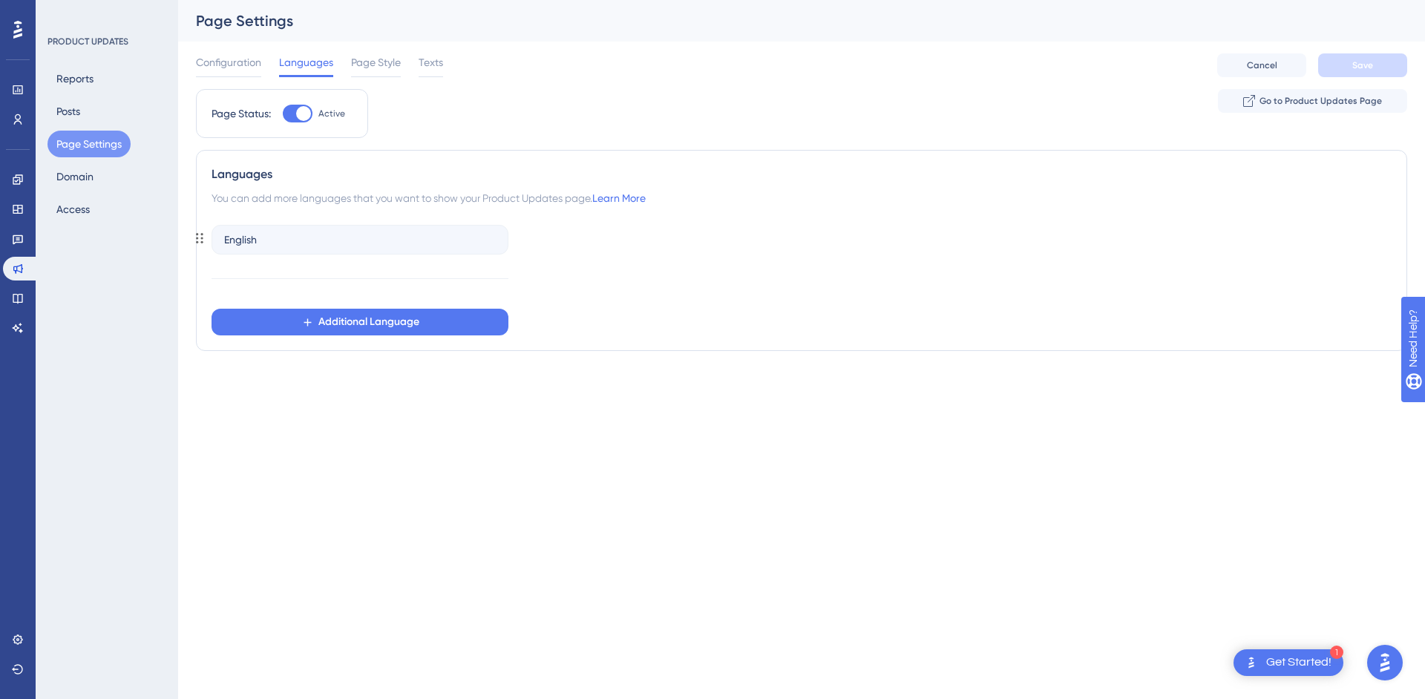
click at [346, 245] on div "English" at bounding box center [360, 240] width 297 height 30
click at [390, 68] on span "Page Style" at bounding box center [376, 62] width 50 height 18
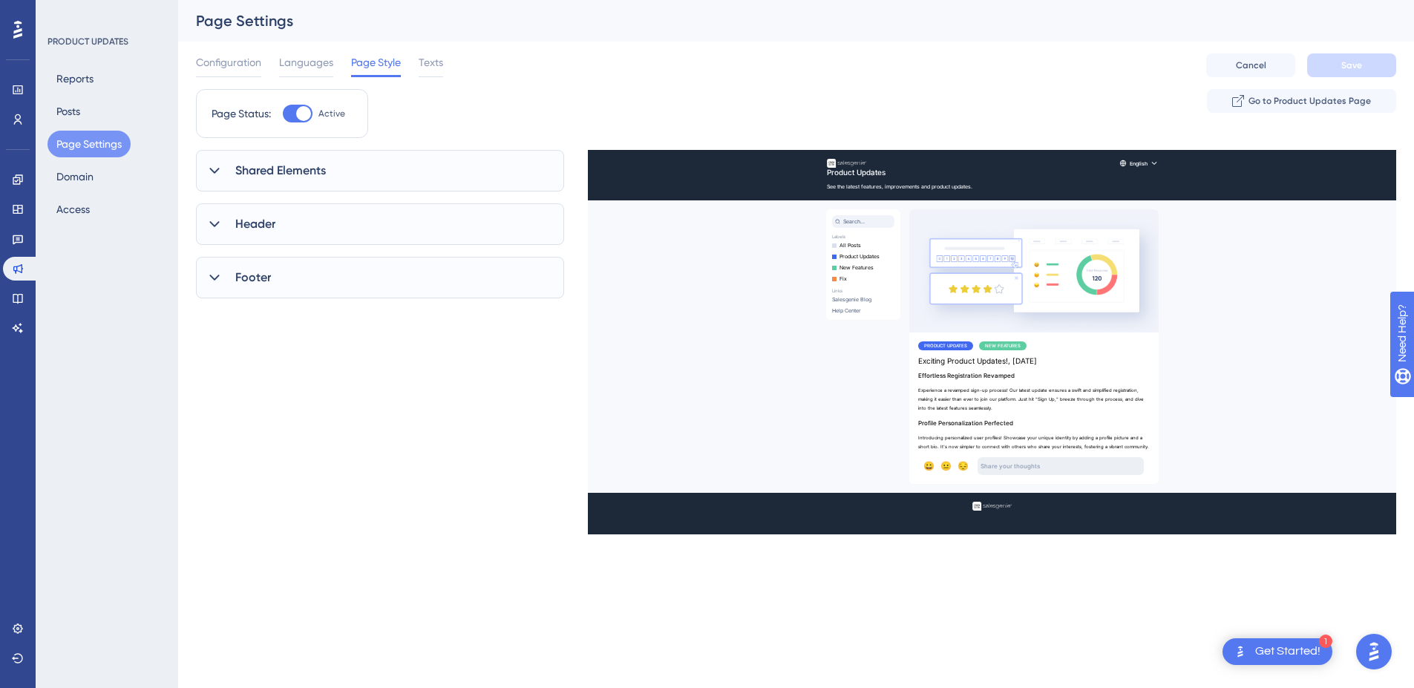
click at [216, 169] on icon at bounding box center [214, 170] width 15 height 15
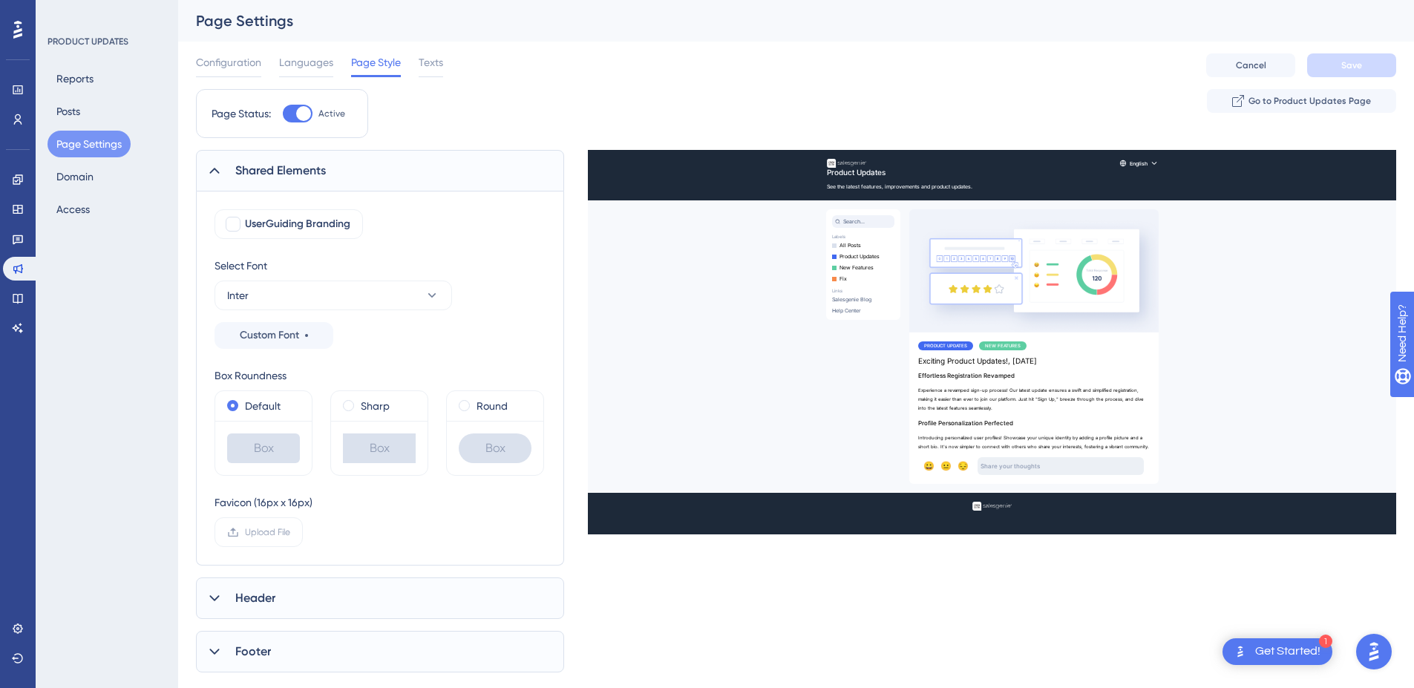
click at [216, 169] on icon at bounding box center [214, 171] width 10 height 6
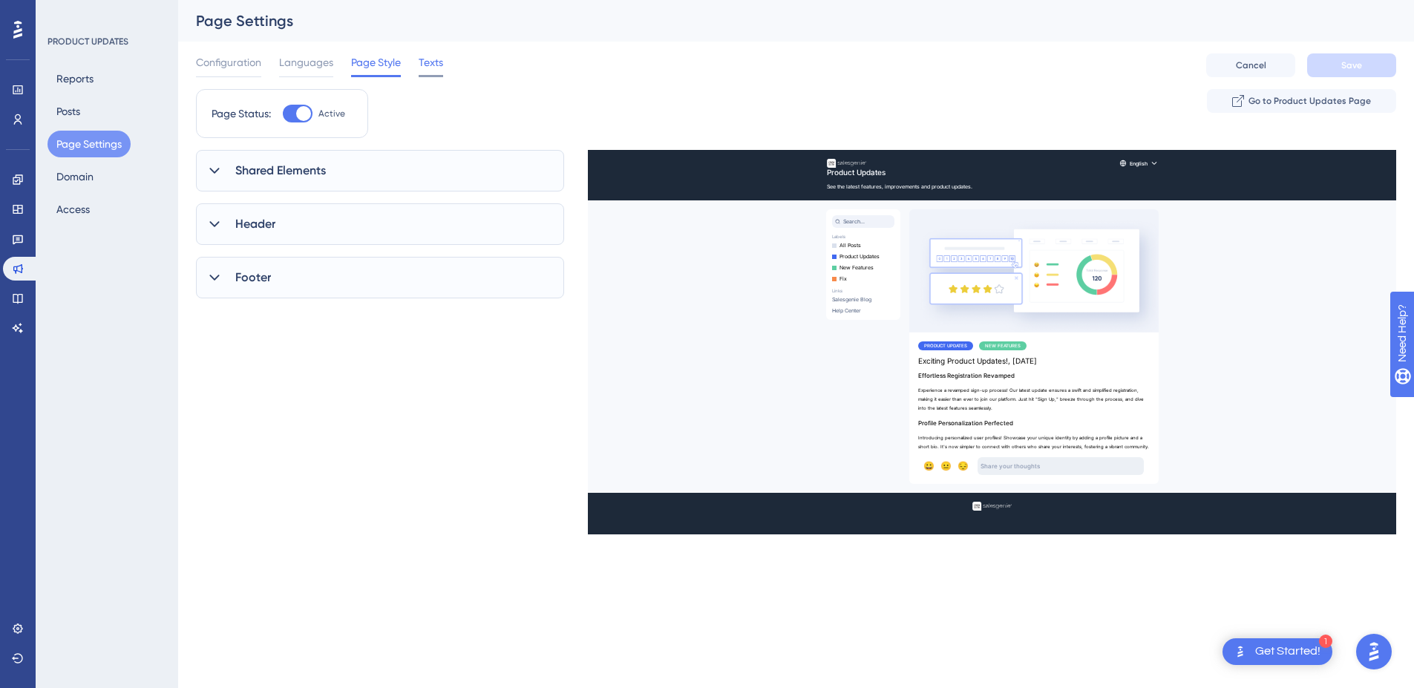
click at [439, 62] on span "Texts" at bounding box center [431, 62] width 24 height 18
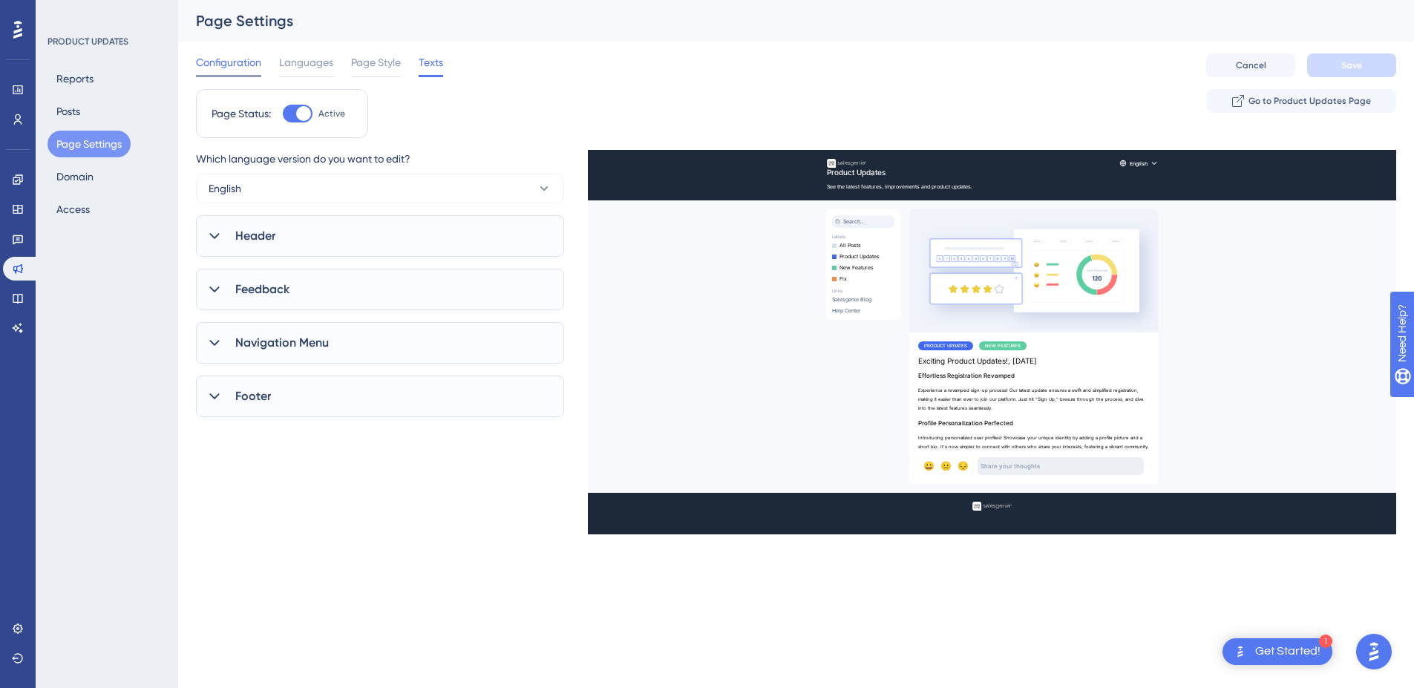
click at [197, 58] on span "Configuration" at bounding box center [228, 62] width 65 height 18
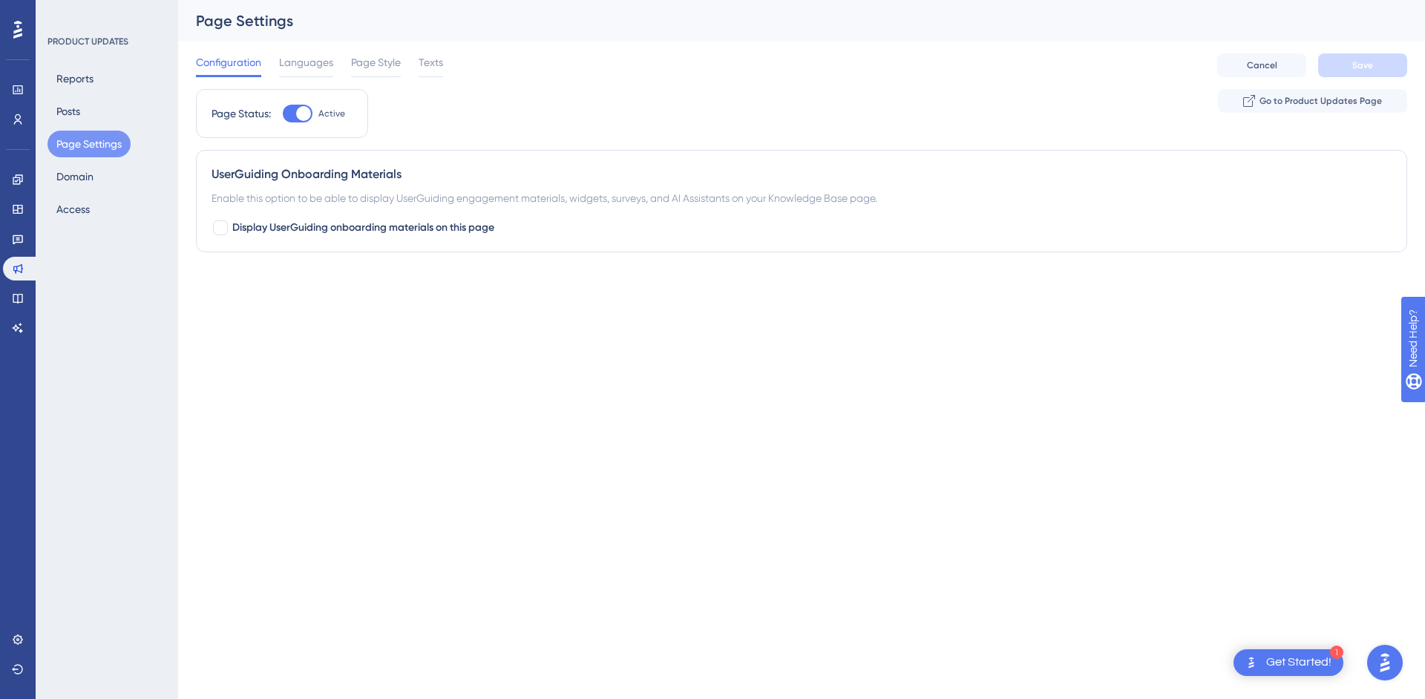
click at [1395, 663] on img "Open AI Assistant Launcher" at bounding box center [1385, 662] width 27 height 27
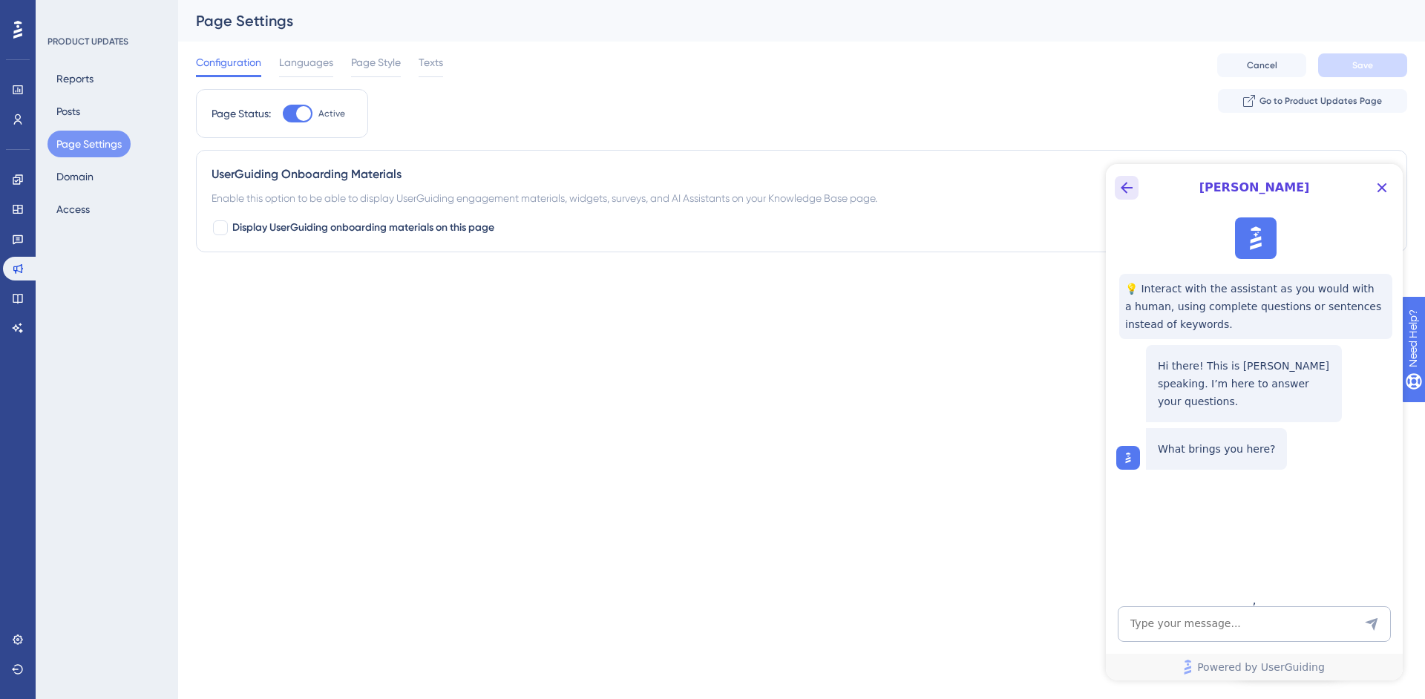
click at [1124, 186] on icon "Back Button" at bounding box center [1127, 188] width 12 height 12
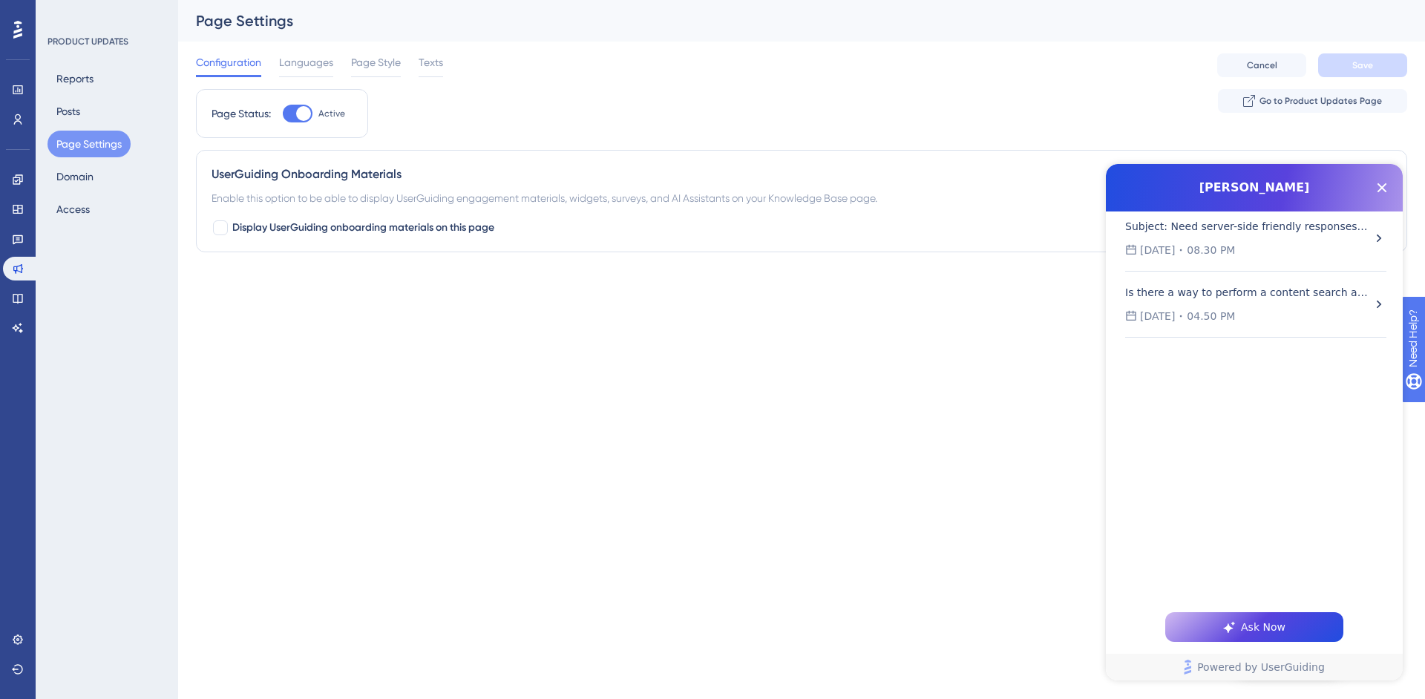
click at [1261, 234] on div "Subject: Need server-side friendly responses for reverse proxy (no iframe) + co…" at bounding box center [1246, 226] width 243 height 18
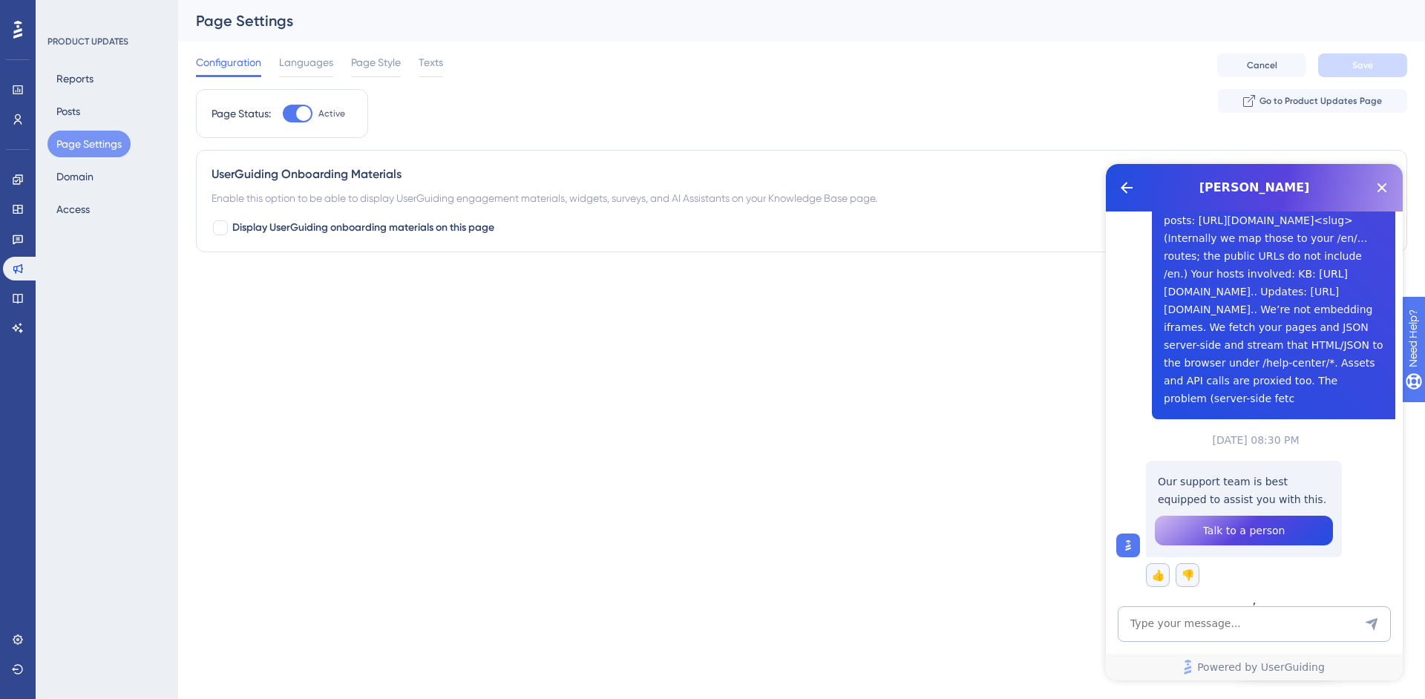
scroll to position [543, 0]
click at [1216, 525] on span "Talk to a person" at bounding box center [1244, 531] width 82 height 18
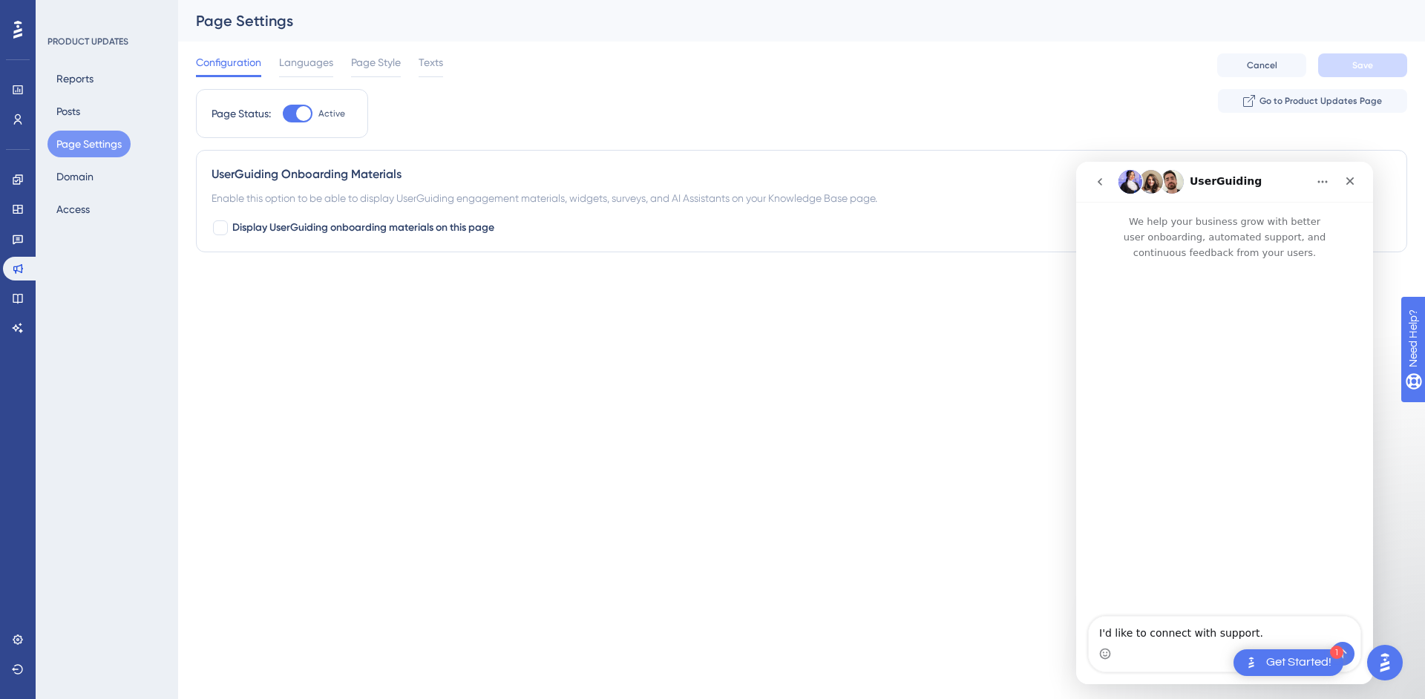
scroll to position [0, 0]
click at [1105, 184] on icon "go back" at bounding box center [1100, 182] width 12 height 12
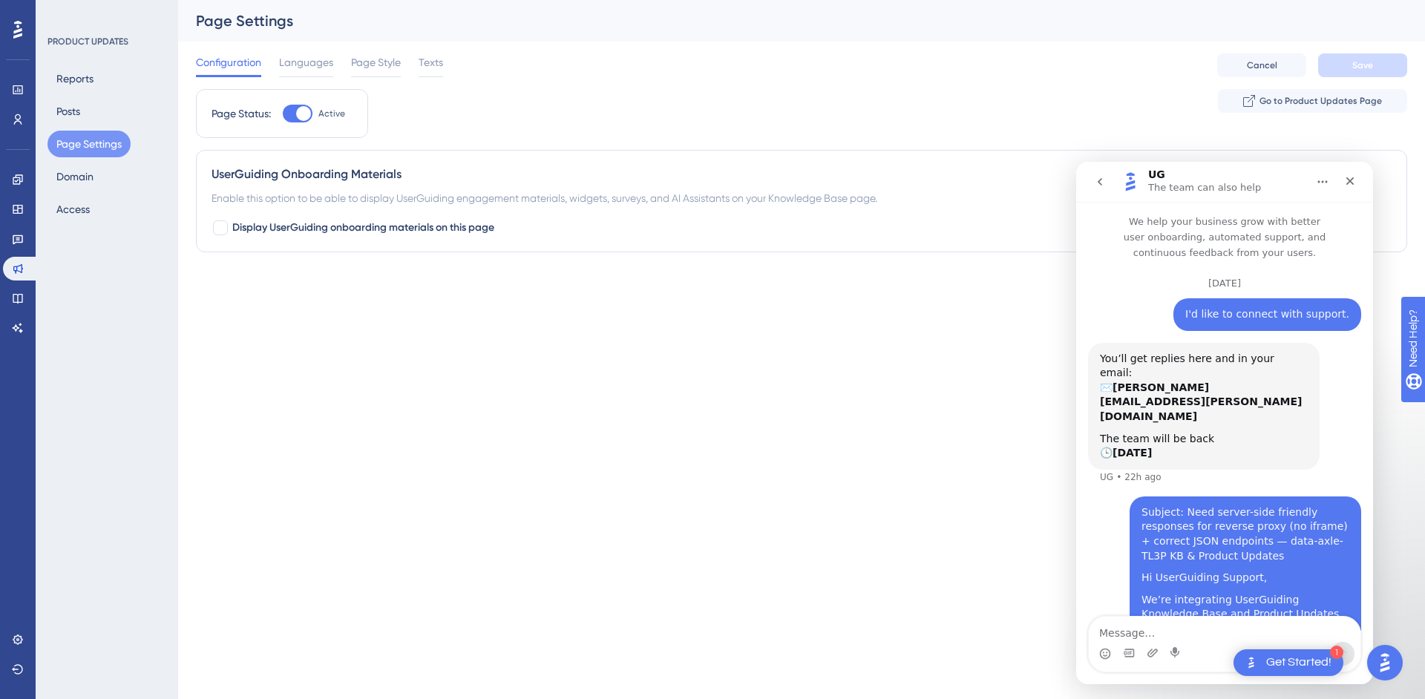
scroll to position [3105, 0]
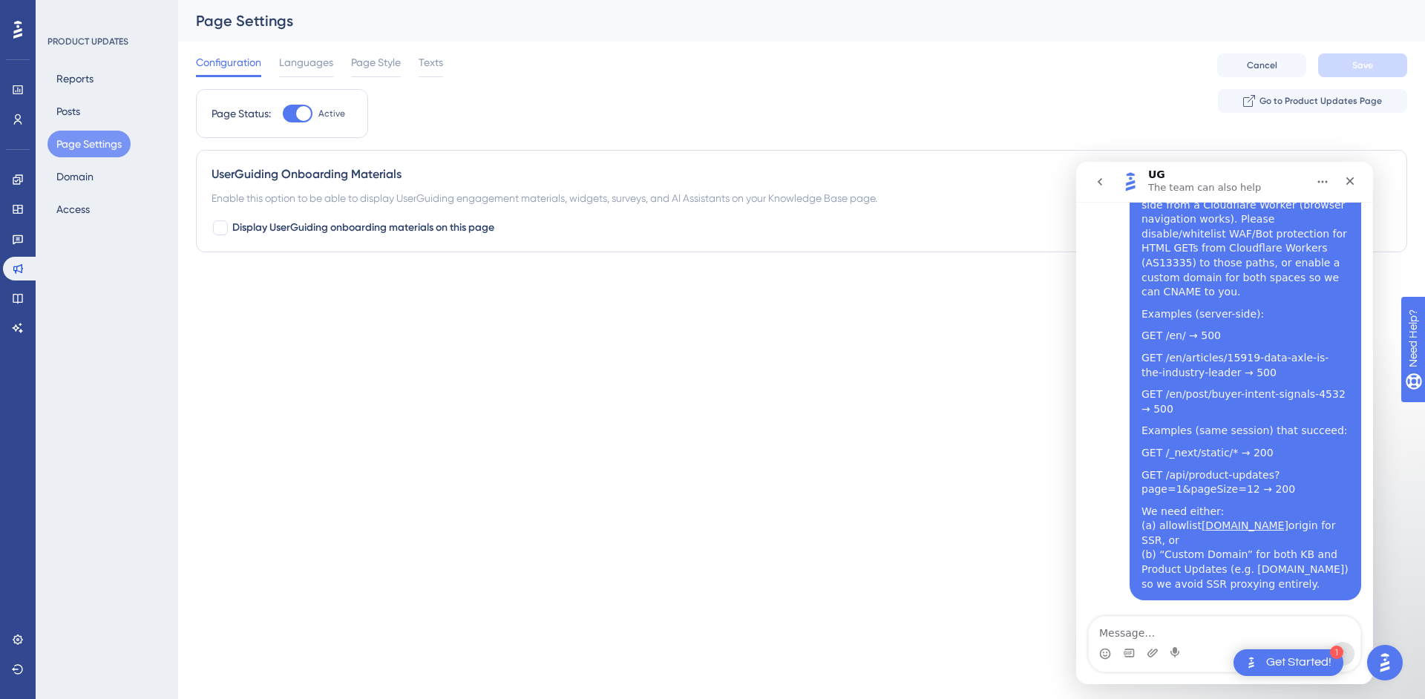
click at [1179, 618] on textarea "Message…" at bounding box center [1225, 629] width 272 height 25
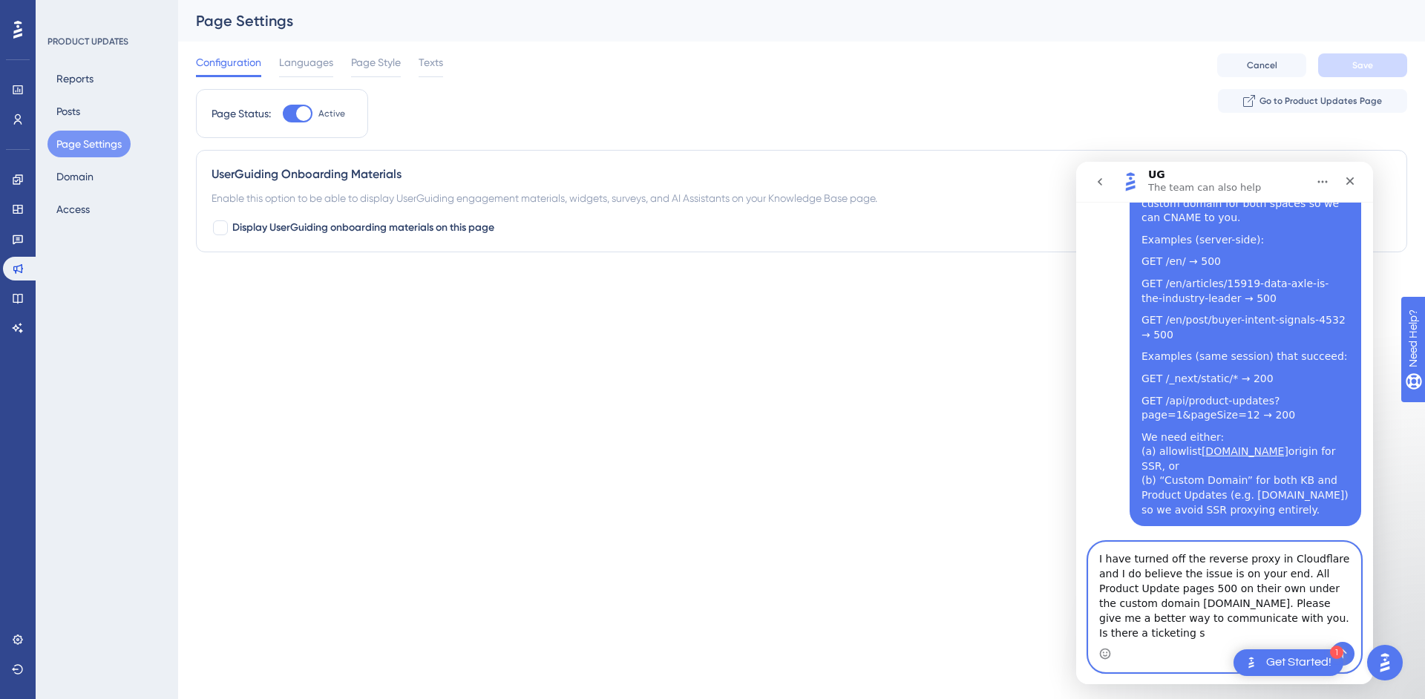
scroll to position [3179, 0]
type textarea "I have turned off the reverse proxy in Cloudflare and I do believe the issue is…"
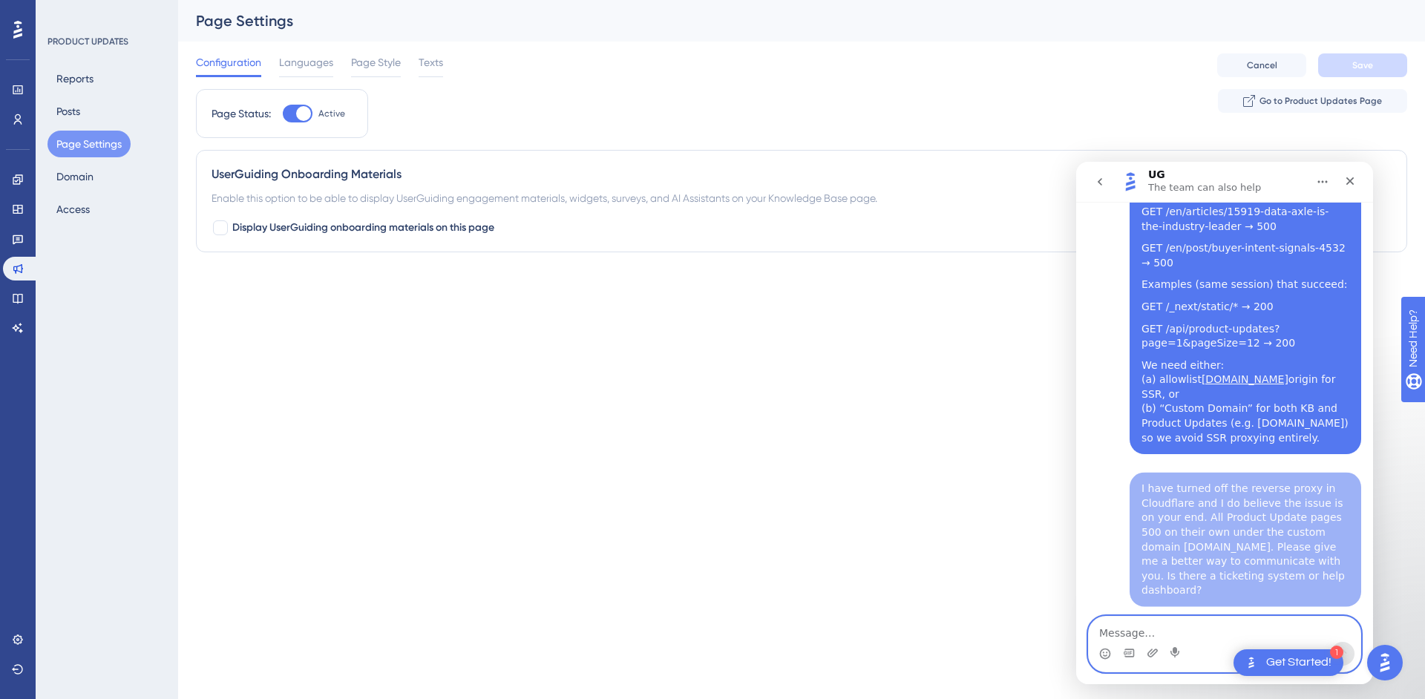
scroll to position [3251, 0]
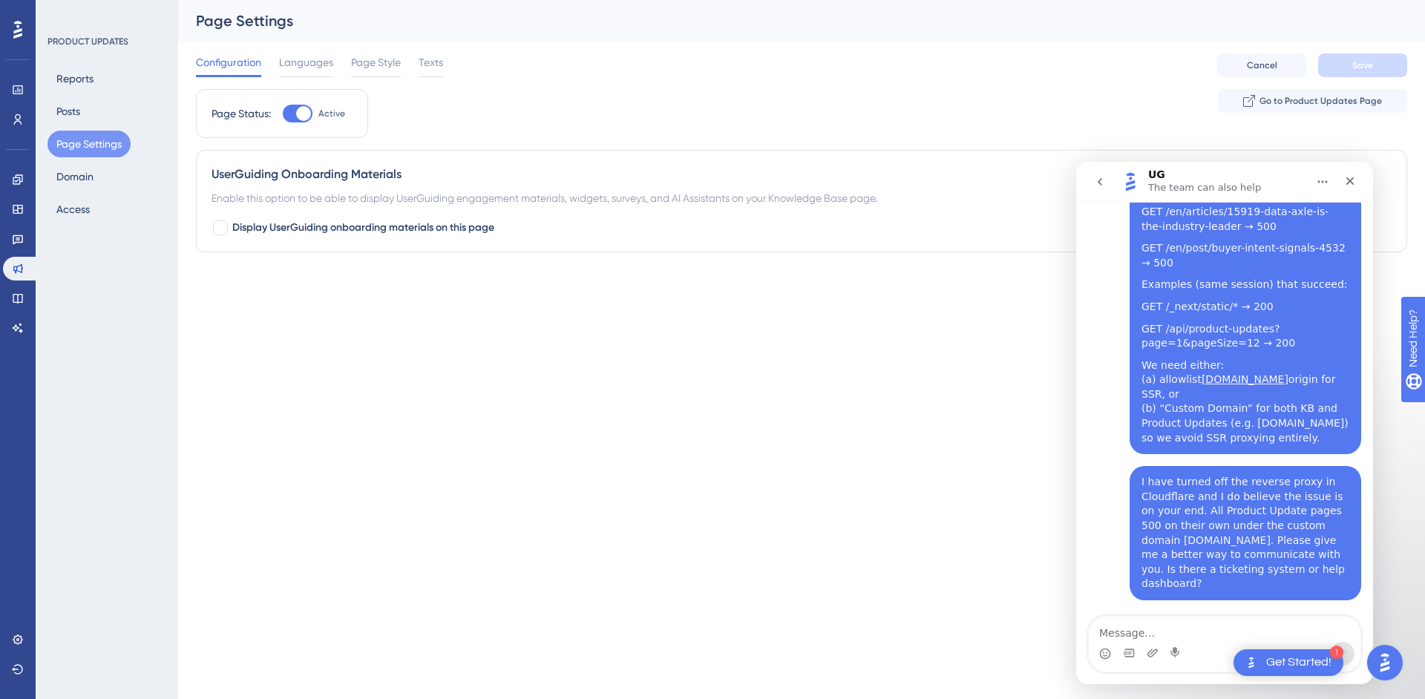
click at [453, 0] on html "1 Get Started! Performance Users Engagement Widgets Feedback Product Updates Kn…" at bounding box center [712, 0] width 1425 height 0
drag, startPoint x: 90, startPoint y: 113, endPoint x: 78, endPoint y: 113, distance: 11.9
click at [78, 113] on button "Posts" at bounding box center [68, 111] width 42 height 27
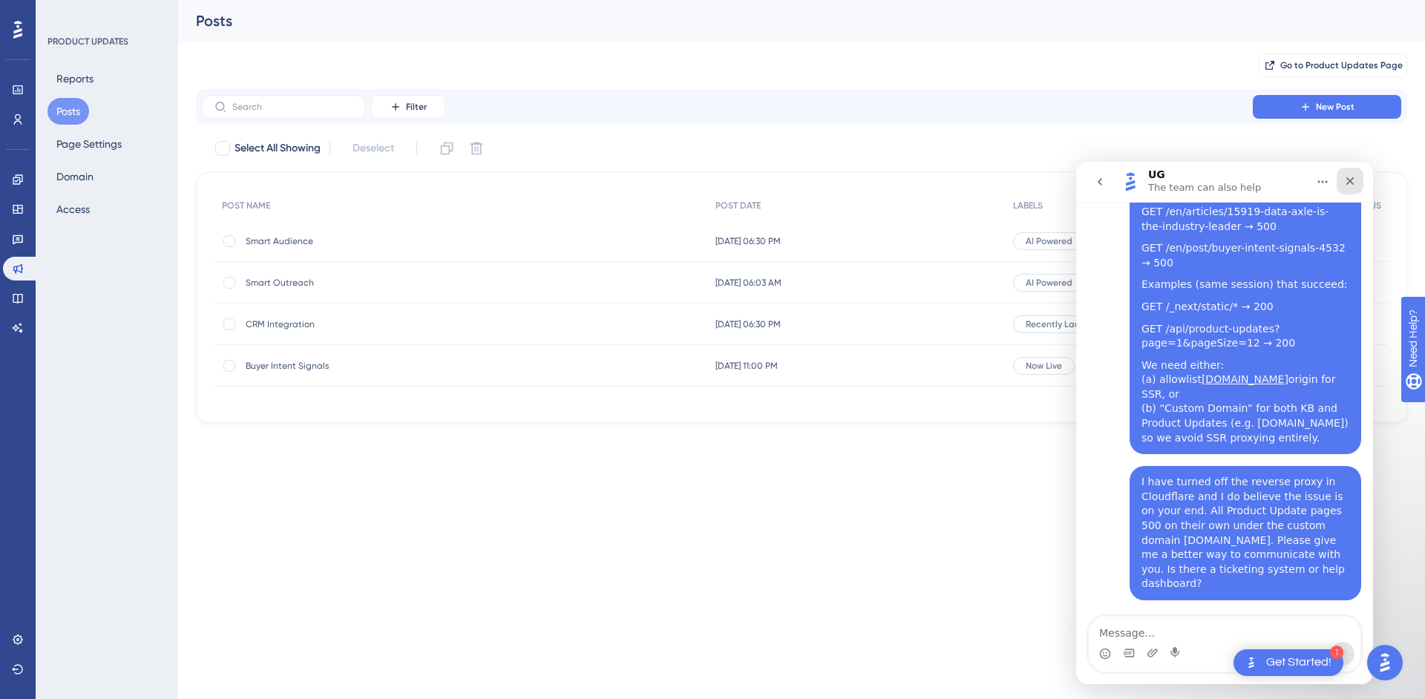
click at [1356, 174] on div "Close" at bounding box center [1350, 181] width 27 height 27
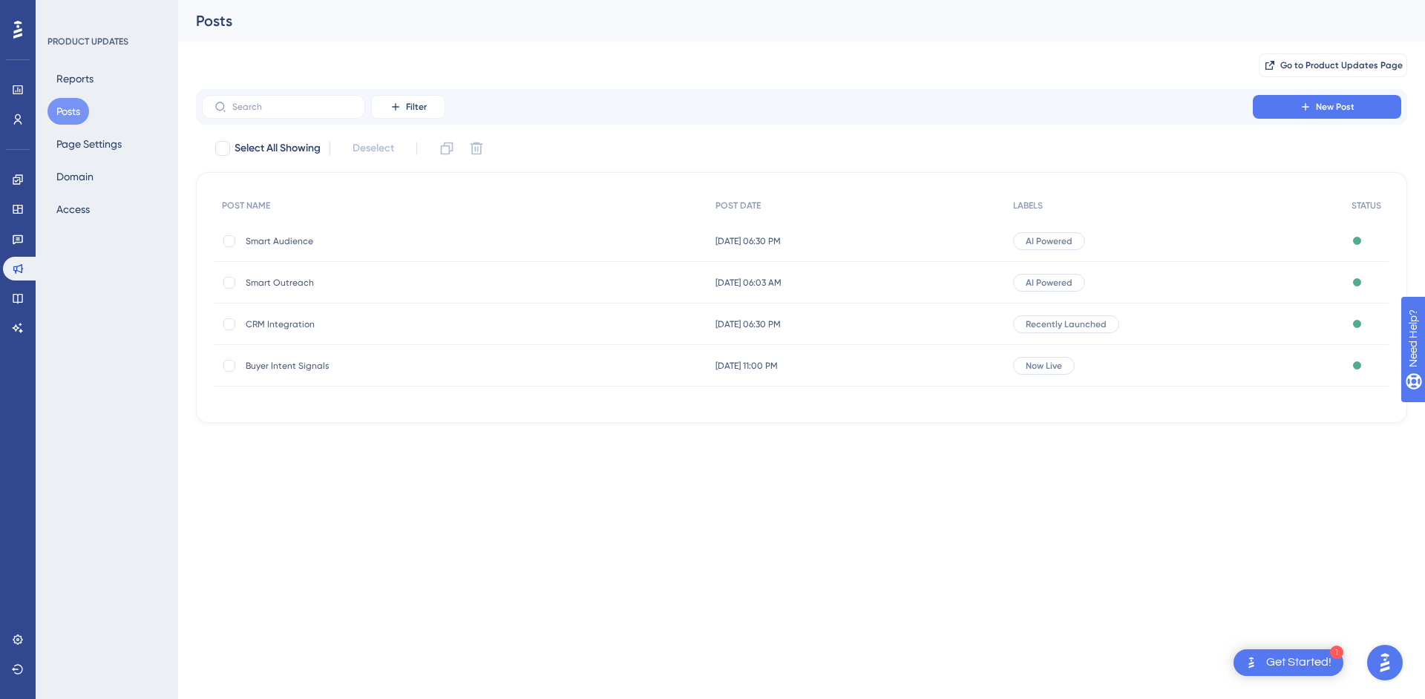
scroll to position [3251, 0]
